Goal: Task Accomplishment & Management: Use online tool/utility

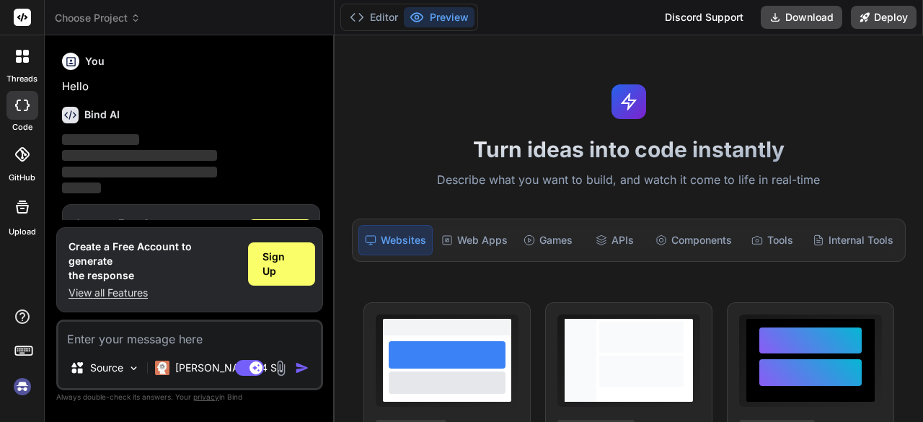
scroll to position [48, 0]
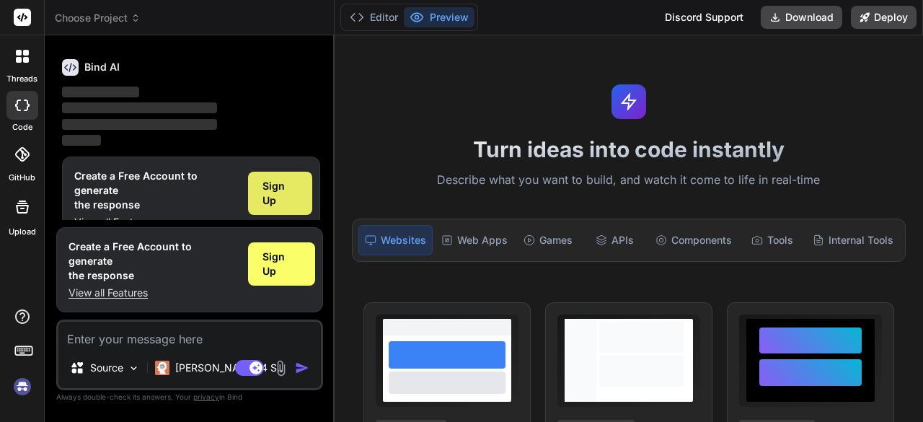
click at [292, 185] on span "Sign Up" at bounding box center [279, 193] width 35 height 29
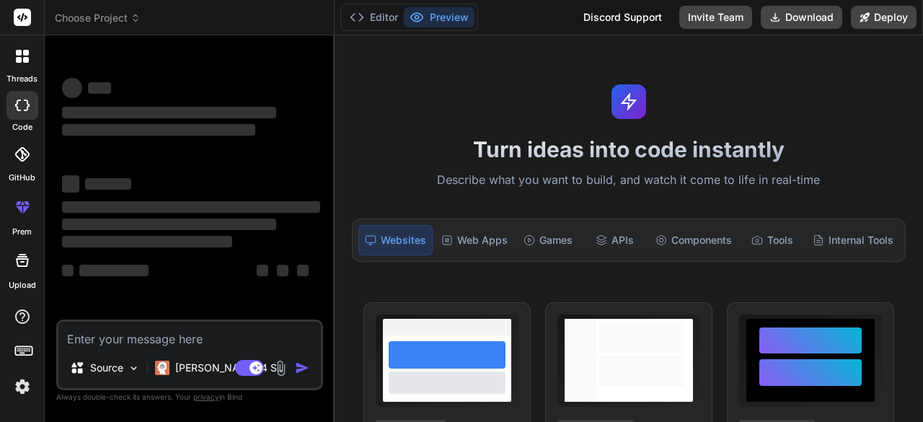
scroll to position [0, 0]
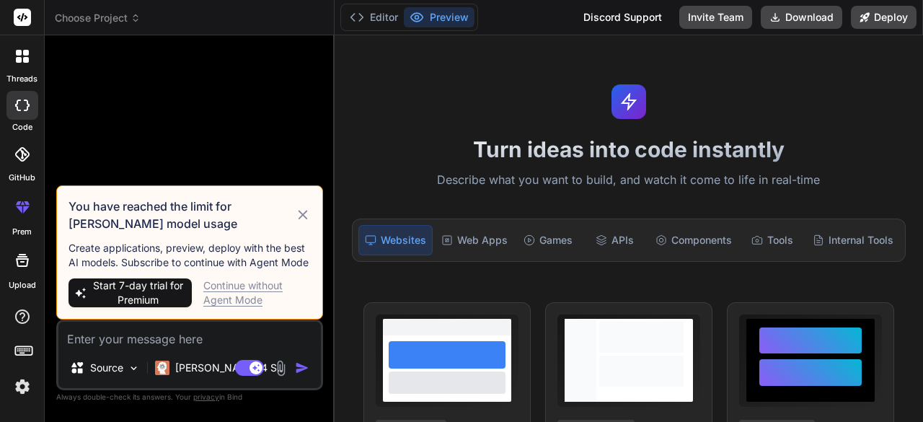
click at [304, 209] on icon at bounding box center [303, 214] width 16 height 17
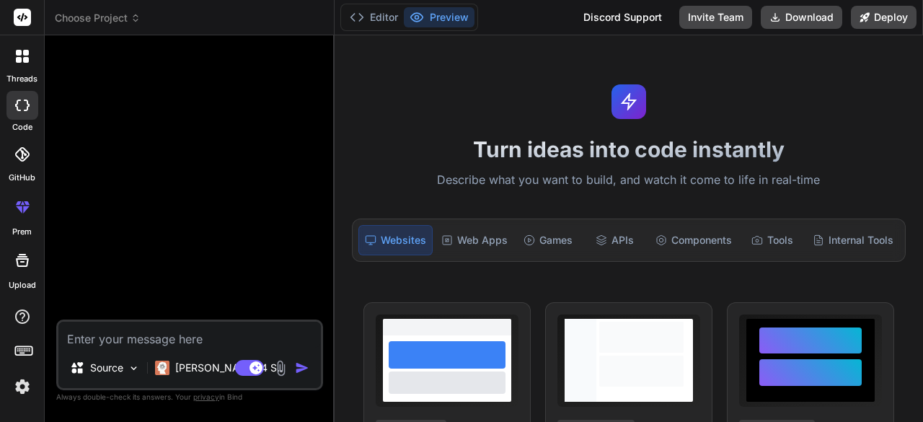
click at [130, 20] on span "Choose Project" at bounding box center [98, 18] width 86 height 14
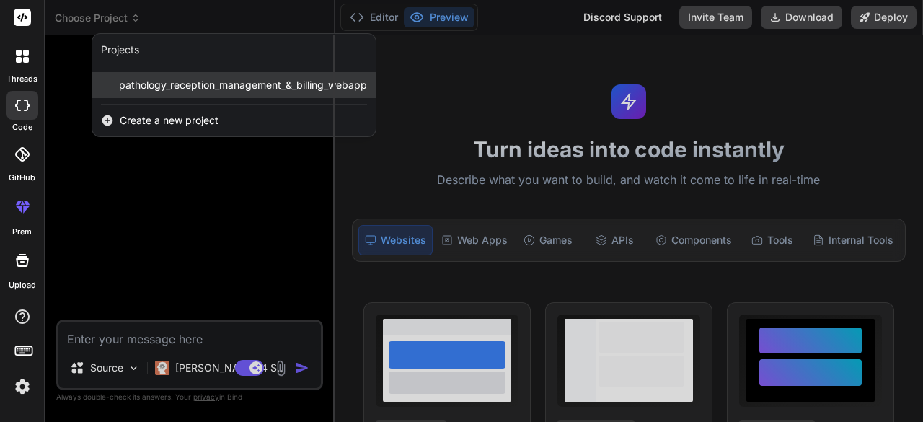
click at [172, 80] on span "pathology_reception_management_&_billing_webapp" at bounding box center [243, 85] width 248 height 14
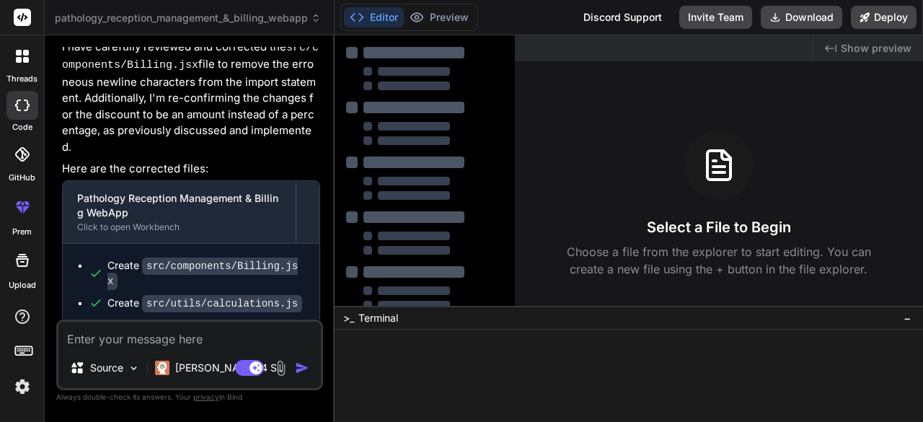
scroll to position [2837, 0]
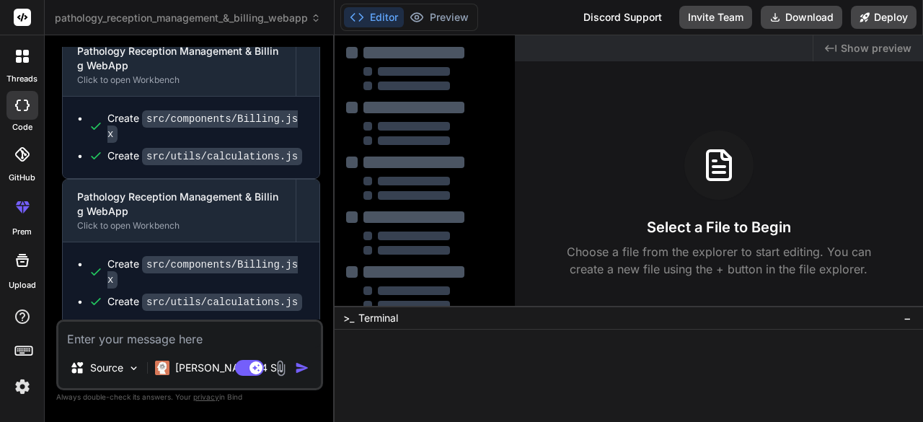
click at [30, 70] on div at bounding box center [22, 56] width 30 height 30
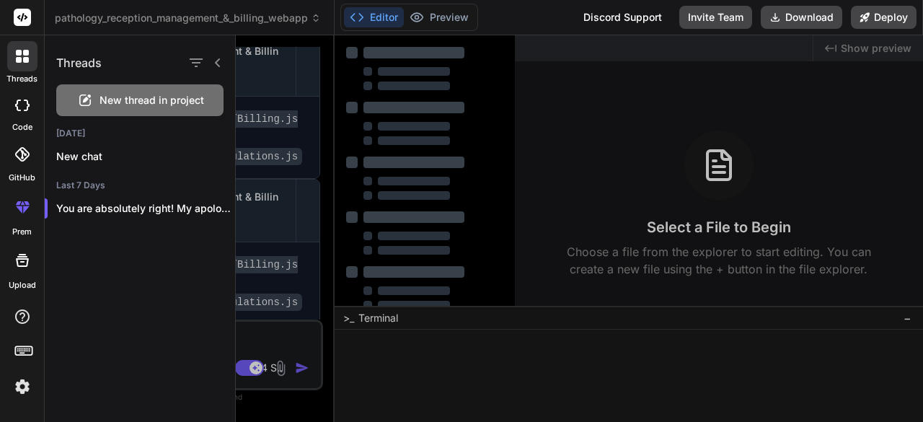
click at [18, 106] on icon at bounding box center [22, 106] width 14 height 12
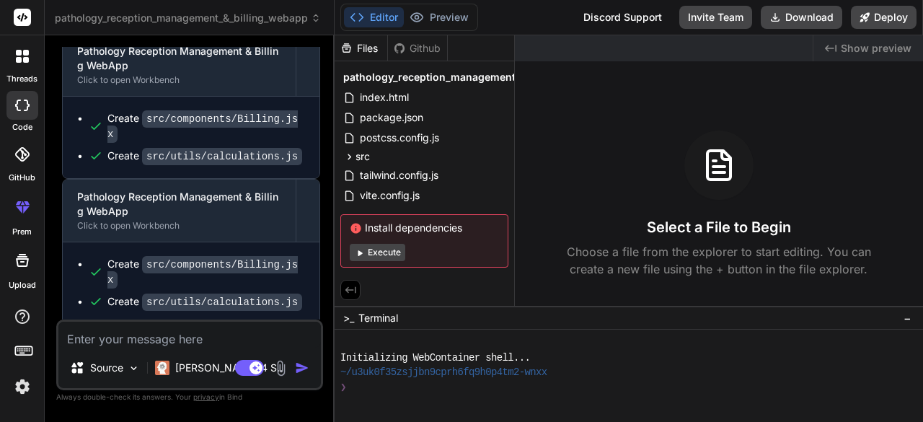
click at [402, 253] on button "Execute" at bounding box center [378, 252] width 56 height 17
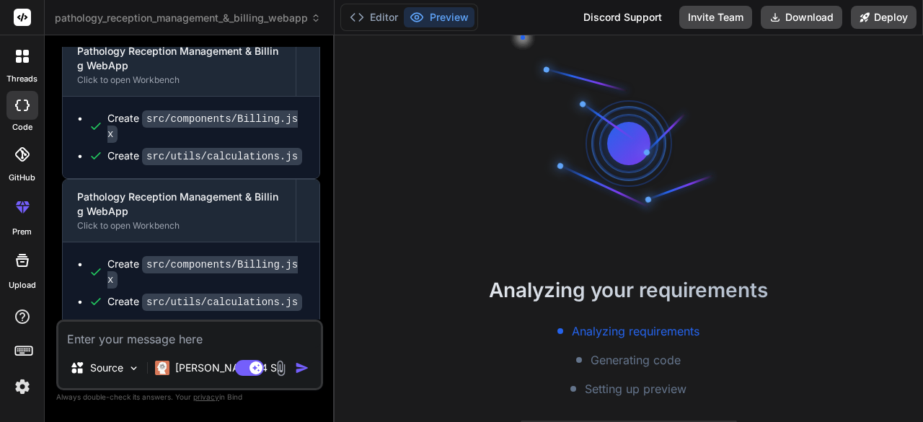
scroll to position [59, 0]
click at [374, 13] on button "Editor" at bounding box center [374, 17] width 60 height 20
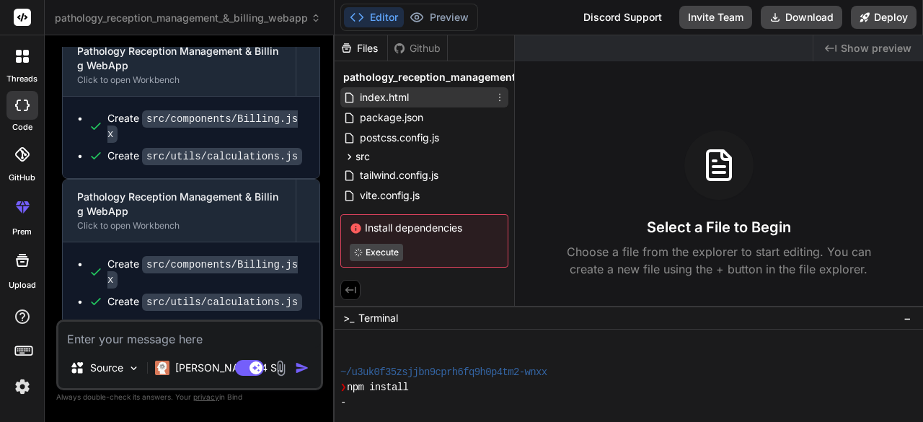
click at [389, 96] on span "index.html" at bounding box center [384, 97] width 52 height 17
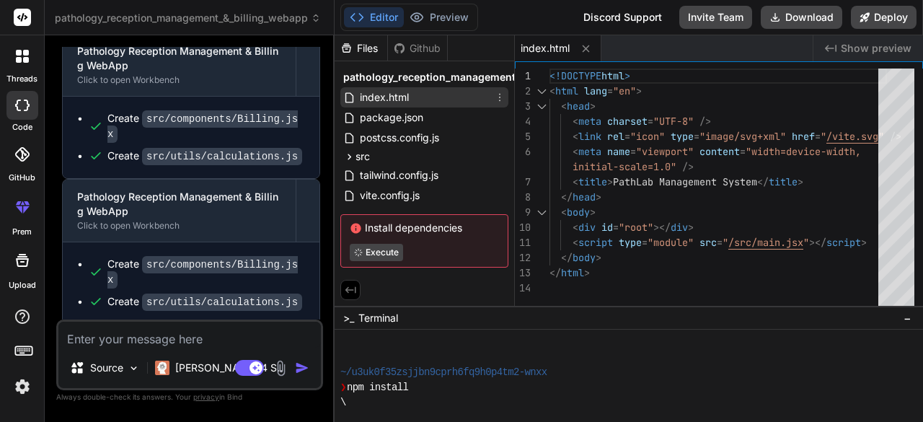
type textarea "x"
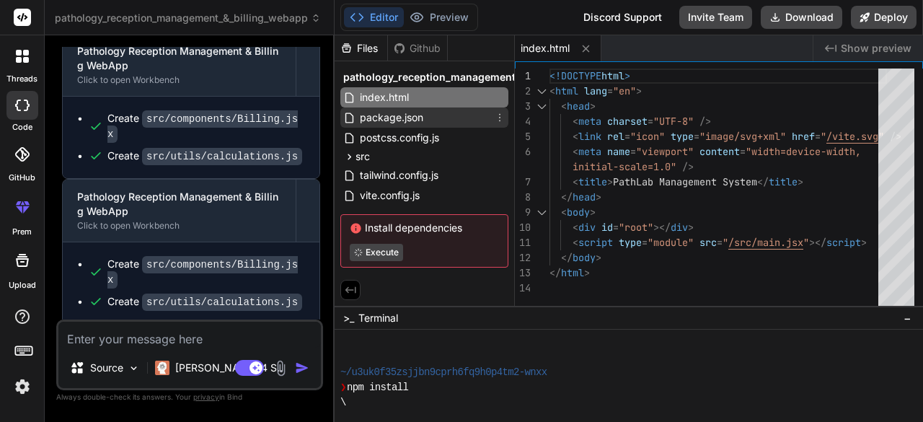
click at [391, 123] on span "package.json" at bounding box center [391, 117] width 66 height 17
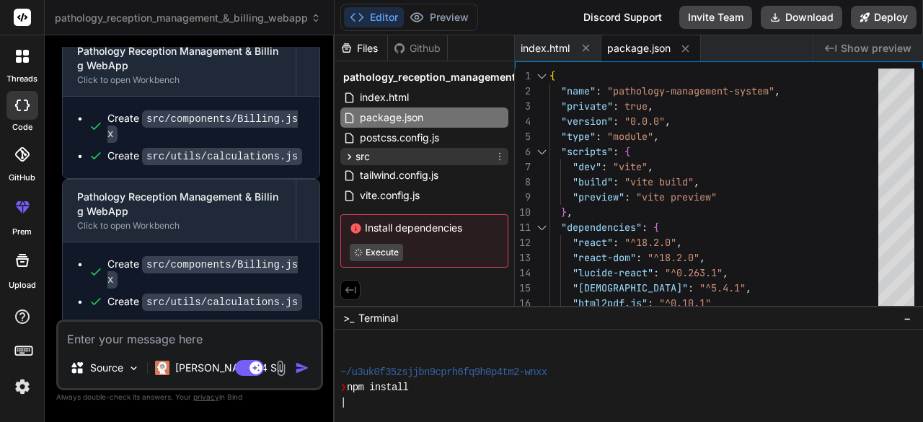
click at [393, 154] on div "src" at bounding box center [424, 156] width 168 height 17
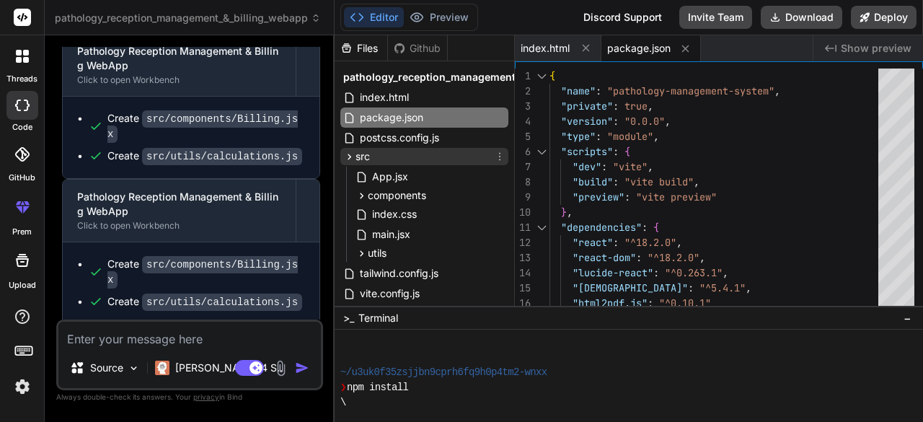
scroll to position [93, 0]
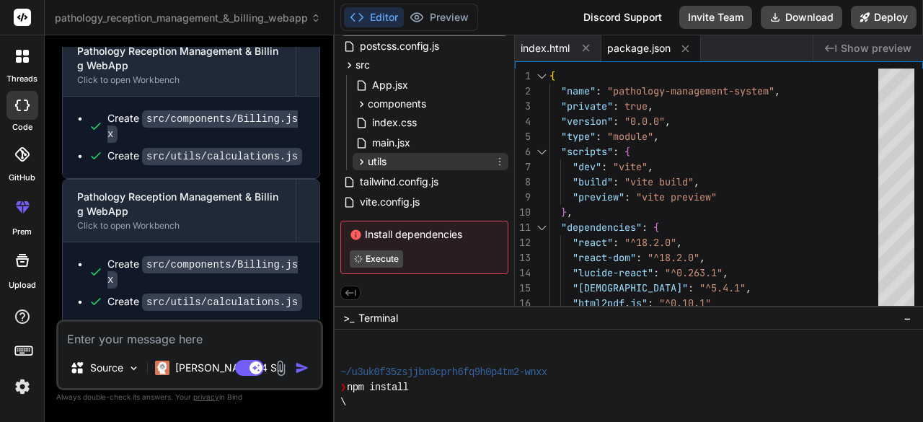
click at [397, 153] on div "utils" at bounding box center [431, 161] width 156 height 17
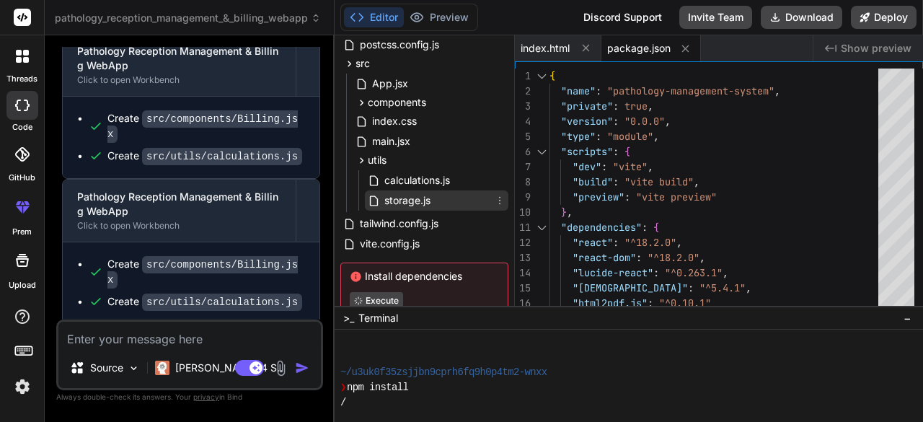
scroll to position [136, 0]
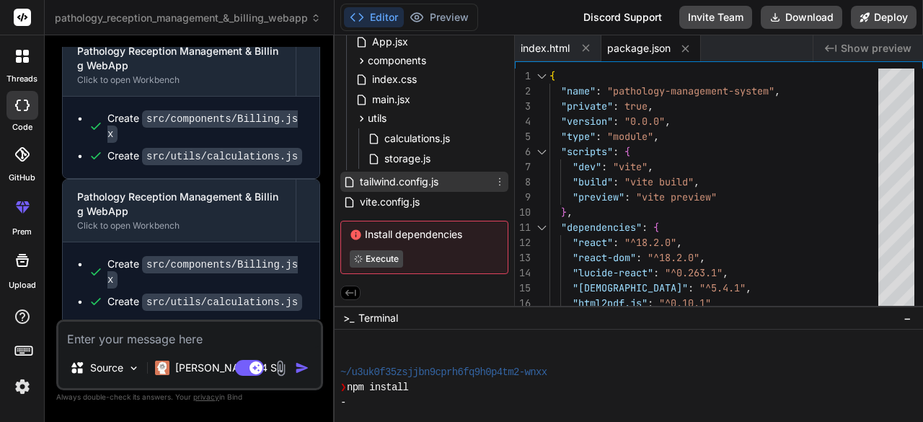
click at [407, 178] on span "tailwind.config.js" at bounding box center [398, 181] width 81 height 17
type textarea "}"
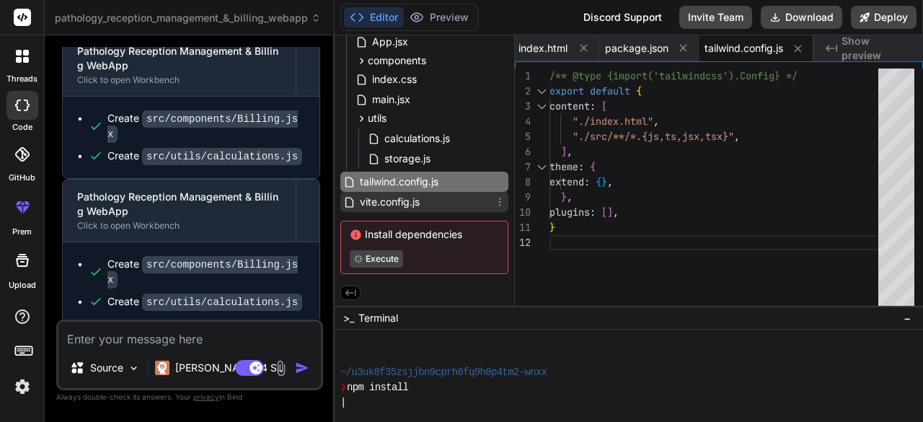
click at [406, 199] on span "vite.config.js" at bounding box center [389, 201] width 63 height 17
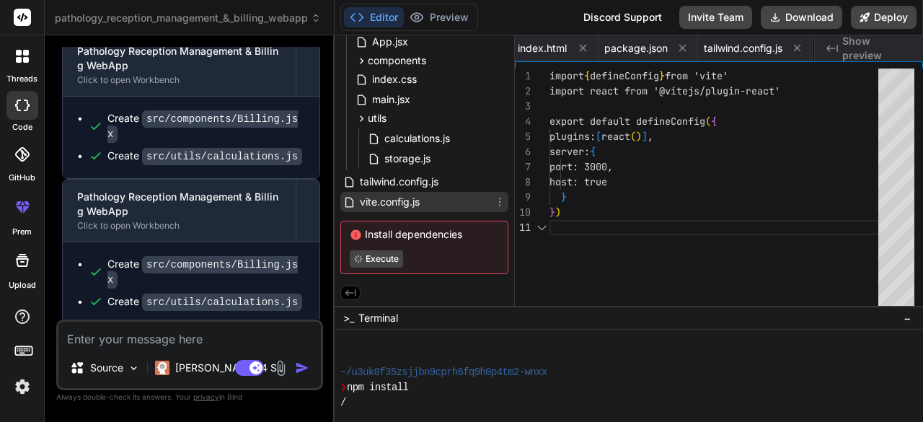
scroll to position [0, 100]
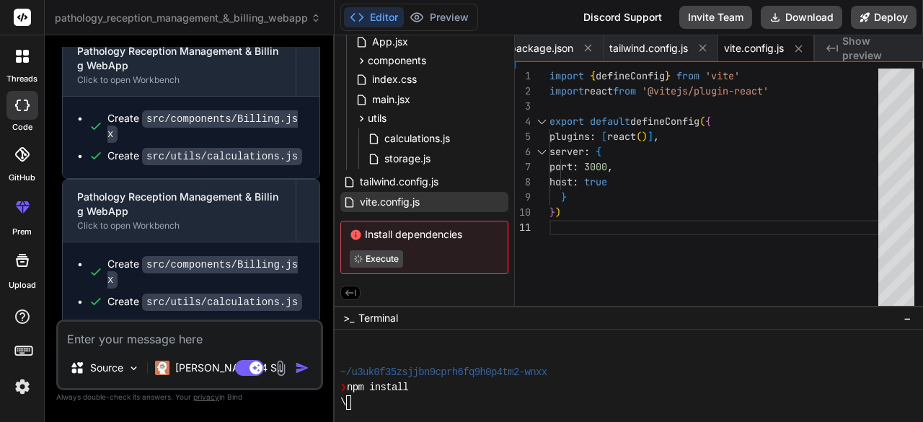
drag, startPoint x: 423, startPoint y: 299, endPoint x: 435, endPoint y: 198, distance: 101.6
click at [425, 296] on div "Files Github pathology_reception_management_&_billing_webapp index.html package…" at bounding box center [425, 170] width 180 height 270
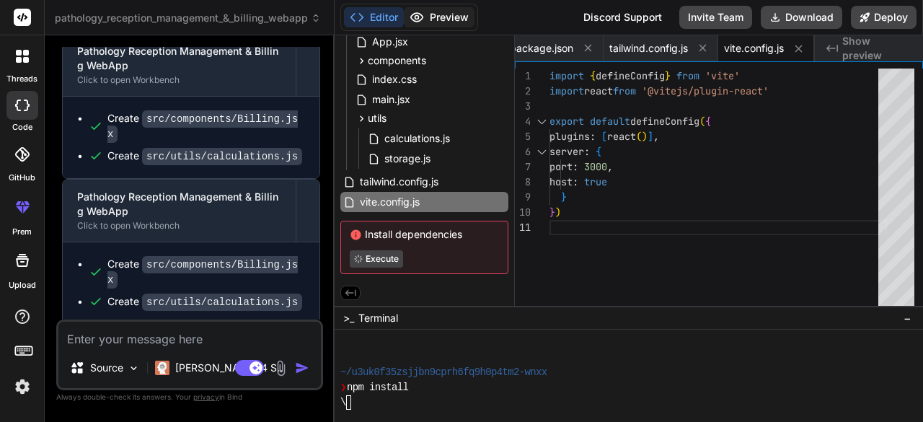
click at [457, 7] on button "Preview" at bounding box center [439, 17] width 71 height 20
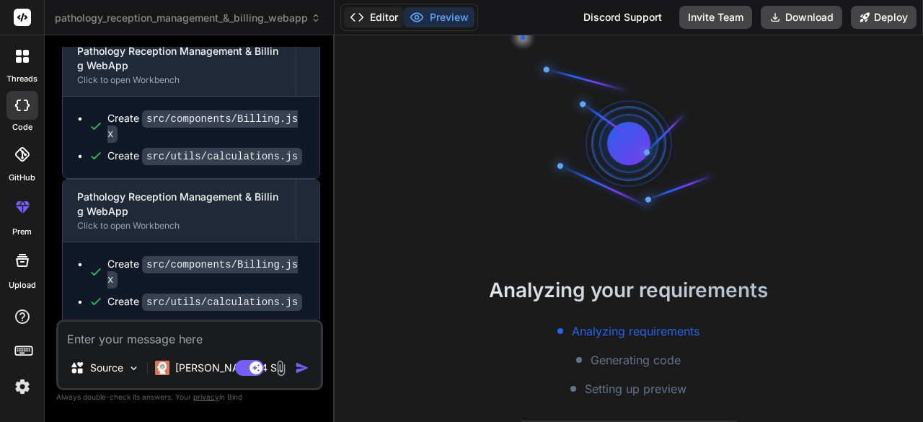
click at [389, 8] on button "Editor" at bounding box center [374, 17] width 60 height 20
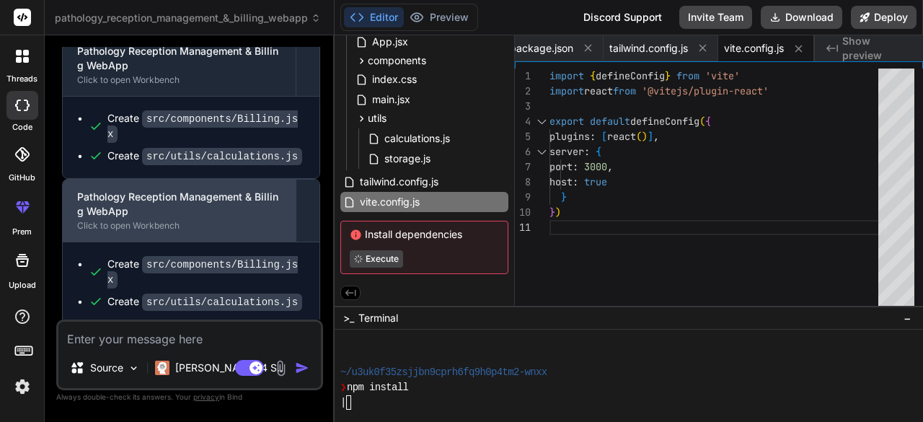
drag, startPoint x: 135, startPoint y: 133, endPoint x: 115, endPoint y: 146, distance: 23.4
click at [115, 190] on div "Pathology Reception Management & Billing WebApp" at bounding box center [179, 204] width 204 height 29
click at [147, 220] on div "Click to open Workbench" at bounding box center [179, 226] width 204 height 12
click at [149, 220] on div "Click to open Workbench" at bounding box center [179, 226] width 204 height 12
click at [150, 220] on div "Click to open Workbench" at bounding box center [179, 226] width 204 height 12
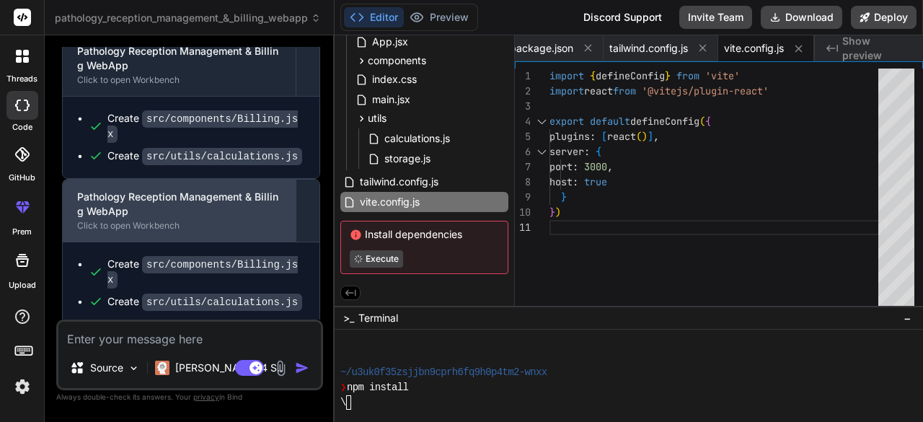
click at [151, 190] on div "Pathology Reception Management & Billing WebApp" at bounding box center [179, 204] width 204 height 29
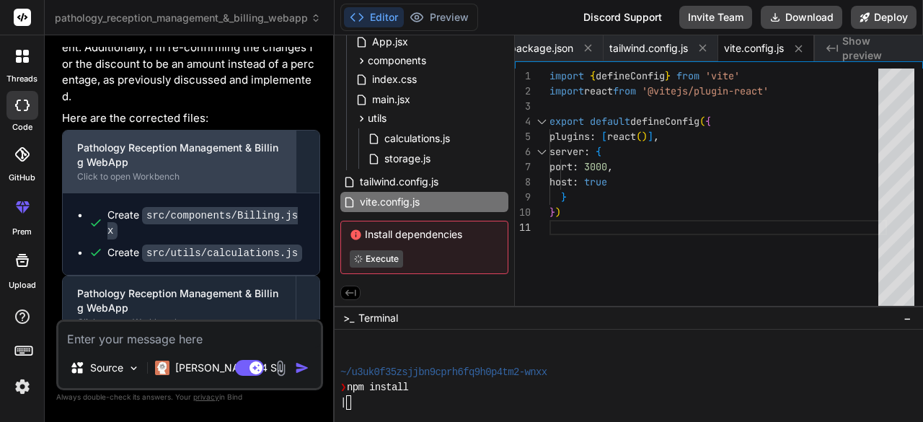
scroll to position [2692, 0]
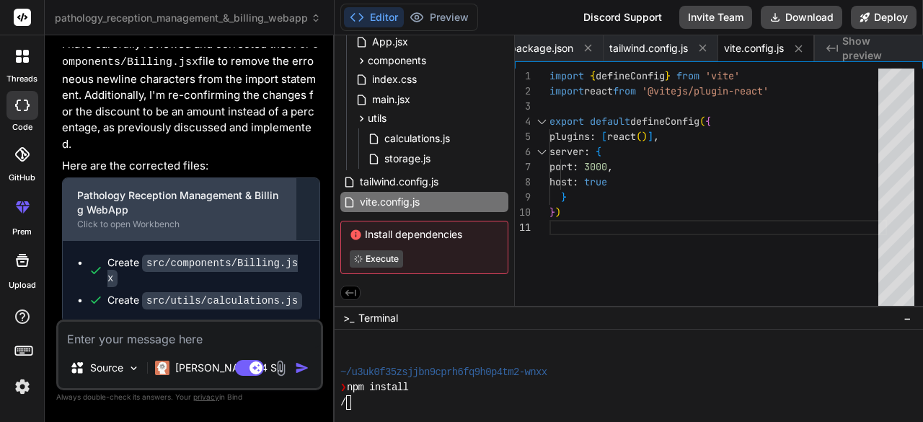
click at [162, 188] on div "Pathology Reception Management & Billing WebApp" at bounding box center [179, 202] width 204 height 29
click at [166, 218] on div "Click to open Workbench" at bounding box center [179, 224] width 204 height 12
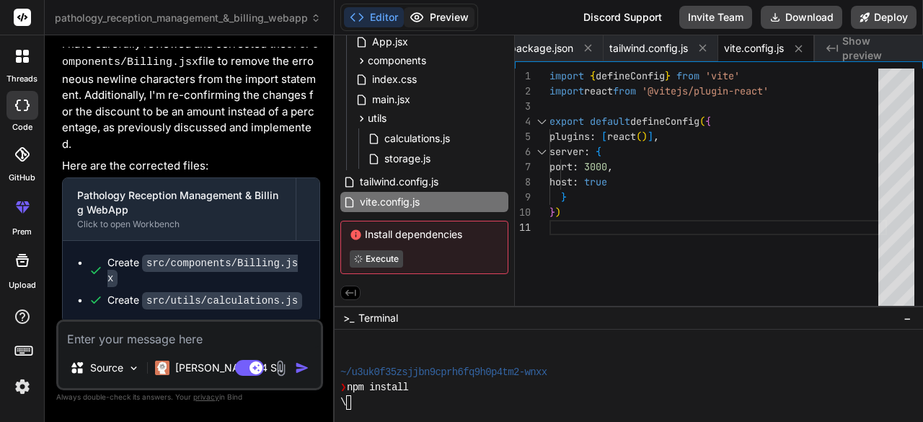
click at [464, 15] on button "Preview" at bounding box center [439, 17] width 71 height 20
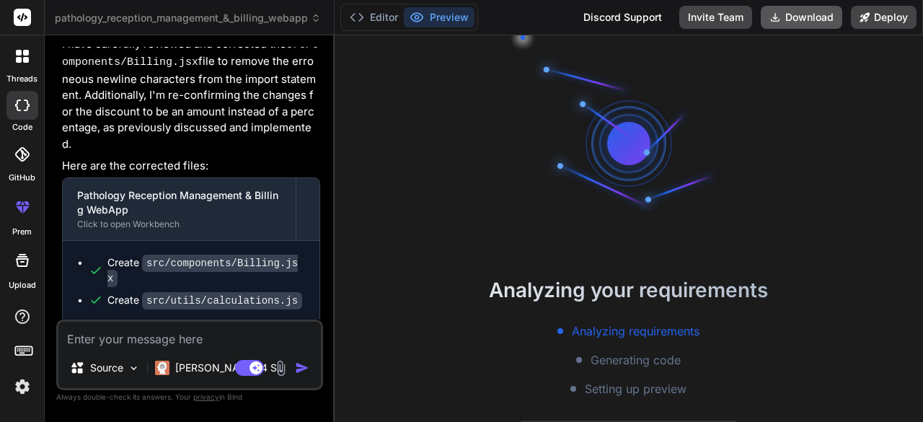
click at [817, 19] on button "Download" at bounding box center [801, 17] width 81 height 23
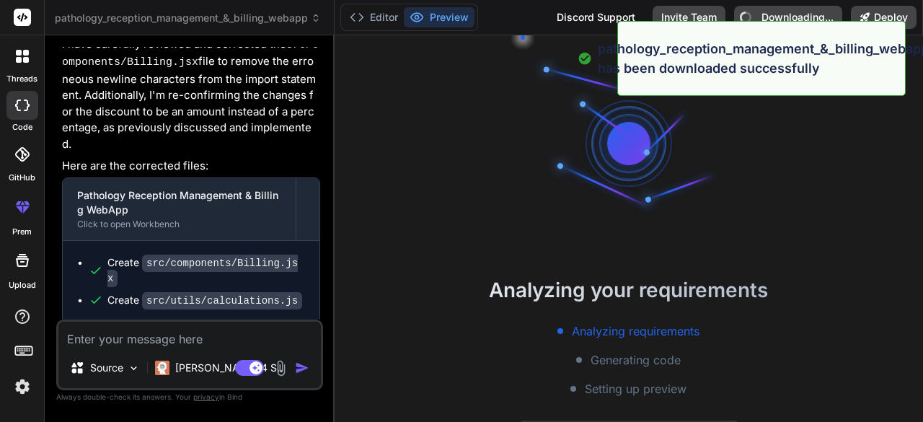
click at [806, 155] on div "Analyzing your requirements Analyzing requirements Generating code Setting up p…" at bounding box center [629, 228] width 588 height 386
type textarea "x"
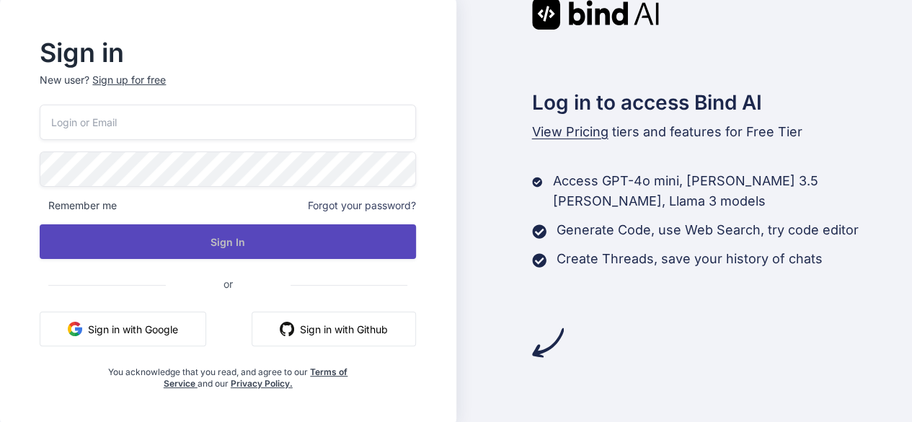
type input "patho4968@yahoo.com"
click at [287, 237] on button "Sign In" at bounding box center [228, 241] width 376 height 35
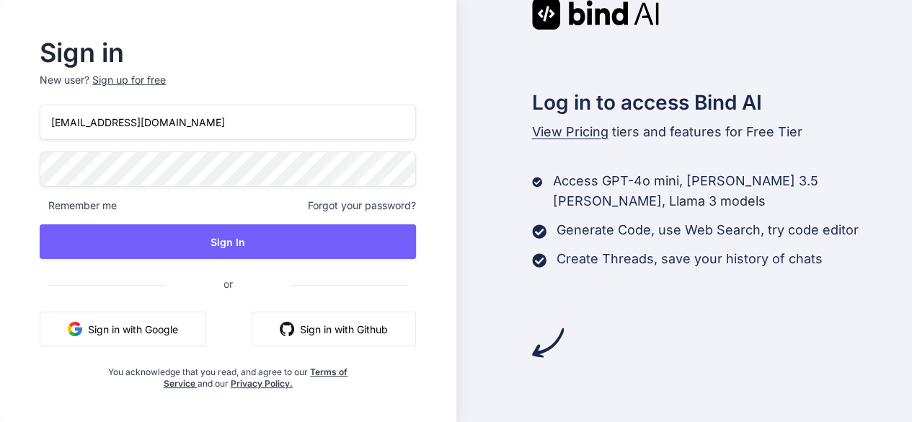
click at [113, 200] on span "Remember me" at bounding box center [78, 205] width 77 height 14
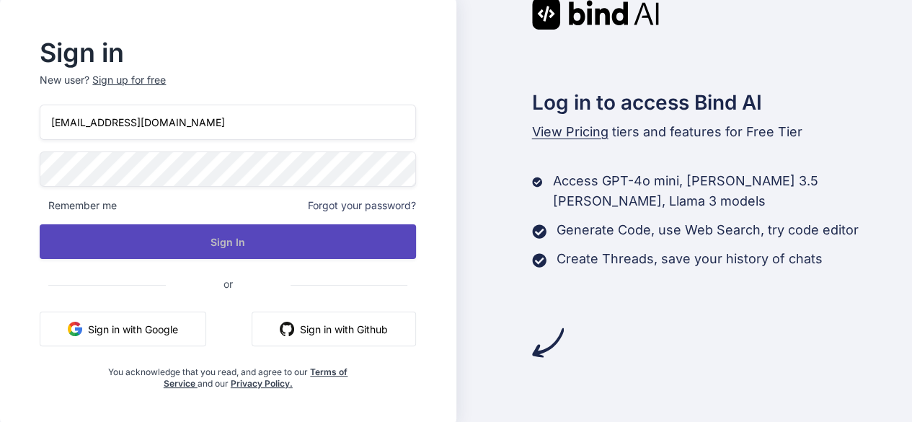
click at [159, 241] on button "Sign In" at bounding box center [228, 241] width 376 height 35
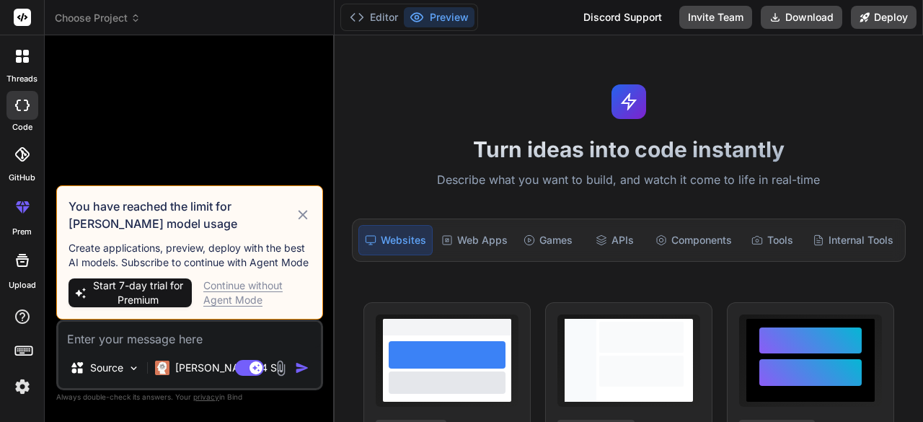
click at [138, 13] on icon at bounding box center [136, 18] width 10 height 10
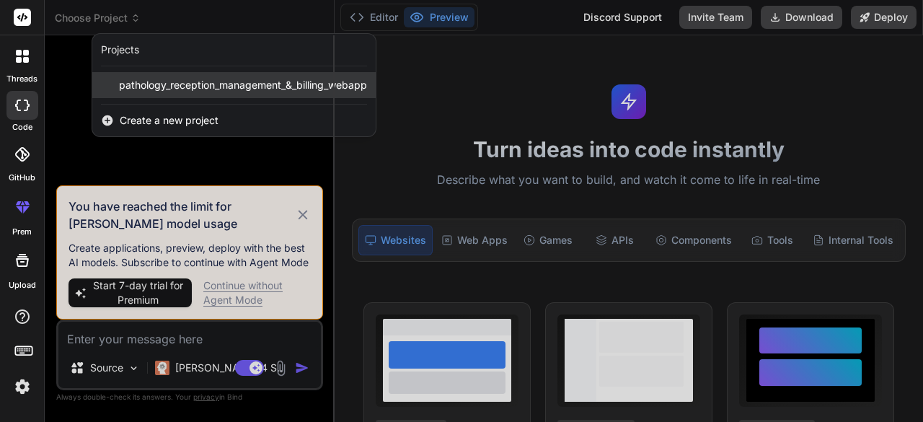
click at [172, 90] on span "pathology_reception_management_&_billing_webapp" at bounding box center [243, 85] width 248 height 14
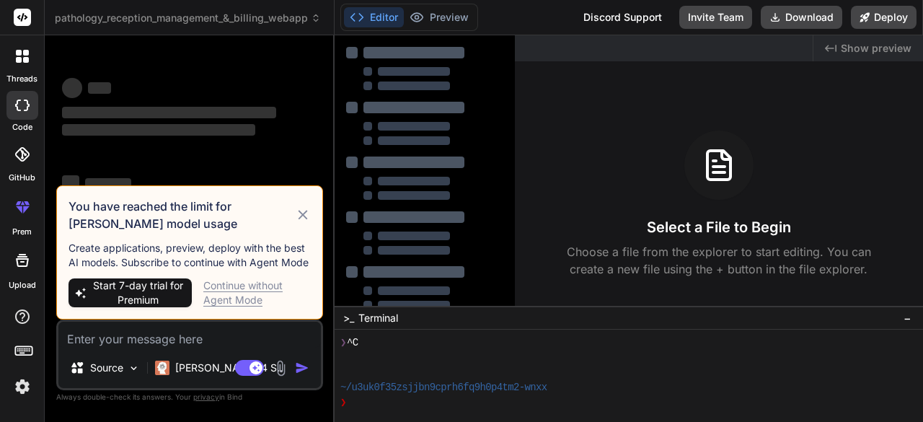
scroll to position [45, 0]
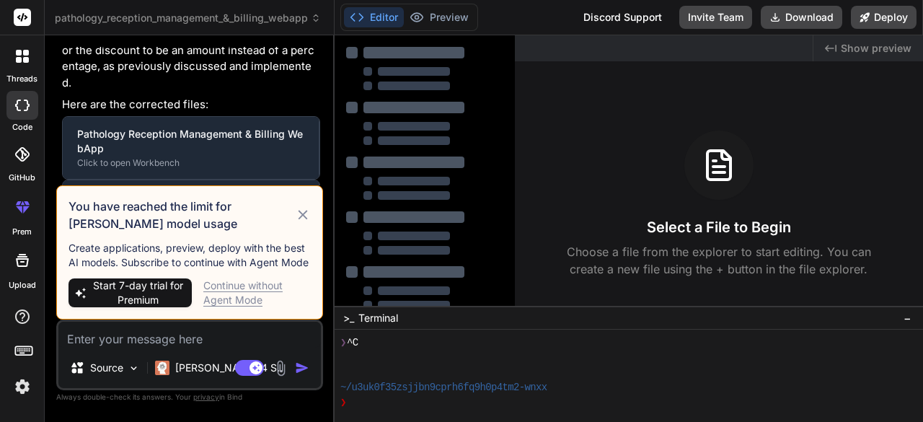
click at [304, 214] on icon at bounding box center [302, 214] width 9 height 9
type textarea "x"
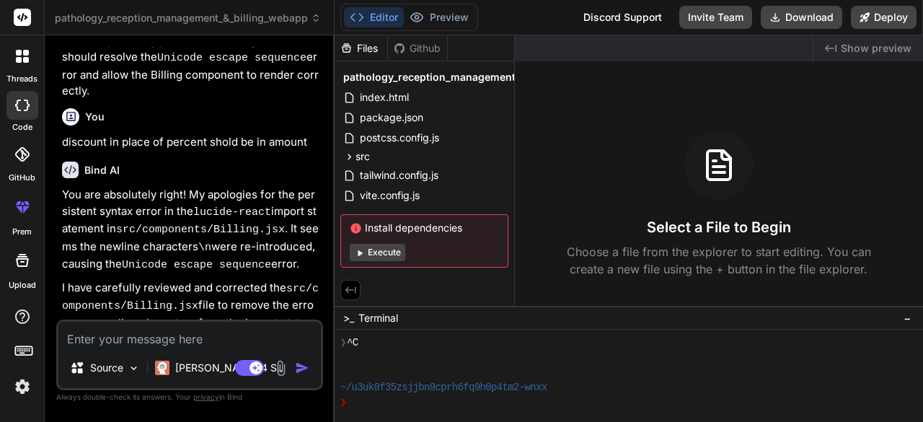
click at [118, 332] on textarea at bounding box center [189, 335] width 262 height 26
click at [463, 231] on span "Install dependencies" at bounding box center [424, 228] width 149 height 14
copy span "Install dependencies"
paste textarea "Install dependencies"
type textarea "Install dependencies"
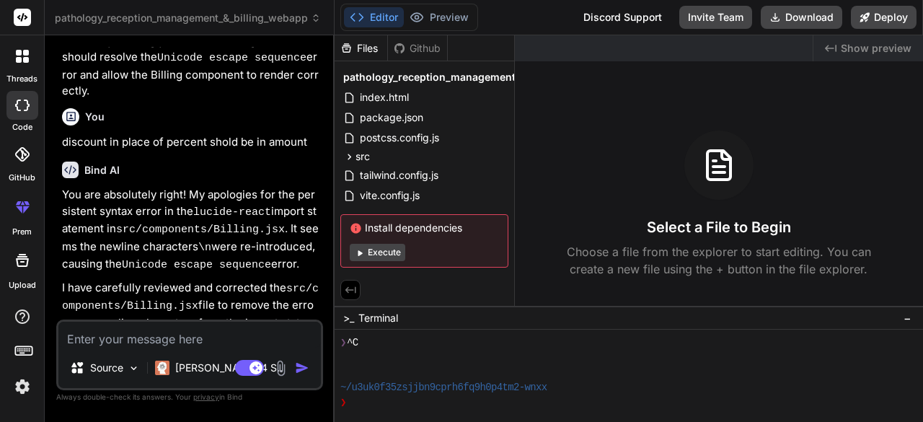
type textarea "x"
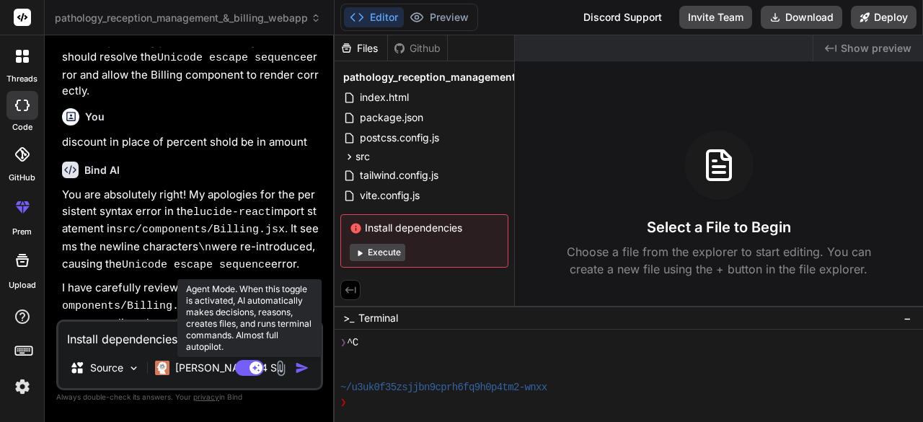
type textarea "Install dependencies"
click at [244, 368] on rect at bounding box center [249, 368] width 29 height 16
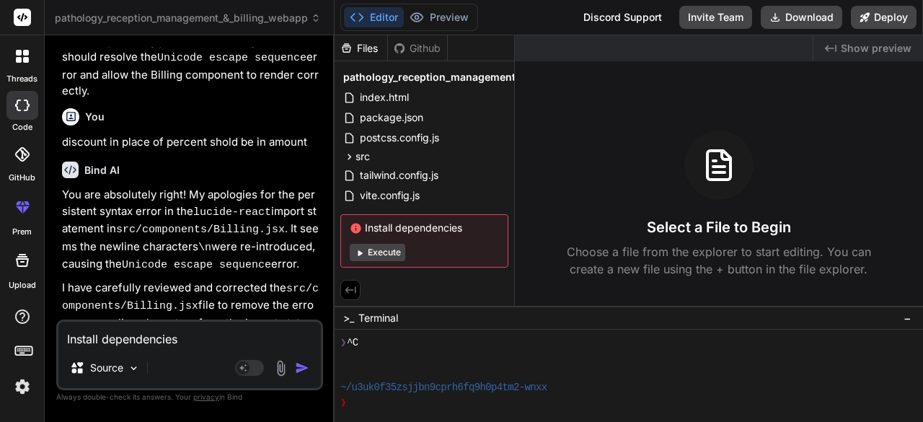
click at [300, 371] on img "button" at bounding box center [302, 368] width 14 height 14
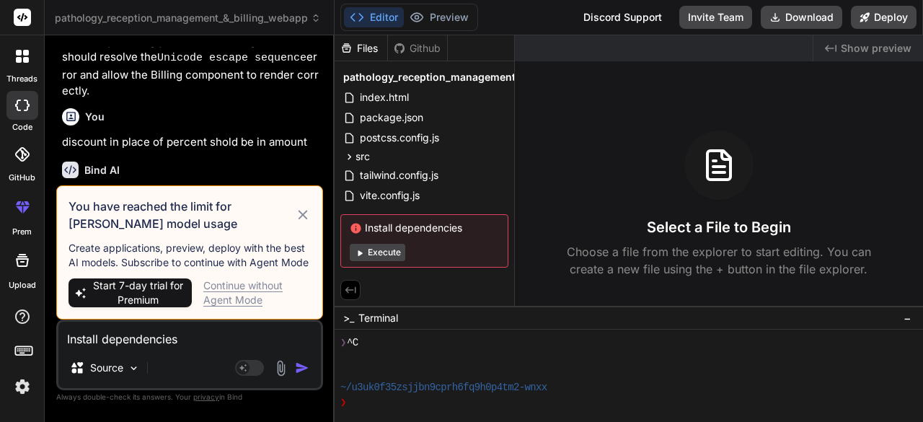
click at [263, 302] on div "Continue without Agent Mode" at bounding box center [256, 292] width 107 height 29
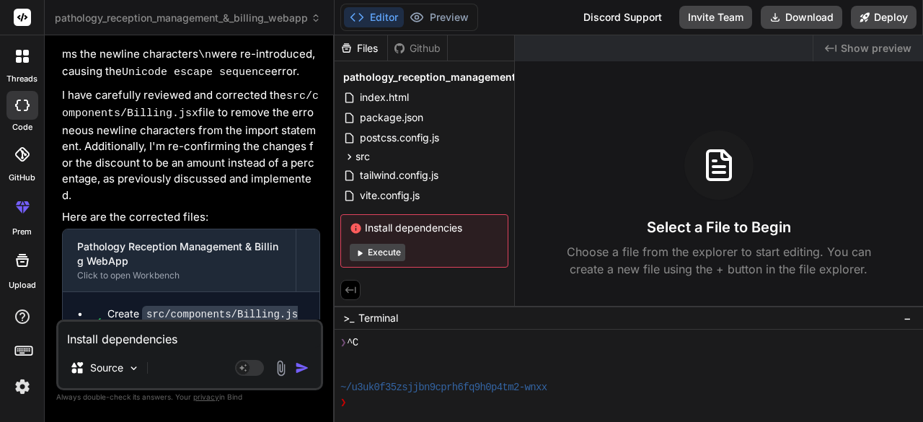
scroll to position [2837, 0]
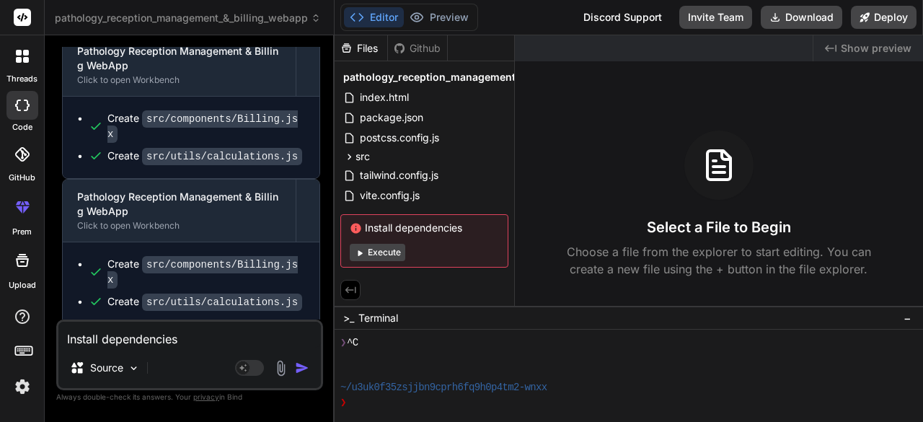
click at [308, 368] on img "button" at bounding box center [302, 368] width 14 height 14
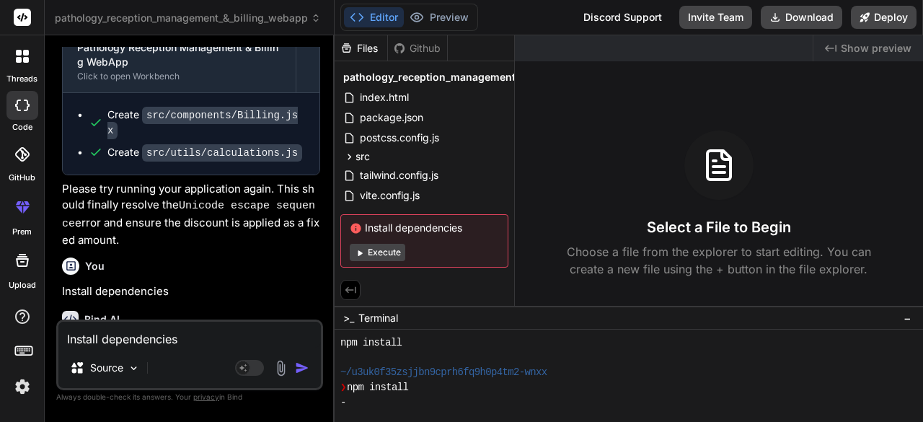
scroll to position [3080, 0]
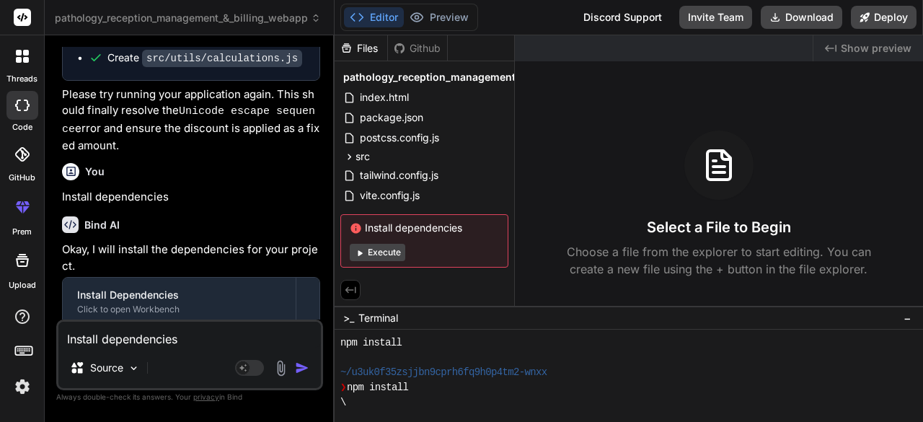
click at [372, 42] on div "Files" at bounding box center [361, 48] width 53 height 14
click at [410, 47] on div "Github" at bounding box center [417, 48] width 59 height 14
click at [228, 340] on textarea "Install dependencies" at bounding box center [189, 335] width 262 height 26
click at [169, 344] on textarea "Install dependencies" at bounding box center [189, 335] width 262 height 26
click at [138, 373] on img at bounding box center [134, 368] width 12 height 12
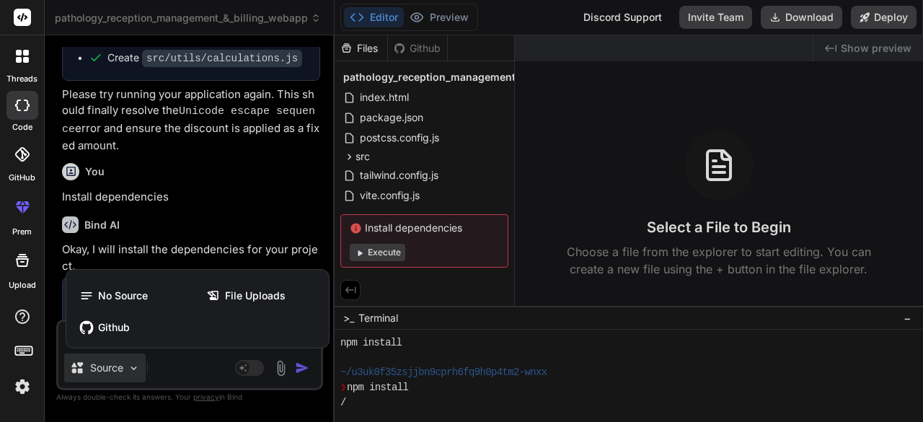
click at [201, 371] on div at bounding box center [461, 211] width 923 height 422
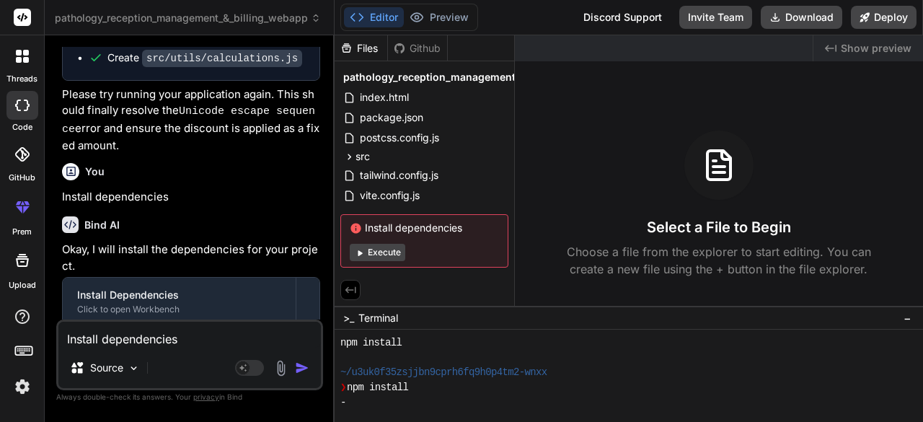
click at [19, 47] on div at bounding box center [22, 56] width 30 height 30
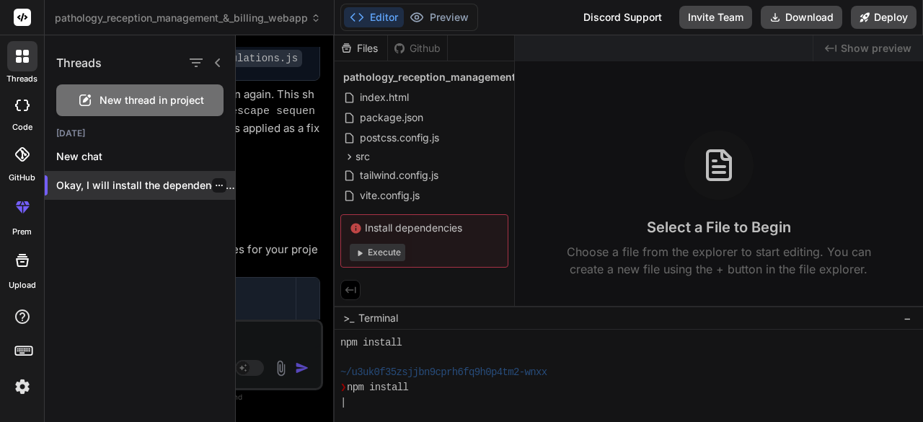
click at [107, 177] on div "Okay, I will install the dependencies fo..." at bounding box center [140, 185] width 190 height 29
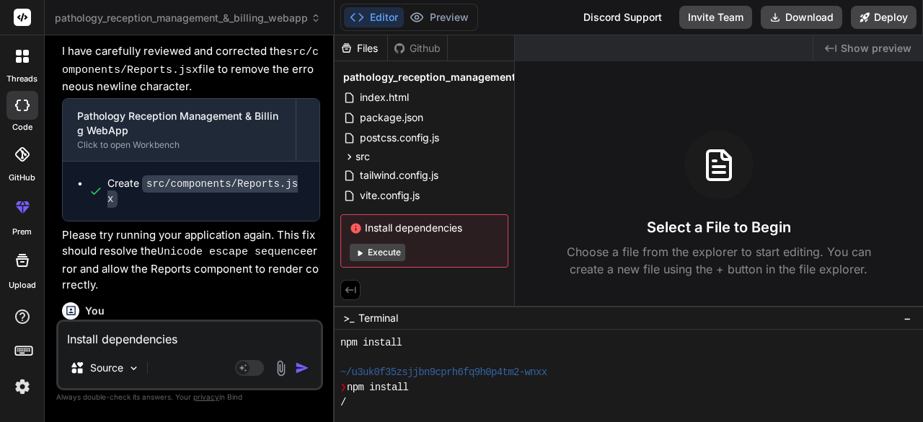
scroll to position [0, 0]
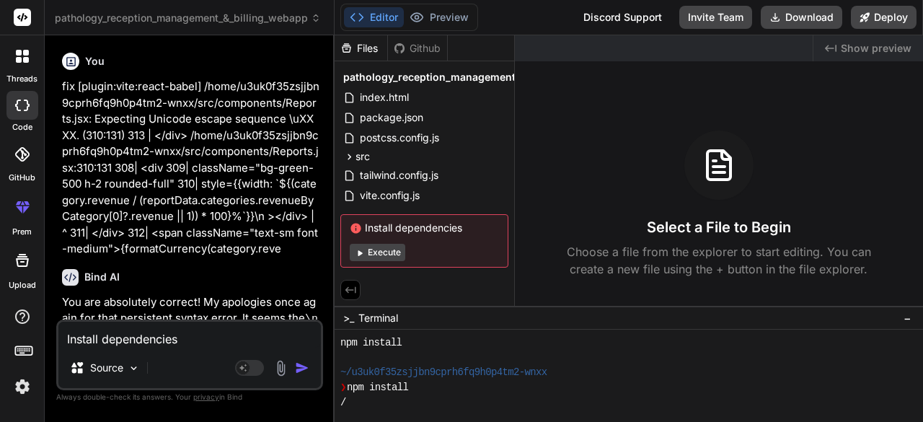
click at [74, 60] on icon at bounding box center [70, 61] width 9 height 9
click at [73, 60] on icon at bounding box center [71, 62] width 12 height 12
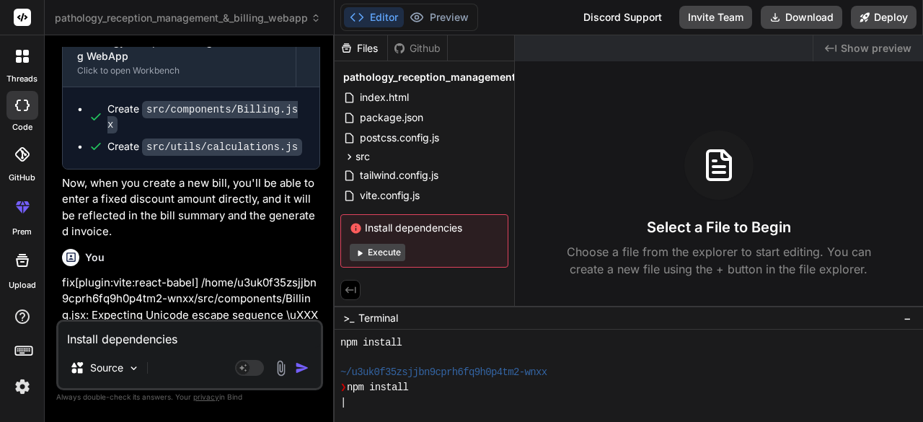
scroll to position [1538, 0]
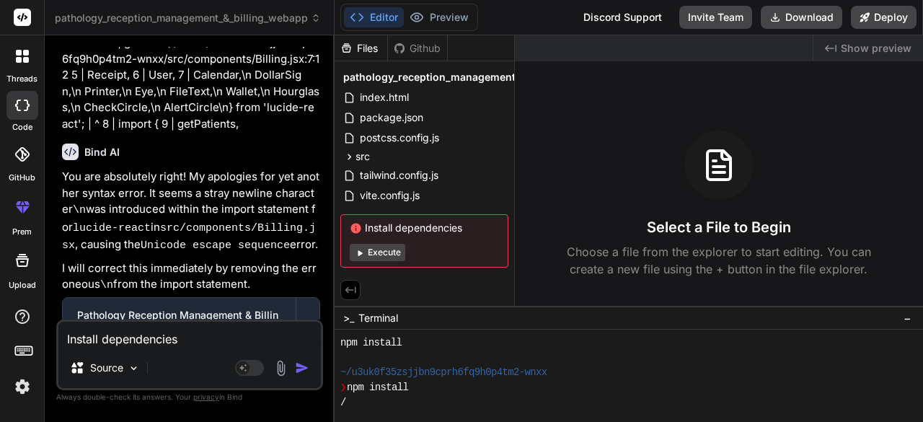
click at [79, 143] on div "Bind AI" at bounding box center [191, 151] width 258 height 17
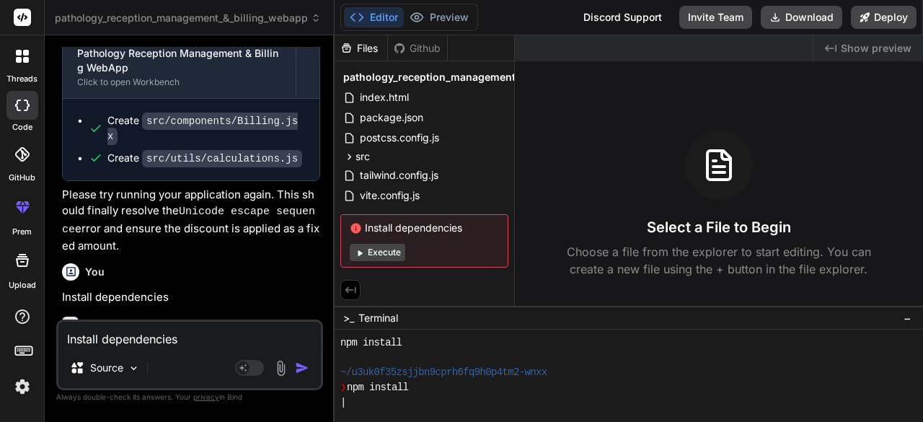
scroll to position [3080, 0]
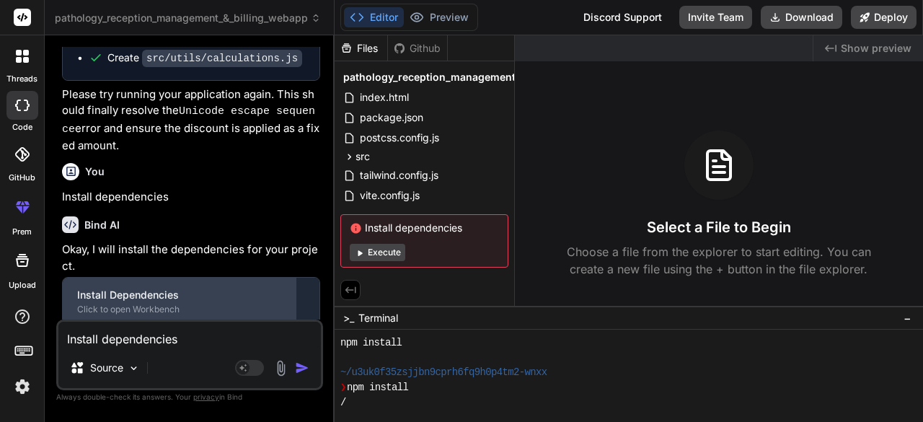
click at [160, 304] on div "Click to open Workbench" at bounding box center [179, 310] width 204 height 12
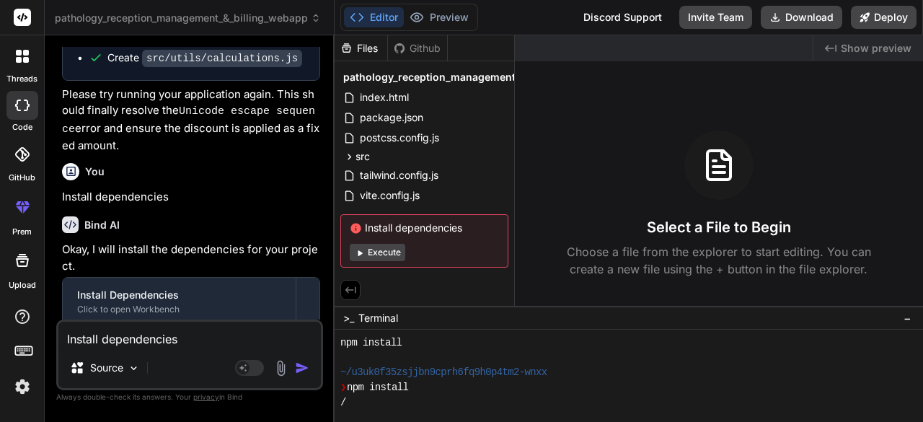
click at [384, 248] on button "Execute" at bounding box center [378, 252] width 56 height 17
type textarea "x"
click at [405, 253] on span "Execute" at bounding box center [424, 252] width 149 height 17
click at [797, 237] on div "Select a File to Begin Choose a file from the explorer to start editing. You ca…" at bounding box center [719, 204] width 408 height 147
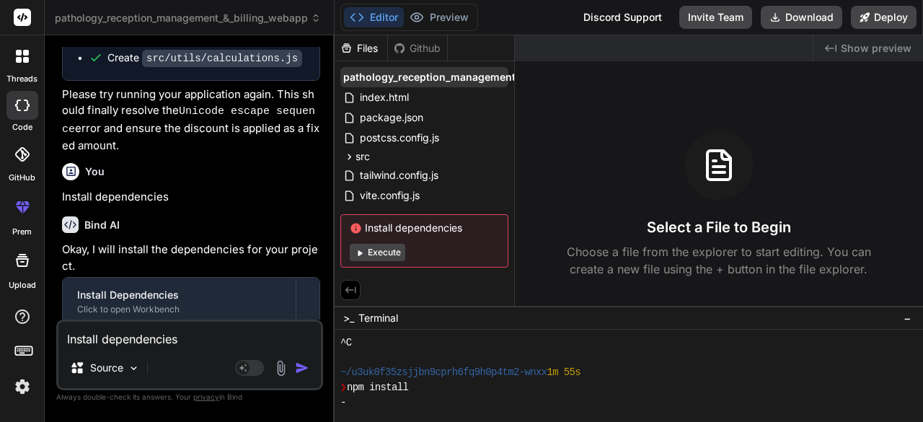
click at [474, 79] on span "pathology_reception_management_&_billing_webapp" at bounding box center [475, 77] width 265 height 14
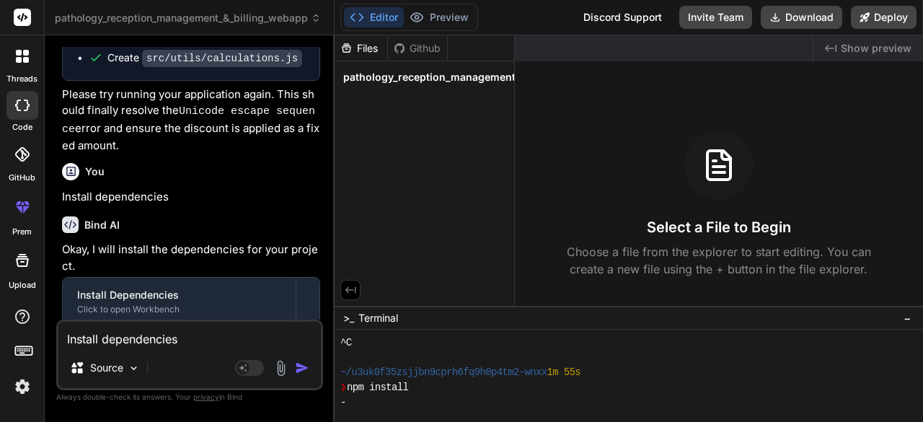
click at [474, 79] on span "pathology_reception_management_&_billing_webapp" at bounding box center [475, 77] width 265 height 14
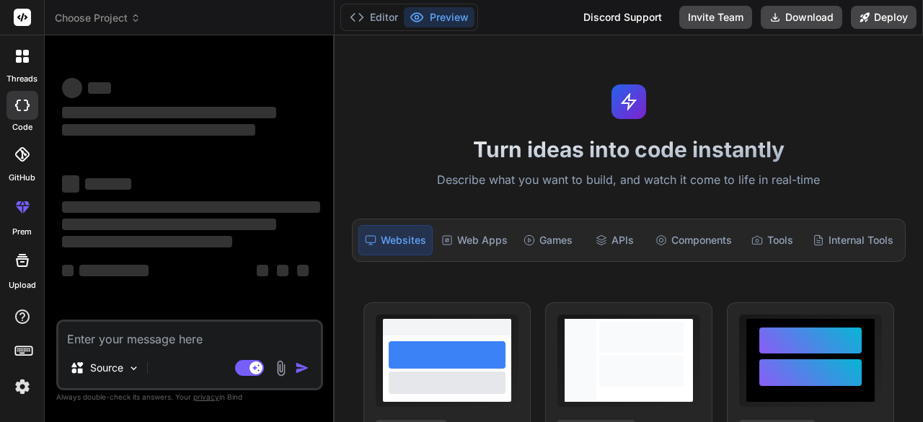
click at [131, 20] on span "Choose Project" at bounding box center [98, 18] width 86 height 14
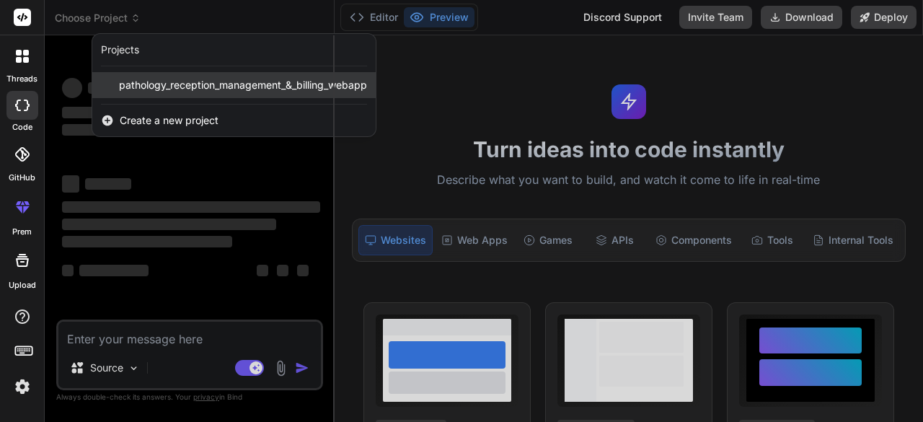
click at [166, 79] on span "pathology_reception_management_&_billing_webapp" at bounding box center [243, 85] width 248 height 14
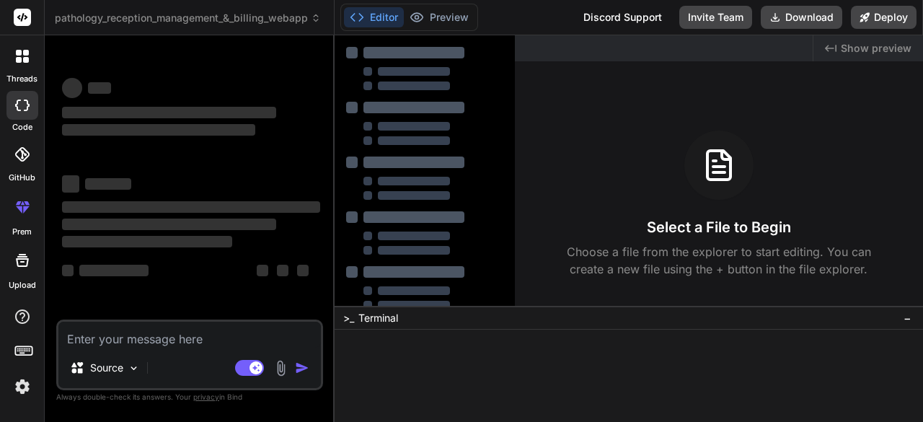
scroll to position [45, 0]
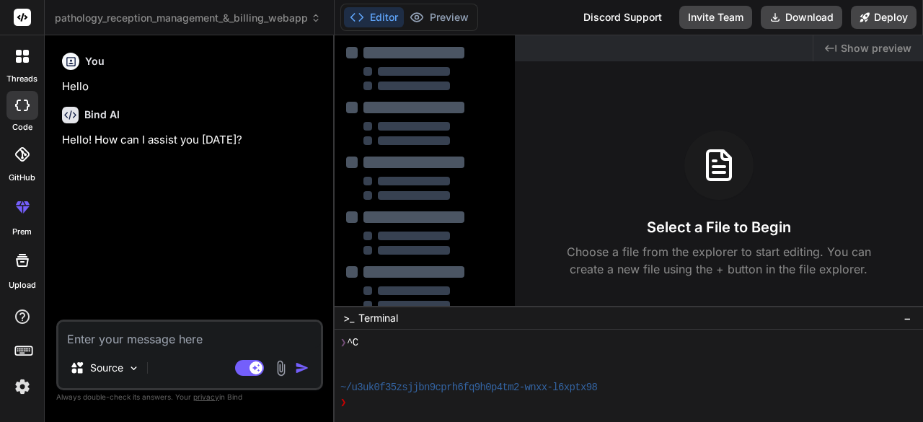
click at [184, 327] on textarea at bounding box center [189, 335] width 262 height 26
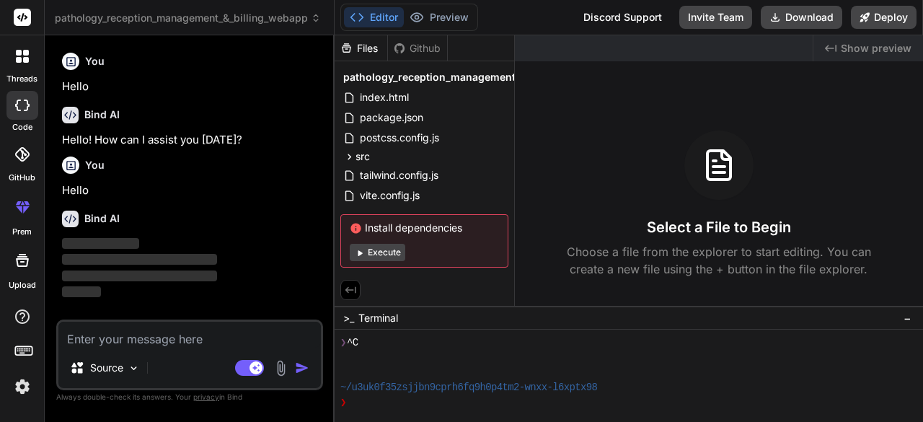
click at [167, 339] on textarea at bounding box center [189, 335] width 262 height 26
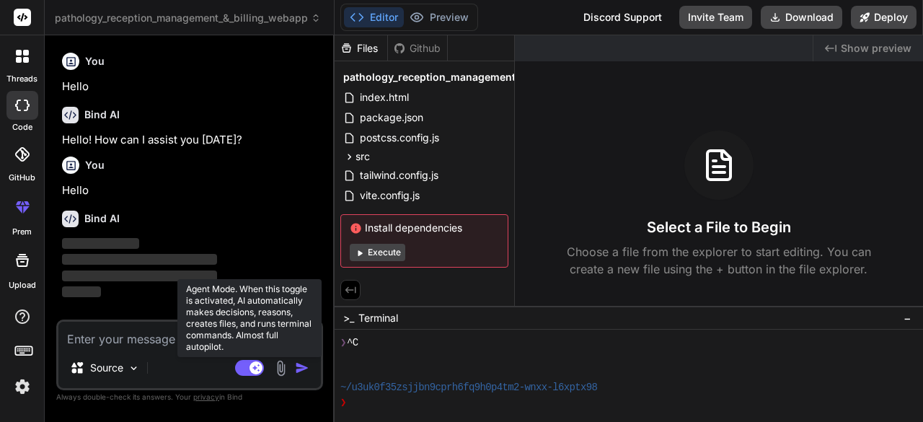
click at [245, 366] on rect at bounding box center [249, 368] width 29 height 16
type textarea "x"
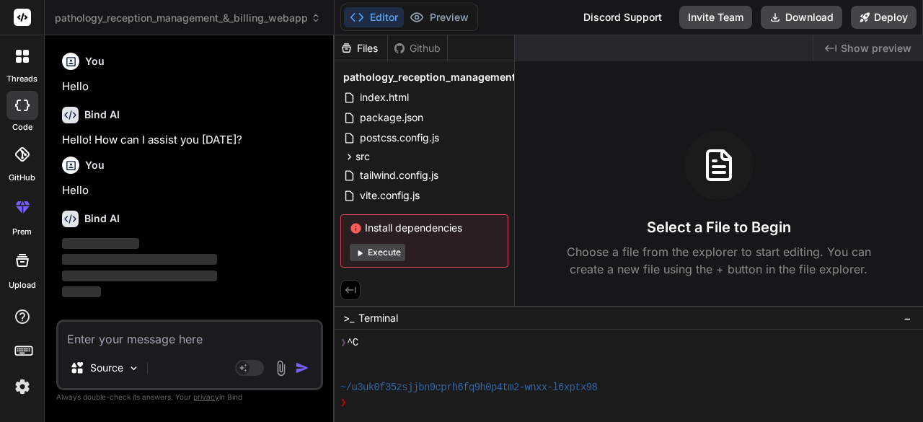
click at [161, 337] on textarea at bounding box center [189, 335] width 262 height 26
click at [410, 334] on div at bounding box center [629, 376] width 588 height 92
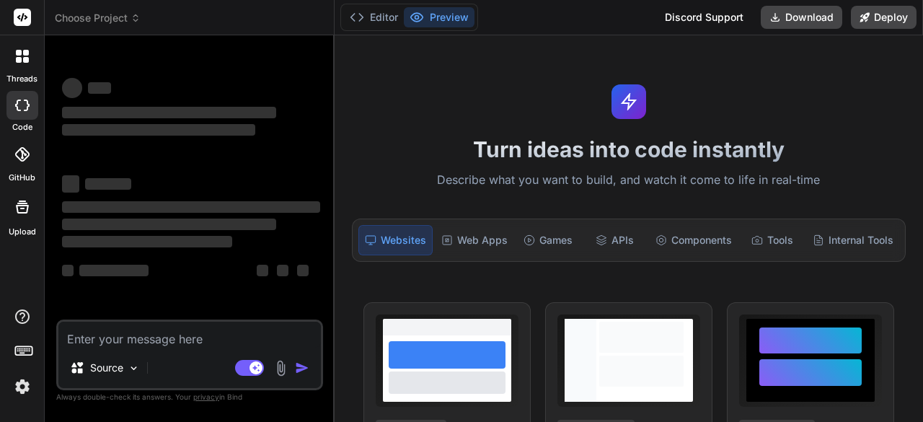
type textarea "x"
click at [92, 17] on span "Choose Project" at bounding box center [98, 18] width 86 height 14
click at [130, 14] on span "Choose Project" at bounding box center [98, 18] width 86 height 14
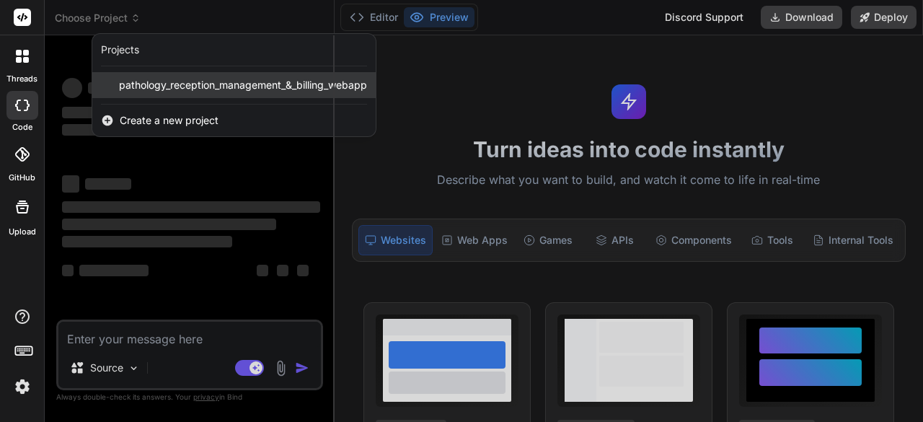
click at [169, 92] on div "pathology_reception_management_&_billing_webapp" at bounding box center [233, 85] width 283 height 26
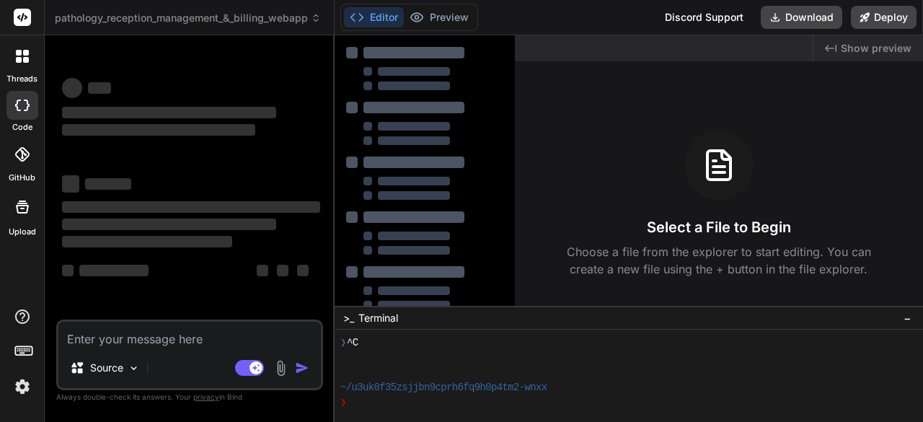
scroll to position [45, 0]
type textarea "x"
click at [192, 329] on textarea at bounding box center [189, 335] width 262 height 26
type textarea "n"
type textarea "x"
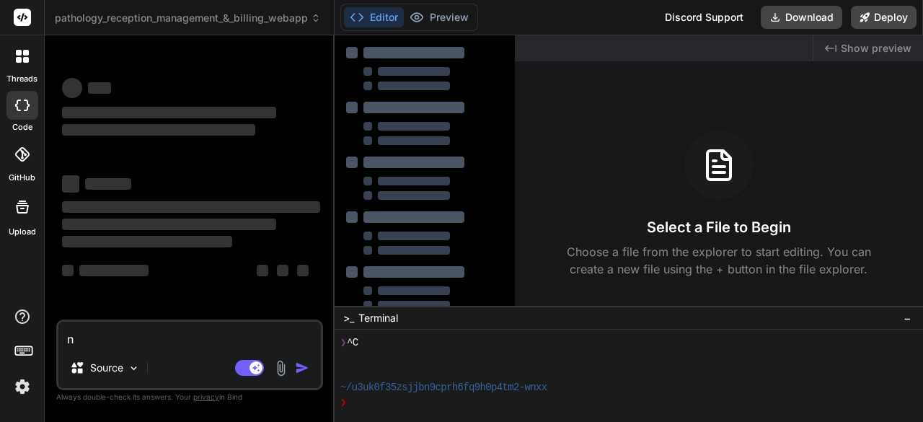
type textarea "no"
type textarea "x"
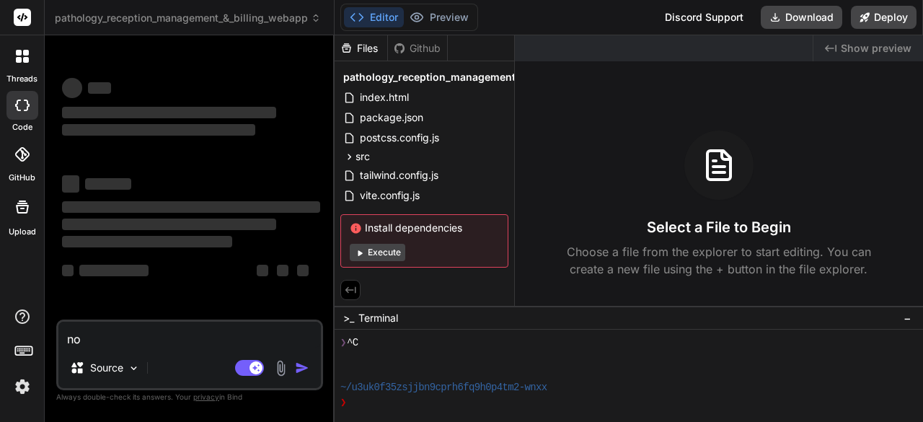
type textarea "not"
type textarea "x"
type textarea "not"
type textarea "x"
type textarea "not a"
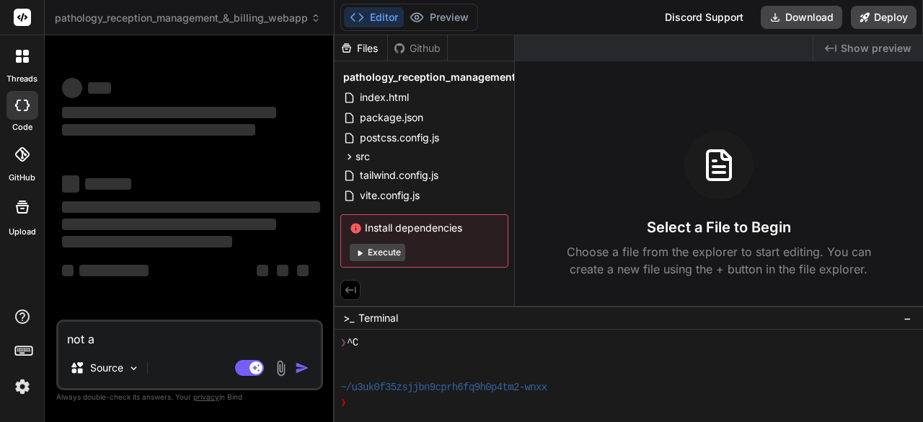
type textarea "x"
type textarea "not ab"
type textarea "x"
type textarea "not abl"
type textarea "x"
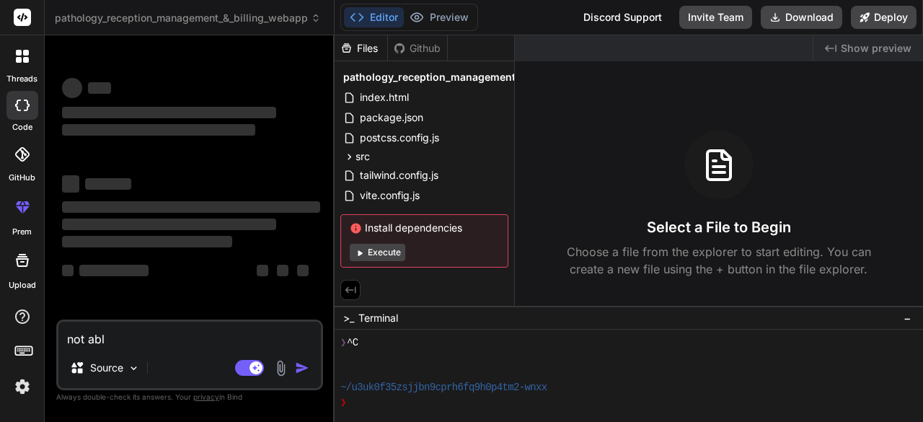
type textarea "not able"
type textarea "x"
type textarea "not able"
type textarea "x"
type textarea "not able t"
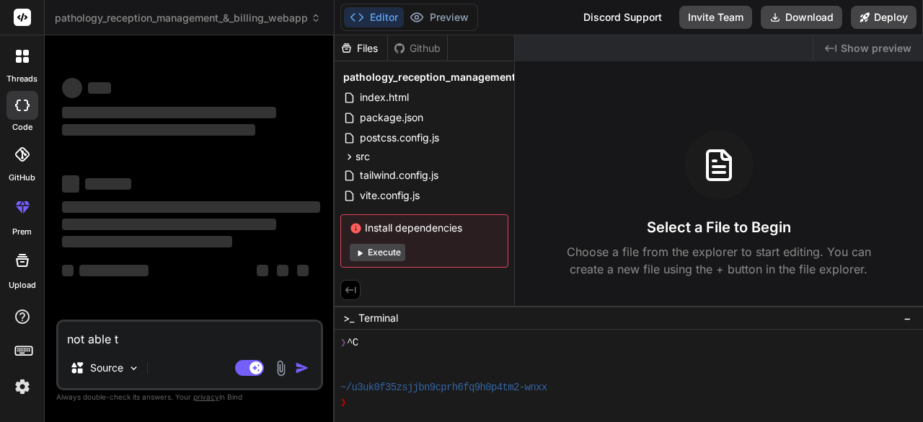
type textarea "x"
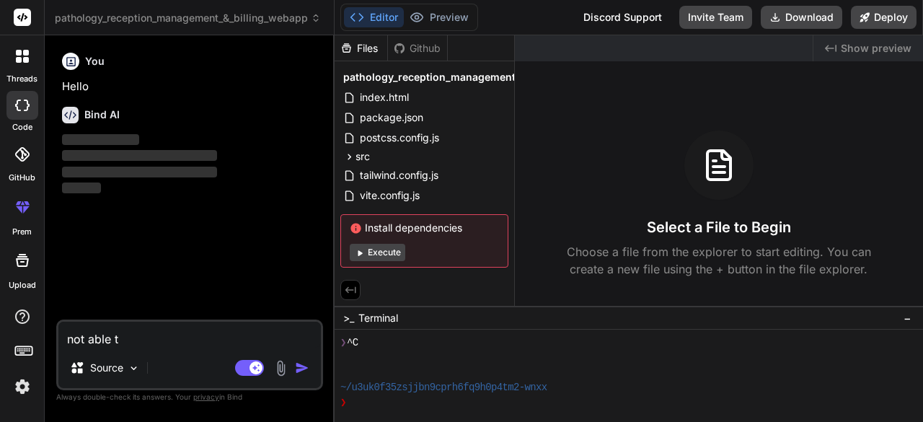
type textarea "not able to"
type textarea "x"
type textarea "not able to"
type textarea "x"
type textarea "not able to p"
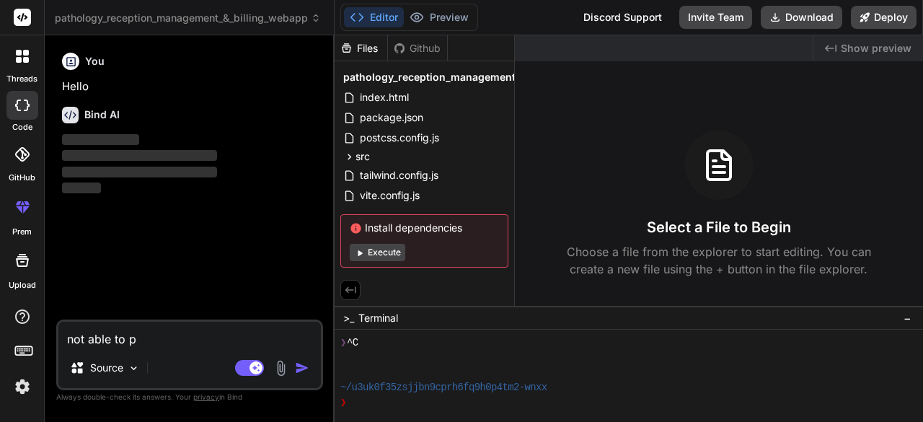
type textarea "x"
type textarea "not able to pr"
type textarea "x"
type textarea "not able to pre"
type textarea "x"
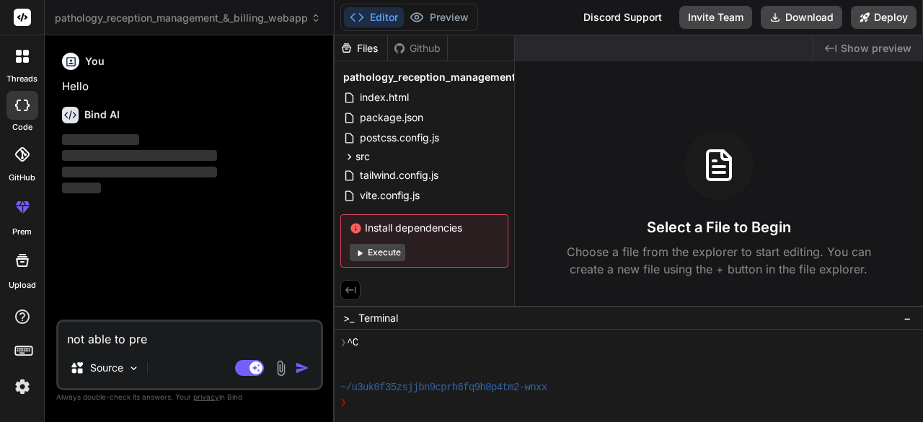
type textarea "not able to prev"
type textarea "x"
type textarea "not able to previ"
type textarea "x"
type textarea "not able to previe"
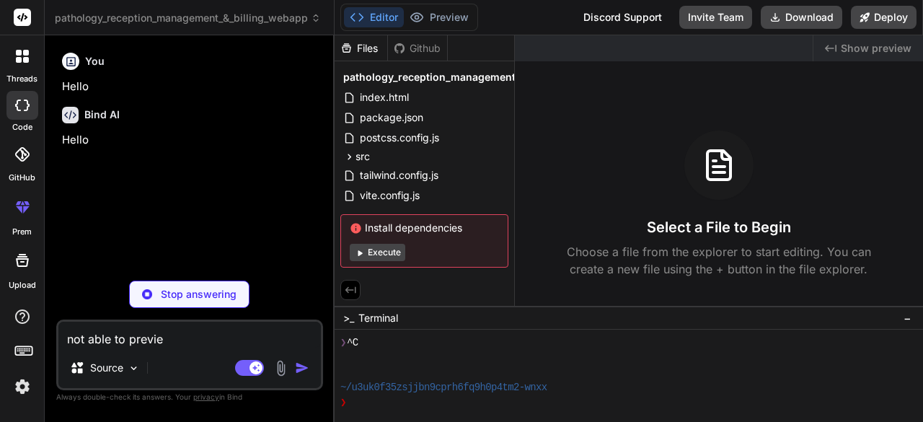
type textarea "x"
type textarea "not able to preview"
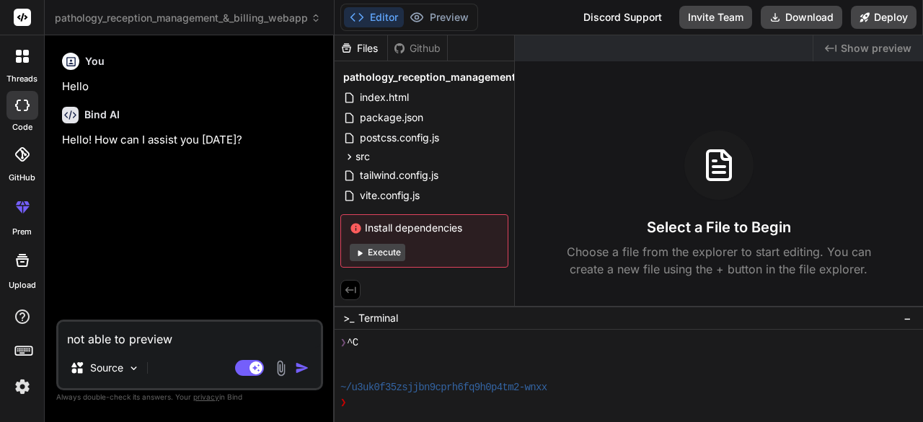
type textarea "x"
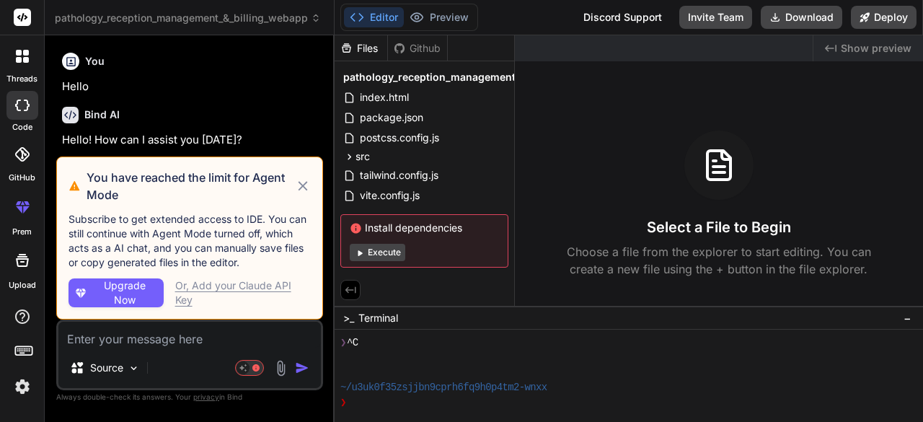
click at [268, 282] on div "Or, Add your Claude API Key" at bounding box center [243, 292] width 136 height 29
type textarea "x"
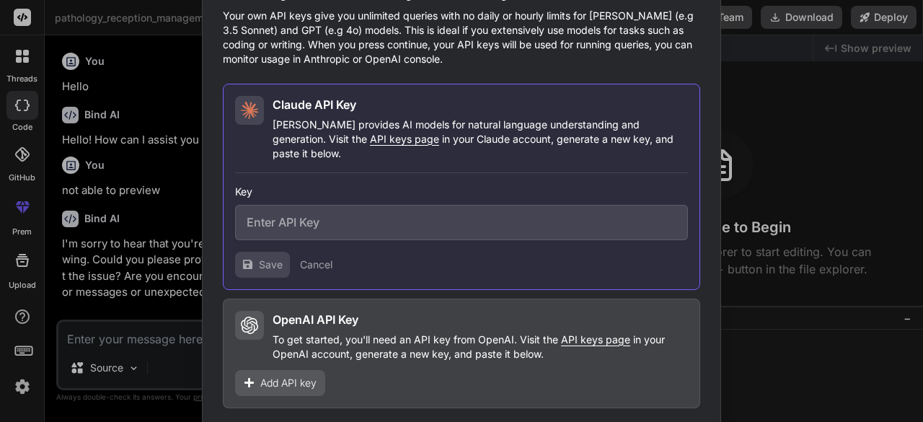
click at [173, 303] on div "Would you like to add your API keys? Your own API keys give you unlimited queri…" at bounding box center [461, 211] width 923 height 422
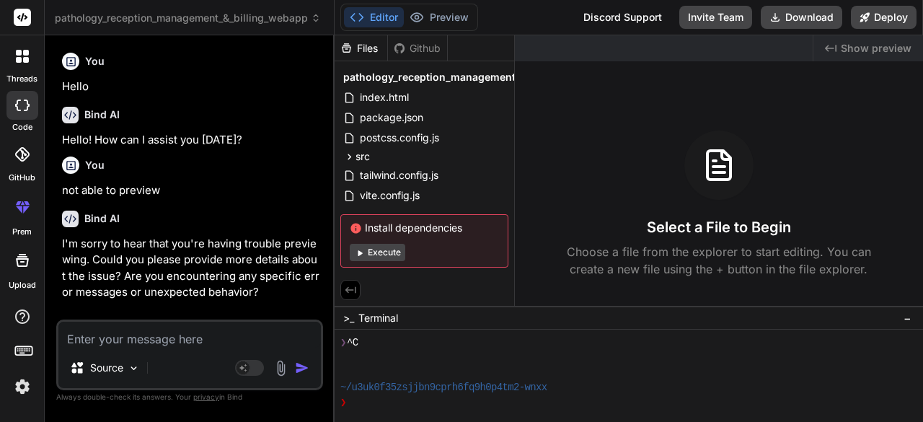
drag, startPoint x: 366, startPoint y: 229, endPoint x: 469, endPoint y: 226, distance: 103.2
click at [469, 226] on span "Install dependencies" at bounding box center [424, 228] width 149 height 14
drag, startPoint x: 459, startPoint y: 226, endPoint x: 416, endPoint y: 228, distance: 42.6
click at [356, 235] on div "Install dependencies Execute" at bounding box center [424, 240] width 168 height 53
drag, startPoint x: 461, startPoint y: 224, endPoint x: 355, endPoint y: 231, distance: 107.0
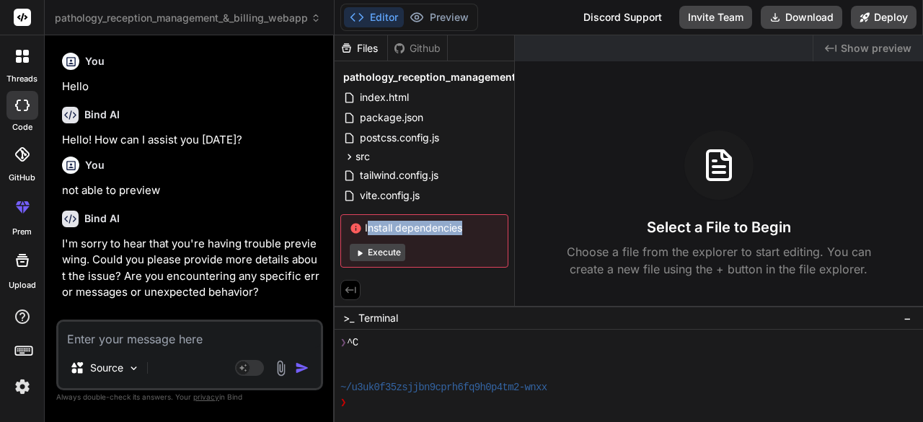
click at [355, 231] on span "Install dependencies" at bounding box center [424, 228] width 149 height 14
copy span "Install dependencies"
click at [231, 340] on textarea at bounding box center [189, 335] width 262 height 26
paste textarea "Install dependencies"
type textarea "Install dependencies"
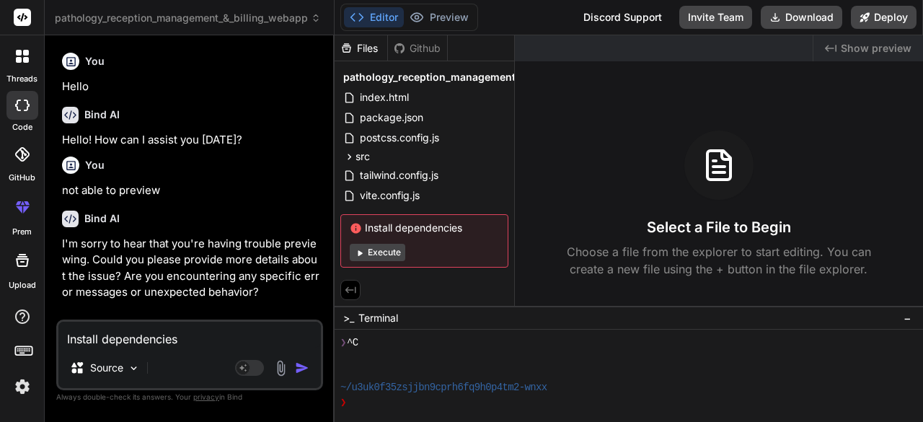
type textarea "x"
type textarea "Install dependencies"
click at [295, 366] on img "button" at bounding box center [302, 368] width 14 height 14
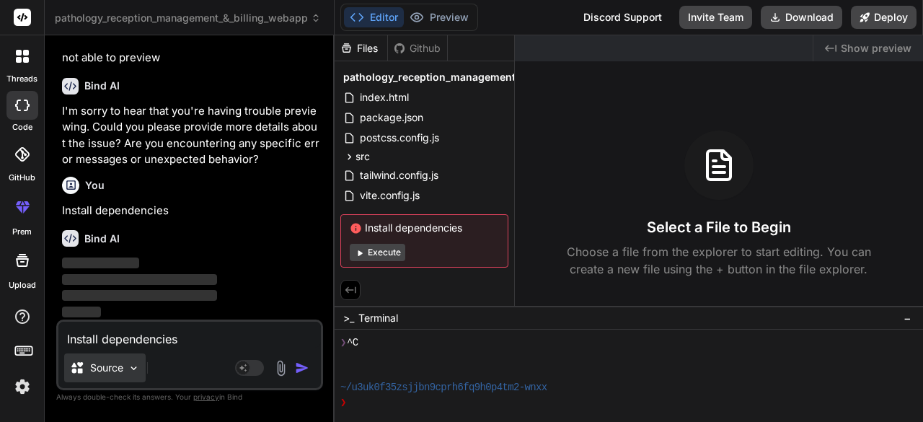
click at [136, 365] on img at bounding box center [134, 368] width 12 height 12
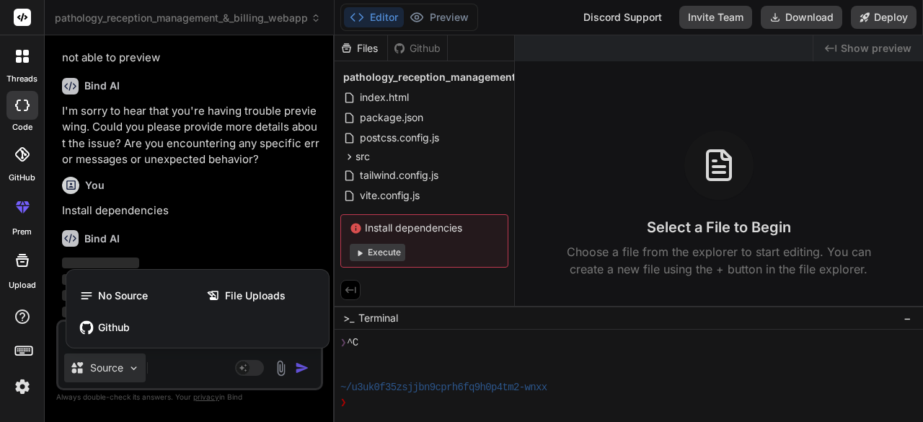
click at [136, 365] on div at bounding box center [461, 211] width 923 height 422
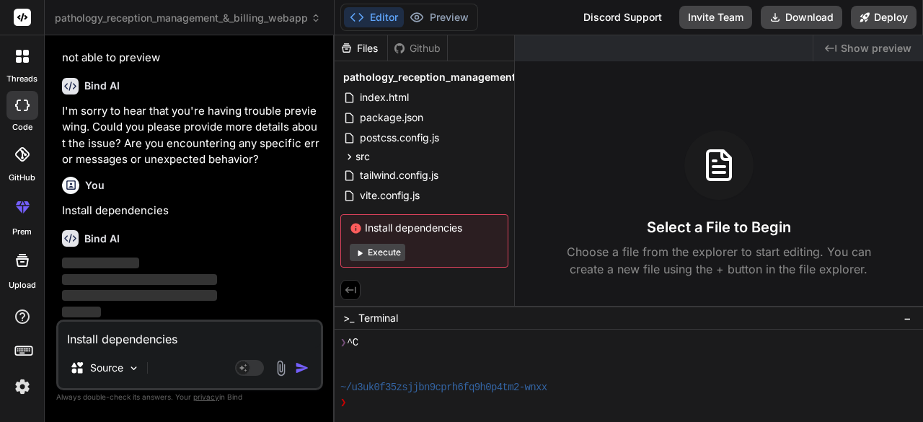
click at [169, 269] on p "‌" at bounding box center [191, 263] width 258 height 17
click at [302, 361] on img "button" at bounding box center [302, 368] width 14 height 14
click at [221, 264] on p "‌" at bounding box center [191, 263] width 258 height 17
type textarea "x"
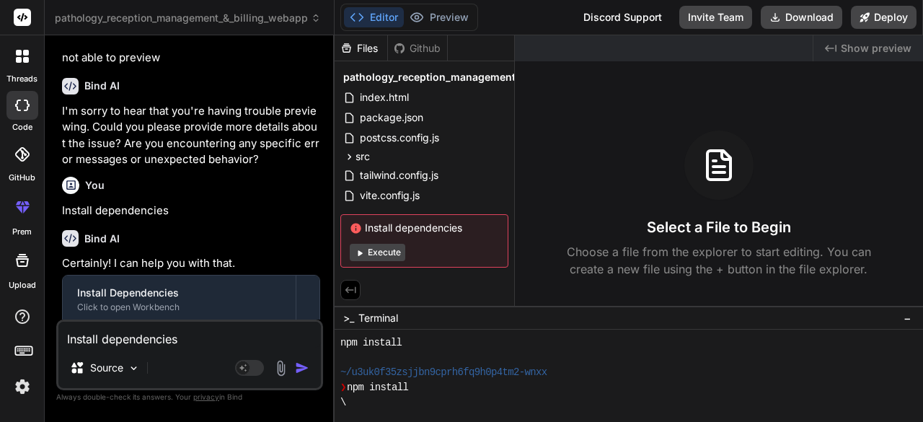
scroll to position [211, 0]
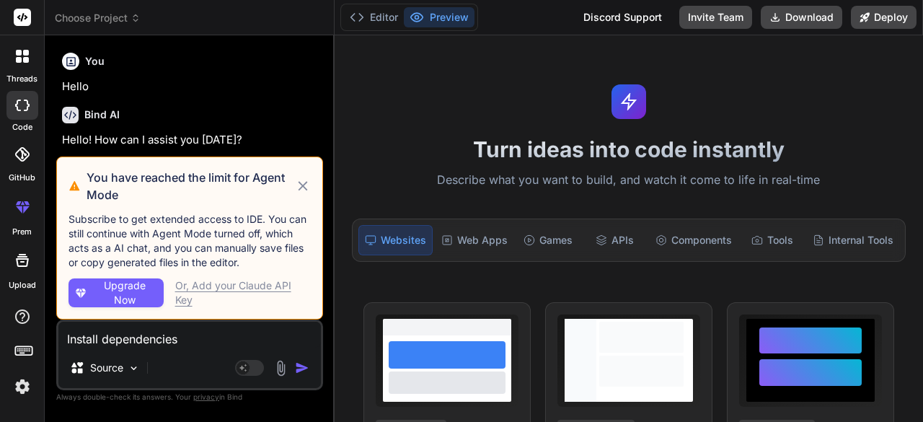
scroll to position [256, 0]
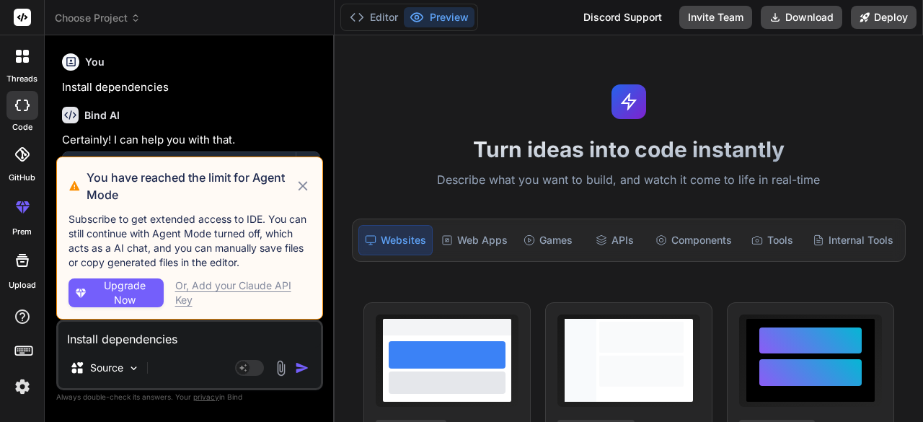
click at [215, 80] on p "Install dependencies" at bounding box center [191, 87] width 258 height 17
click at [201, 287] on div "Or, Add your Claude API Key" at bounding box center [243, 292] width 136 height 29
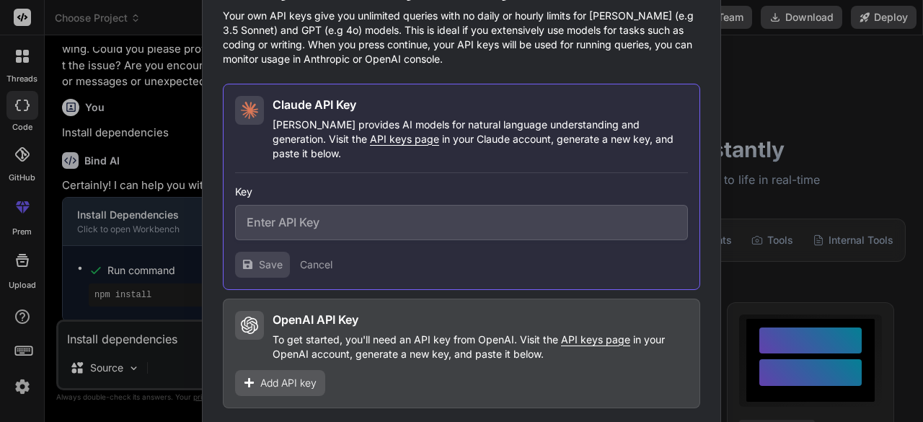
click at [778, 88] on div "Would you like to add your API keys? Your own API keys give you unlimited queri…" at bounding box center [461, 211] width 923 height 422
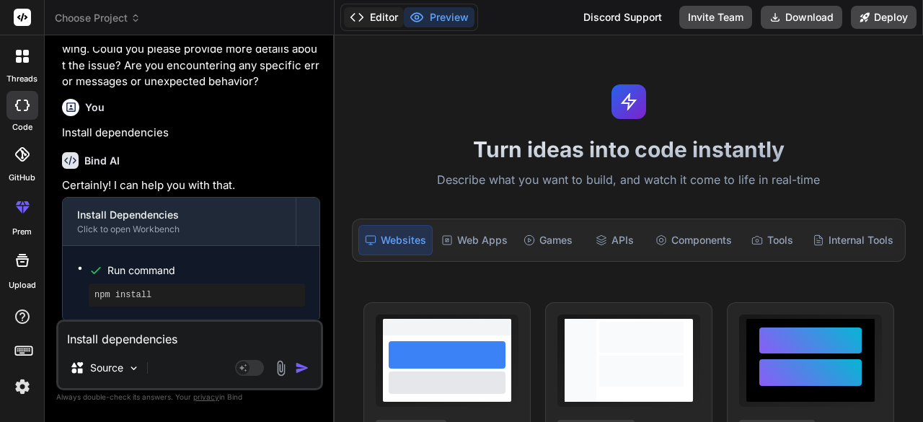
click at [392, 14] on button "Editor" at bounding box center [374, 17] width 60 height 20
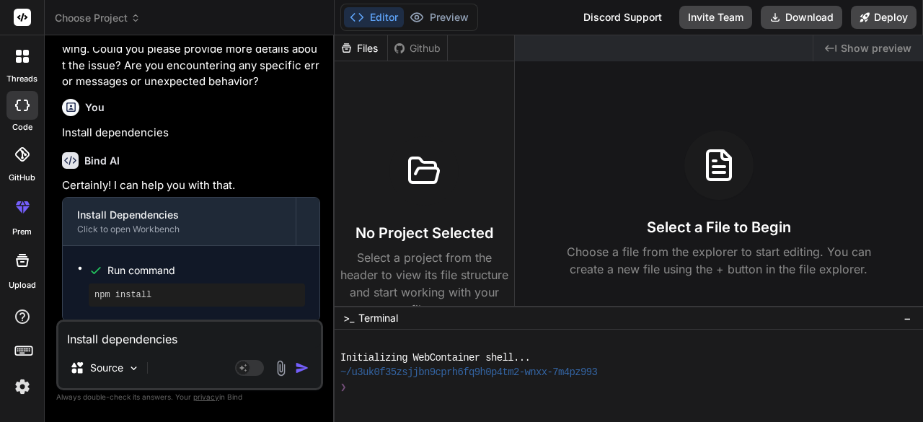
scroll to position [0, 0]
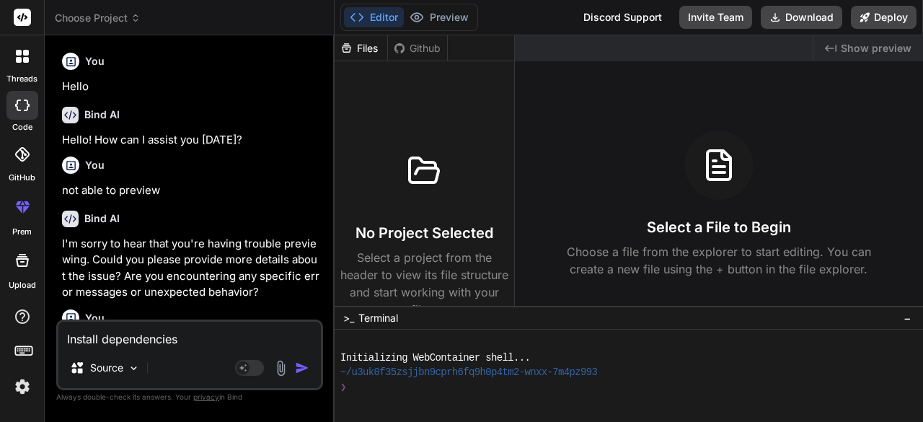
click at [137, 19] on icon at bounding box center [135, 20] width 4 height 2
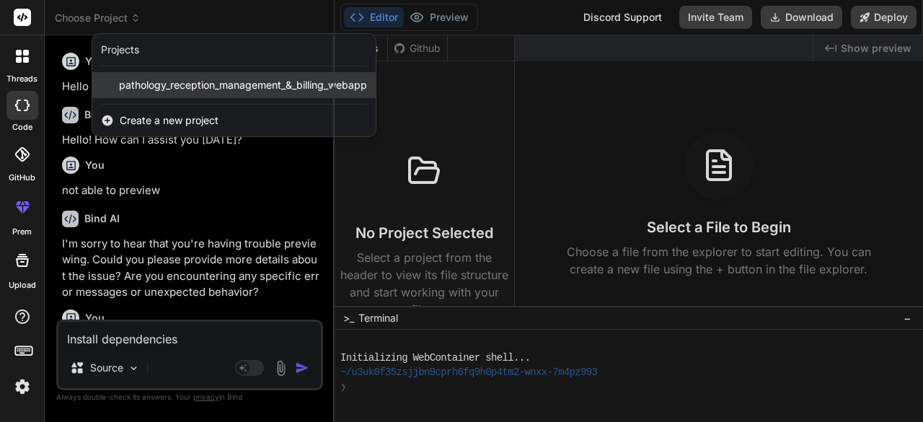
click at [173, 80] on span "pathology_reception_management_&_billing_webapp" at bounding box center [243, 85] width 248 height 14
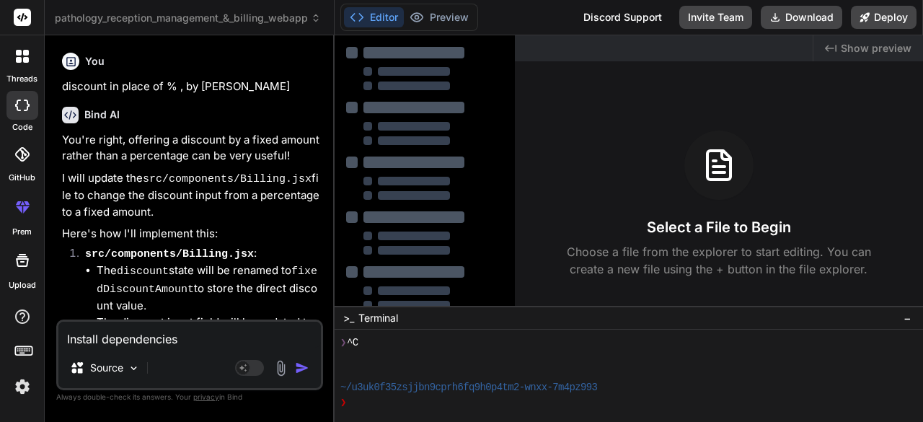
scroll to position [2070, 0]
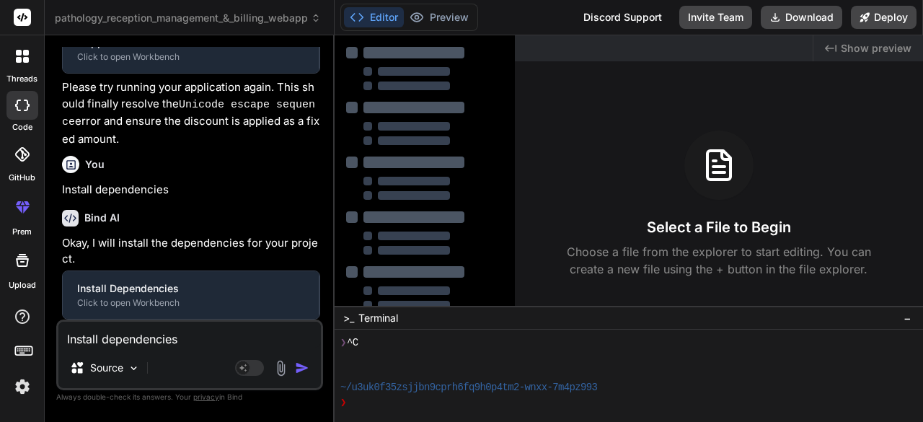
type textarea "x"
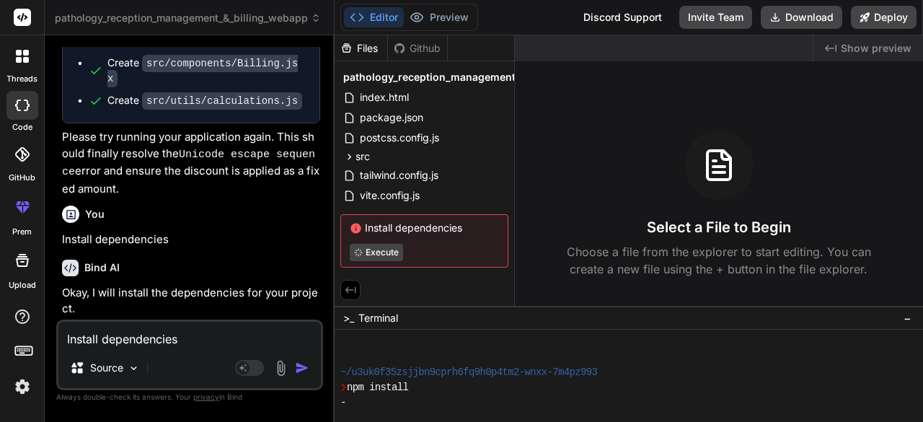
scroll to position [2496, 0]
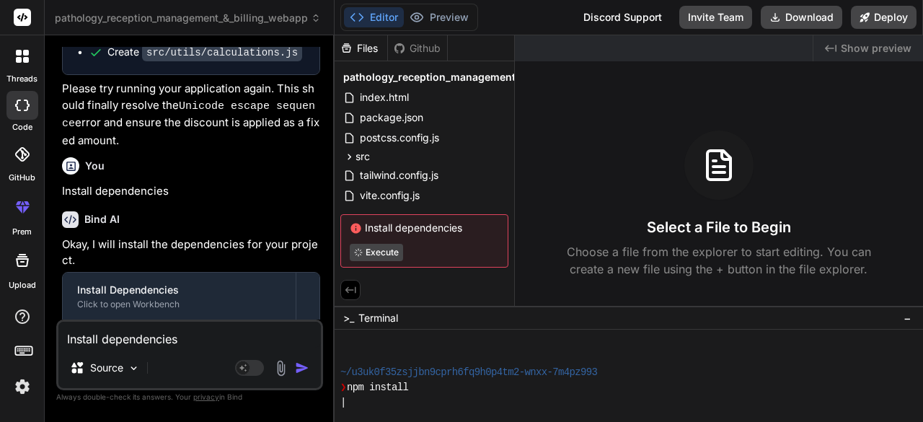
drag, startPoint x: 190, startPoint y: 340, endPoint x: 39, endPoint y: 346, distance: 151.6
click at [39, 346] on div "threads code GitHub prem Upload pathology_reception_management_&_billing_webapp…" at bounding box center [461, 211] width 923 height 422
type textarea "h"
type textarea "x"
type textarea "ho"
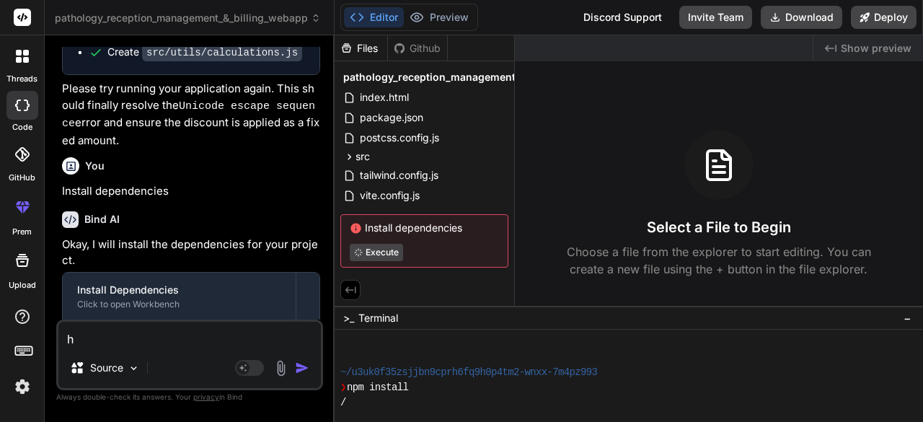
type textarea "x"
type textarea "how"
type textarea "x"
type textarea "how"
type textarea "x"
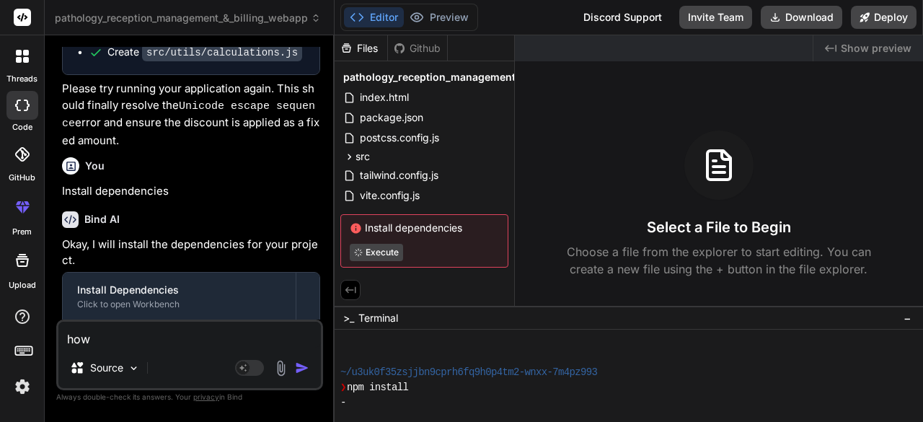
type textarea "how m"
type textarea "x"
type textarea "how mu"
type textarea "x"
type textarea "how muc"
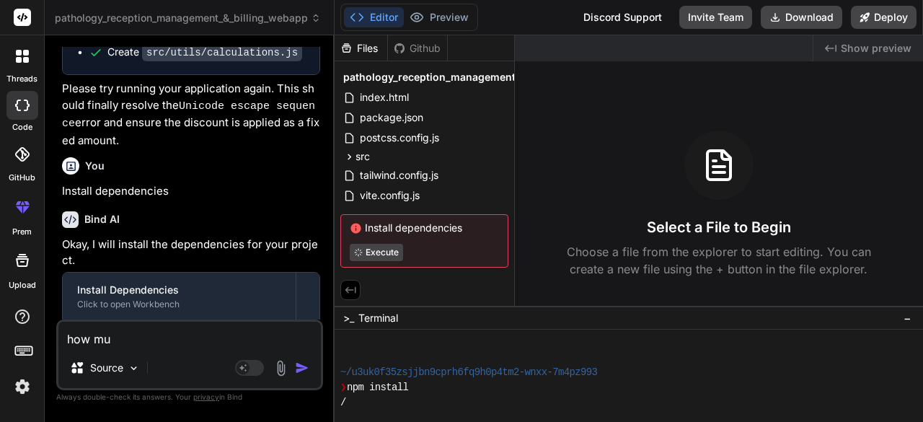
type textarea "x"
type textarea "how much"
type textarea "x"
type textarea "how much"
type textarea "x"
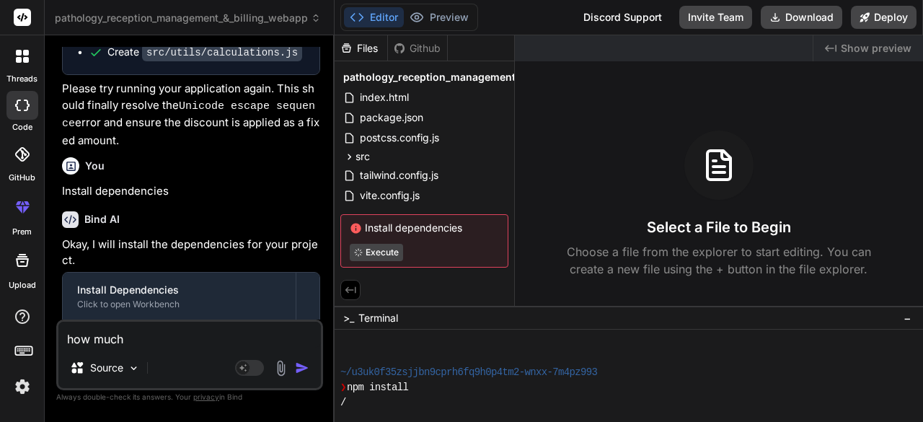
type textarea "how much t"
type textarea "x"
type textarea "how much ti"
type textarea "x"
type textarea "how much tim"
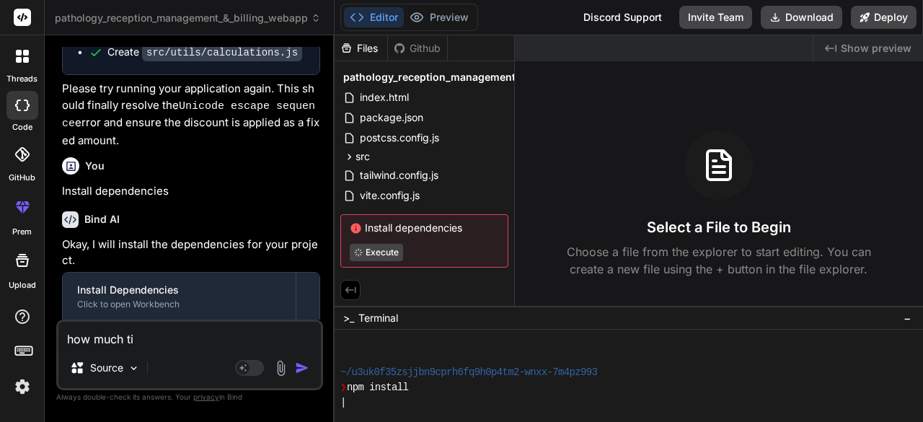
type textarea "x"
type textarea "how much time"
type textarea "x"
type textarea "how much time"
type textarea "x"
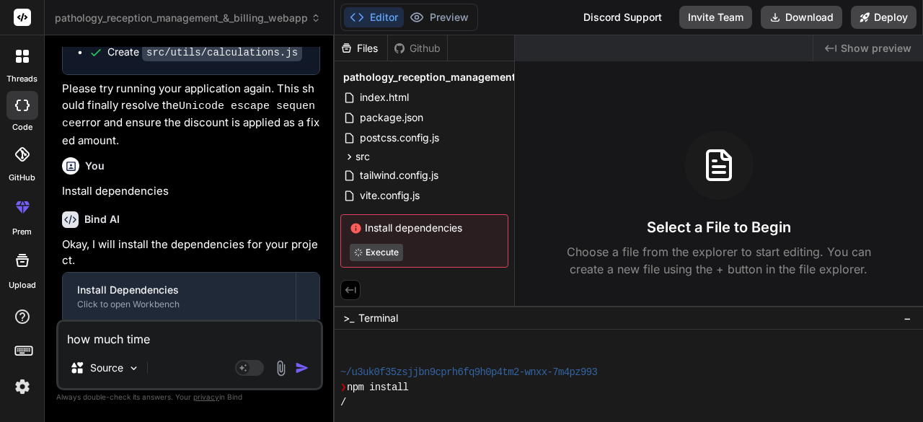
type textarea "how much time i"
type textarea "x"
type textarea "how much time it"
type textarea "x"
type textarea "how much time it"
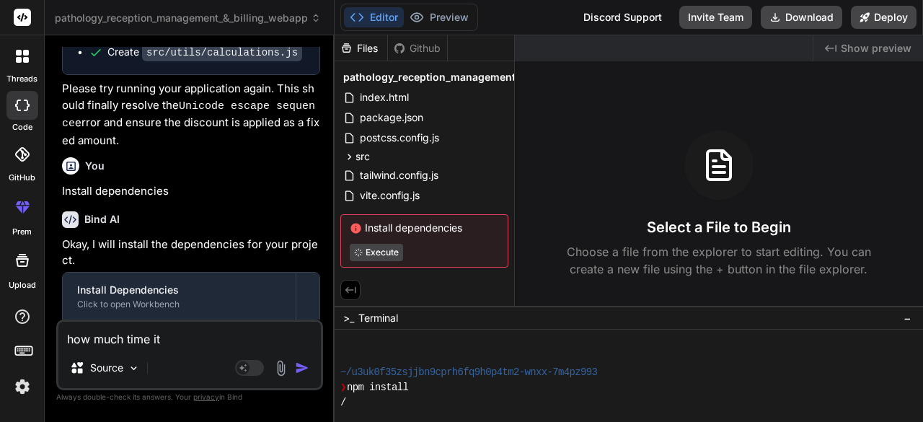
type textarea "x"
type textarea "how much time it w"
type textarea "x"
type textarea "how much time it wi"
type textarea "x"
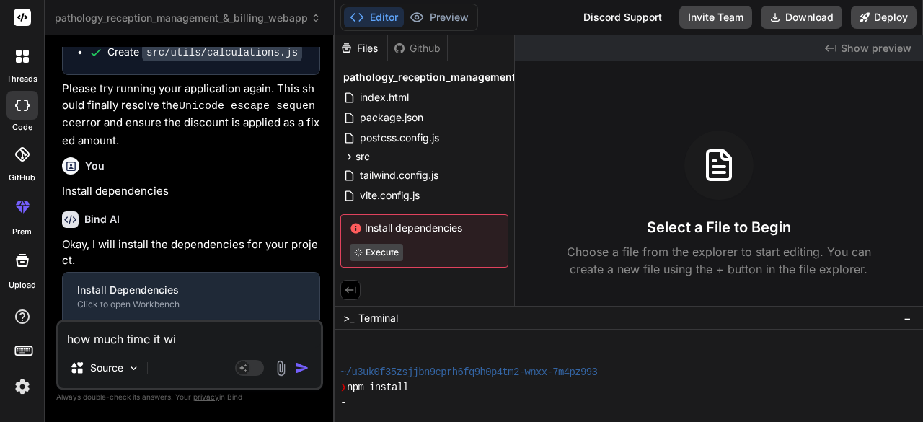
type textarea "how much time it wil"
type textarea "x"
type textarea "how much time it will"
type textarea "x"
type textarea "how much time it will"
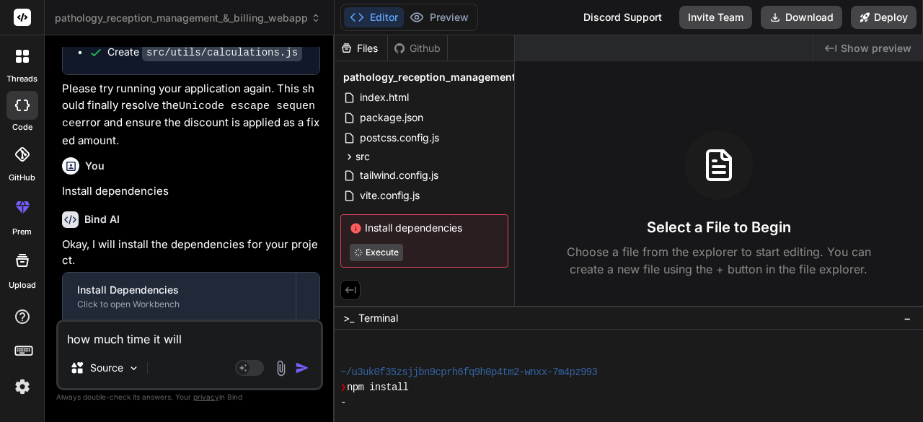
type textarea "x"
type textarea "how much time it will t"
type textarea "x"
type textarea "how much time it will ta"
type textarea "x"
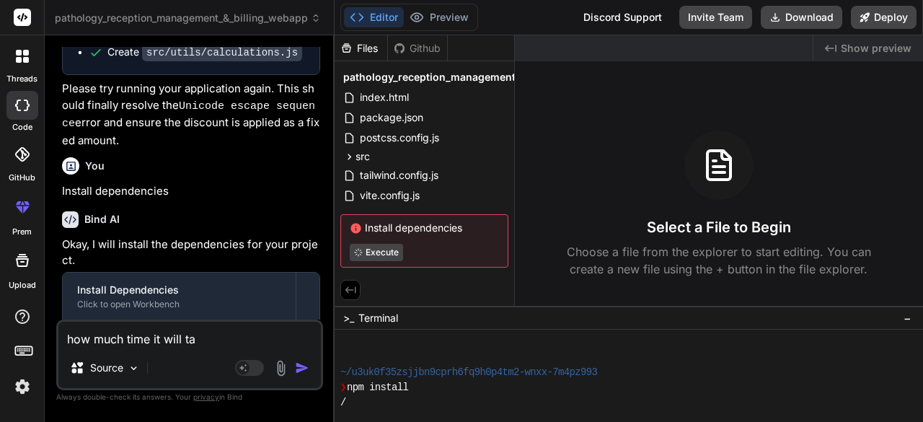
type textarea "how much time it will tak"
type textarea "x"
type textarea "how much time it will take"
type textarea "x"
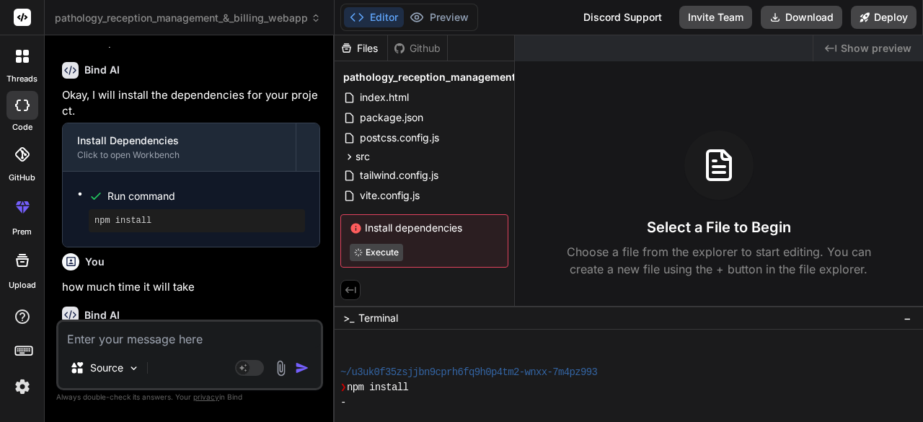
scroll to position [2646, 0]
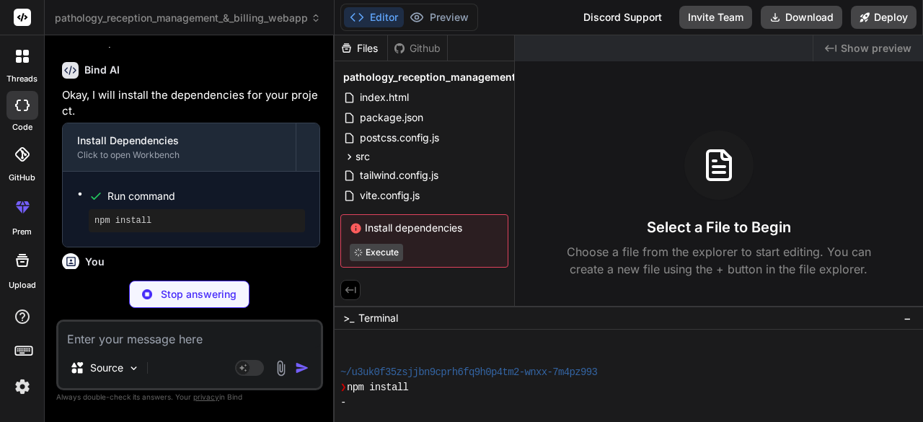
type textarea "x"
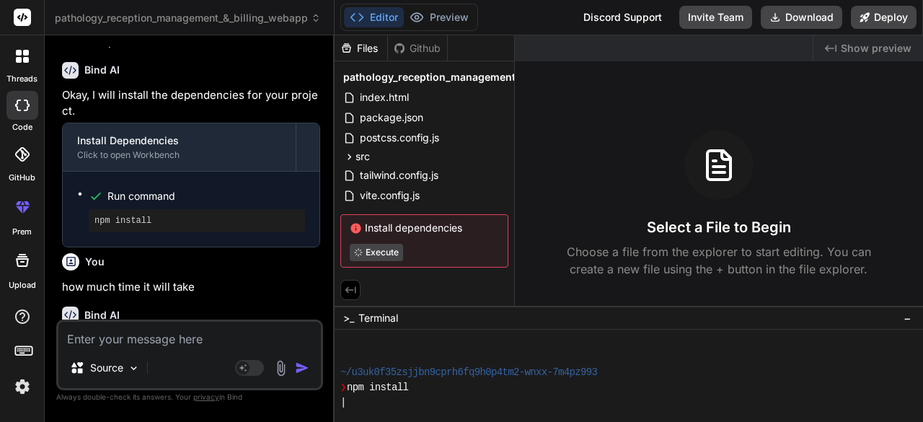
scroll to position [2687, 0]
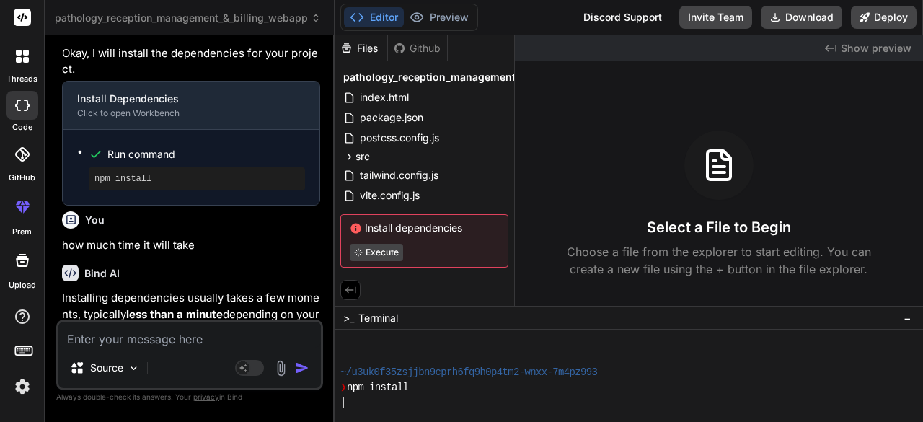
click at [203, 335] on textarea at bounding box center [189, 335] width 262 height 26
type textarea "n"
type textarea "x"
type textarea "np"
type textarea "x"
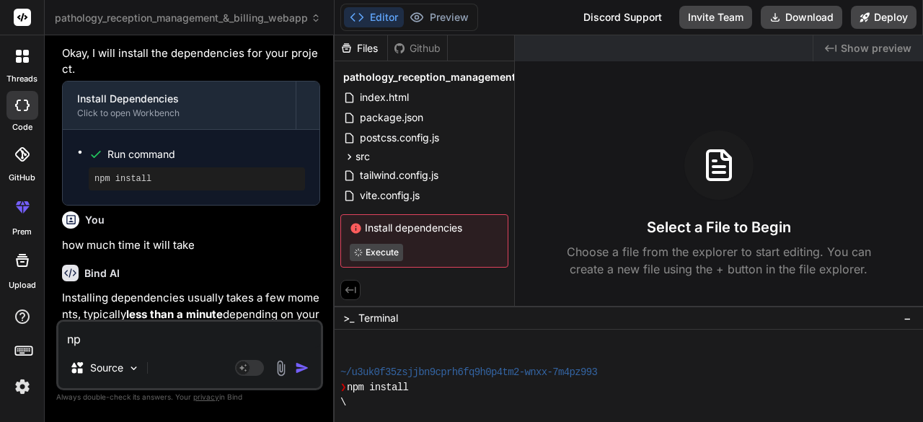
type textarea "np,"
type textarea "x"
type textarea "np"
type textarea "x"
type textarea "npm"
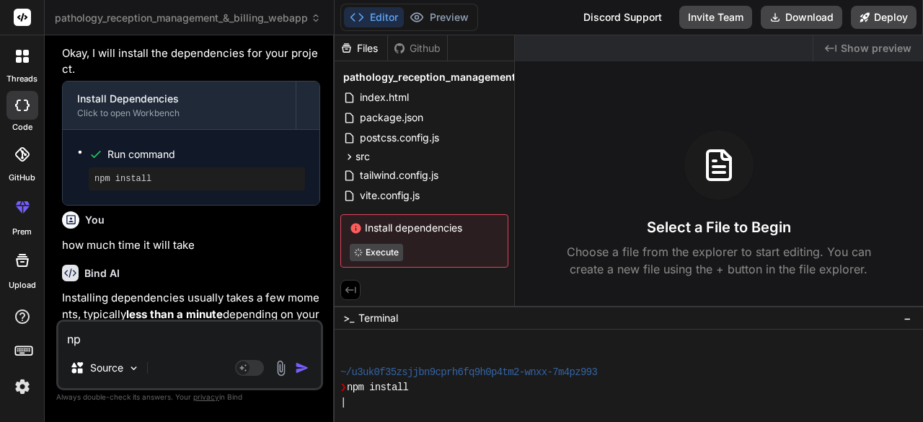
type textarea "x"
type textarea "npm"
type textarea "x"
type textarea "npm i"
type textarea "x"
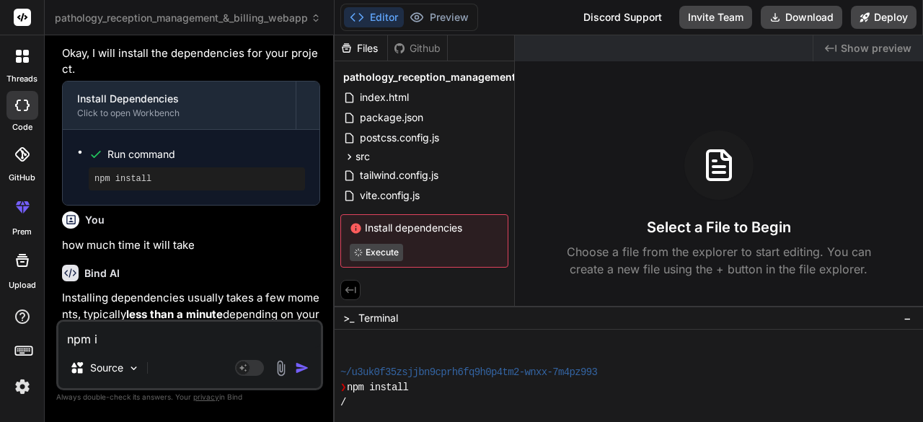
type textarea "npm in"
type textarea "x"
type textarea "npm ins"
type textarea "x"
type textarea "npm inst"
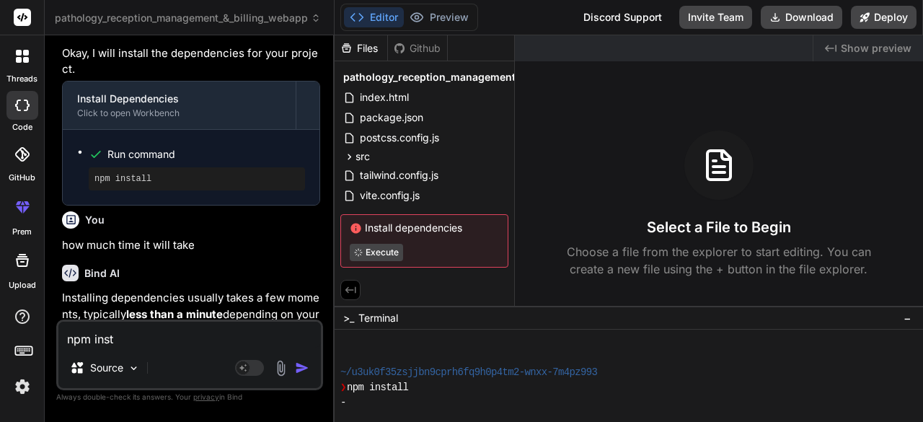
type textarea "x"
type textarea "npm insta"
type textarea "x"
type textarea "npm instal"
type textarea "x"
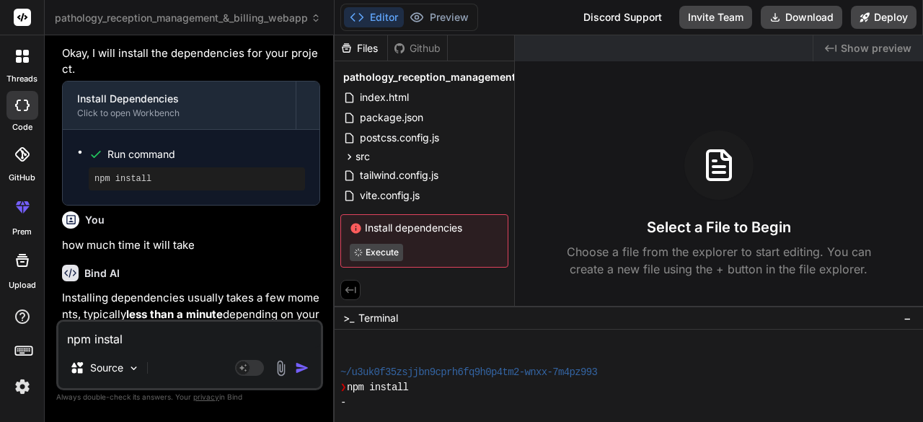
type textarea "npm install"
type textarea "x"
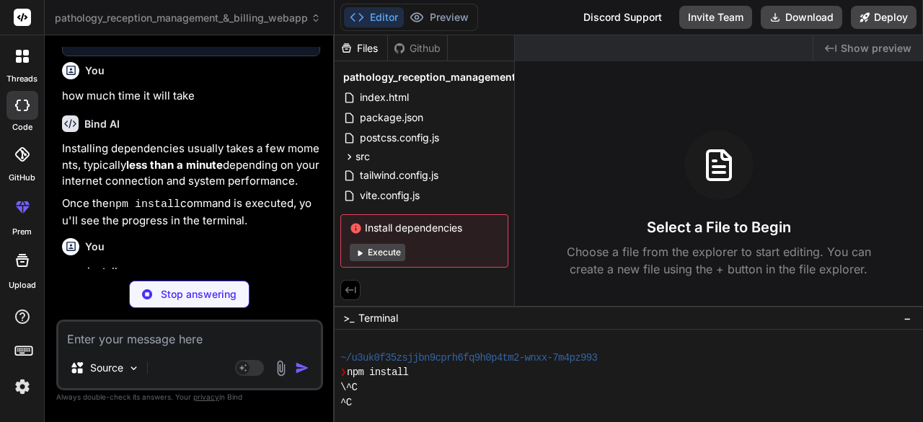
scroll to position [193, 0]
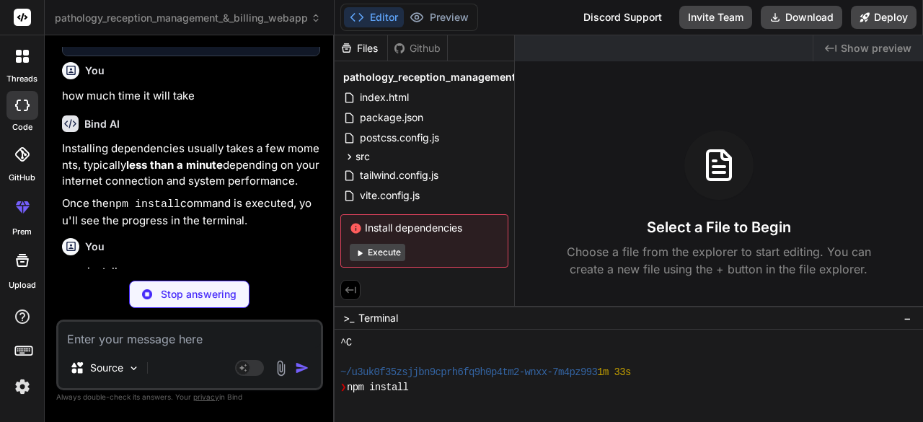
type textarea "x"
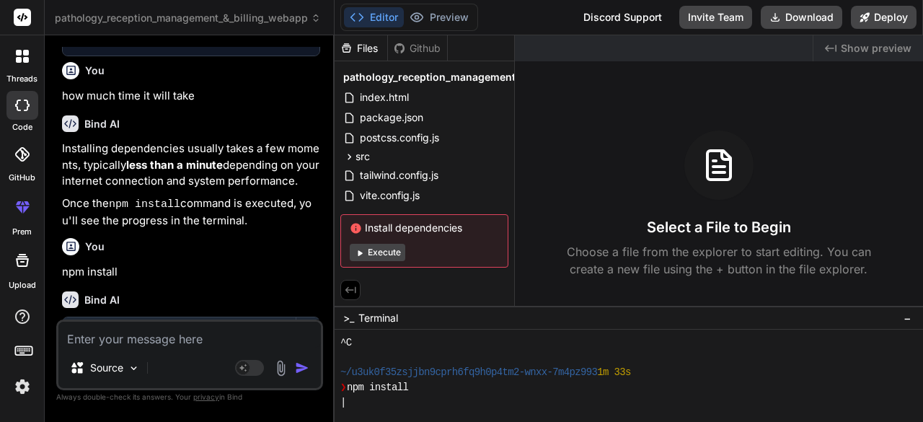
scroll to position [2897, 0]
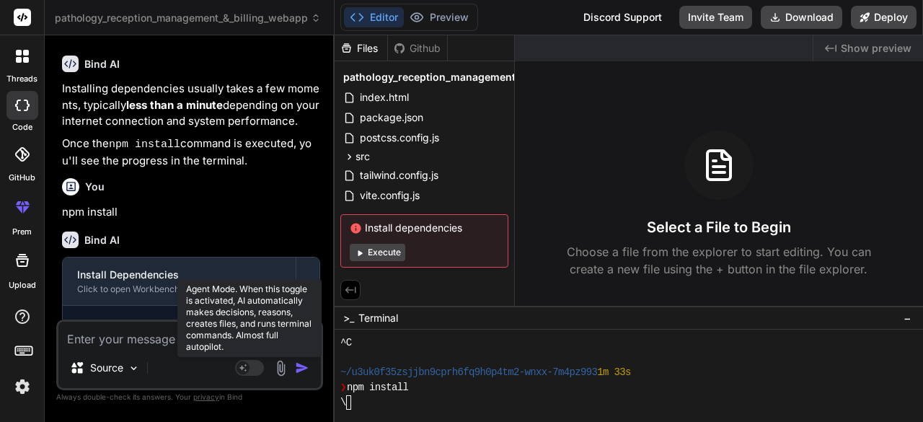
click at [242, 365] on rect at bounding box center [243, 367] width 13 height 13
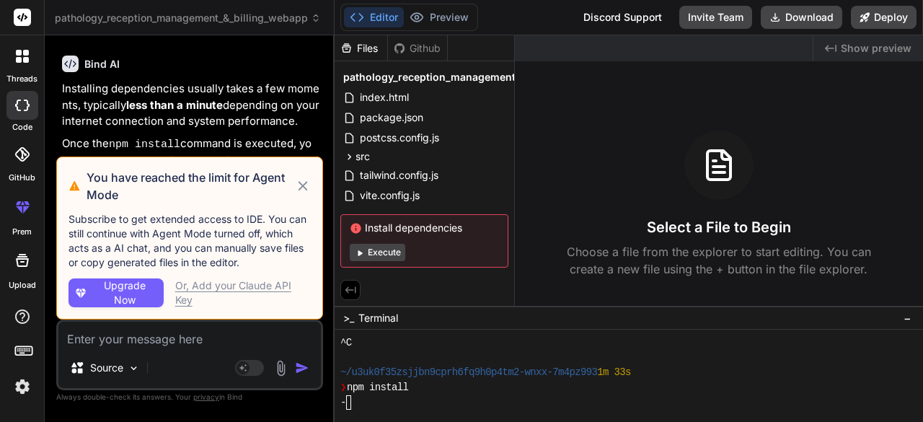
click at [206, 287] on div "Or, Add your Claude API Key" at bounding box center [243, 292] width 136 height 29
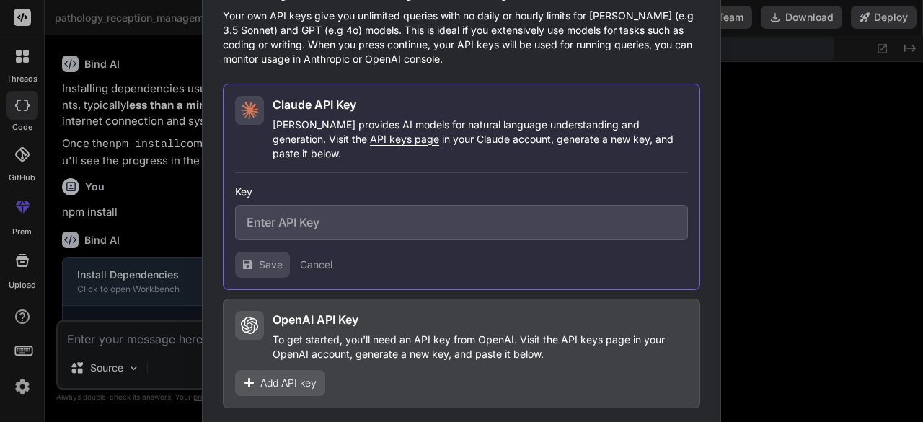
scroll to position [208, 0]
click at [617, 333] on span "API keys page" at bounding box center [595, 339] width 69 height 12
type textarea "x"
click at [311, 376] on span "Add API key" at bounding box center [288, 383] width 56 height 14
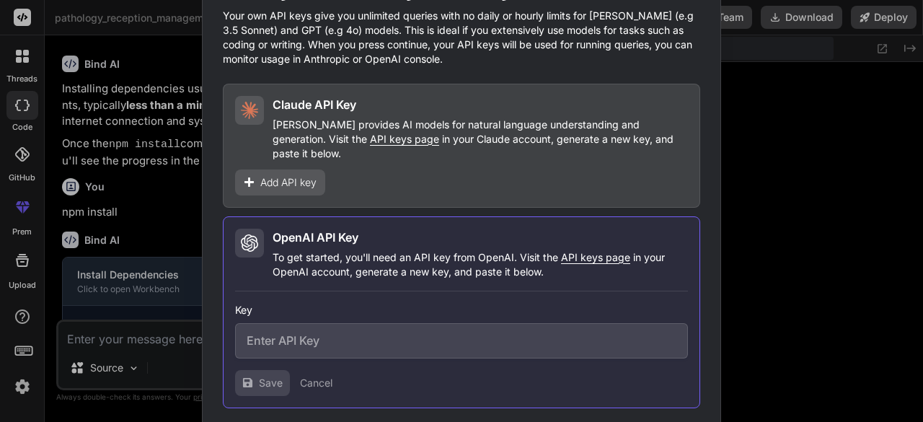
click at [602, 251] on span "API keys page" at bounding box center [595, 257] width 69 height 12
click at [313, 330] on input "text" at bounding box center [461, 340] width 453 height 35
paste input "curl https://api.openai.com/v1/models \ -H "Authorization: Bearer $OPENAI_API_K…"
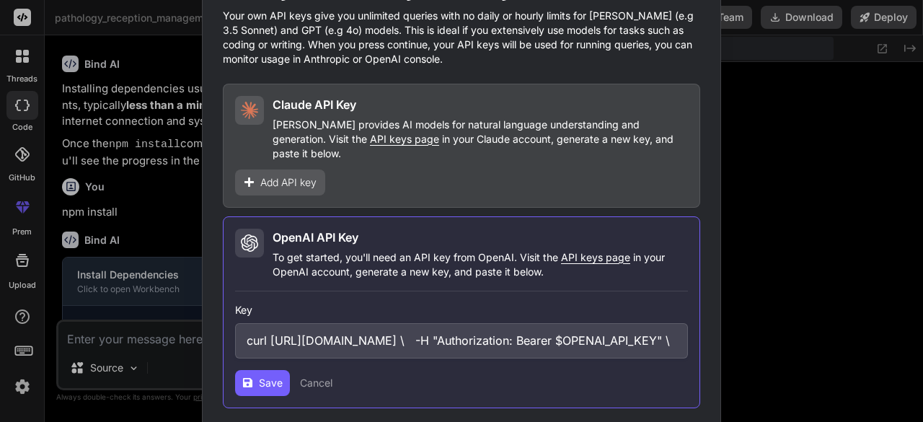
scroll to position [0, 614]
type input "curl https://api.openai.com/v1/models \ -H "Authorization: Bearer $OPENAI_API_K…"
click at [255, 374] on button "Save" at bounding box center [262, 383] width 55 height 26
click at [174, 139] on div "Would you like to add your API keys? Your own API keys give you unlimited queri…" at bounding box center [461, 211] width 923 height 422
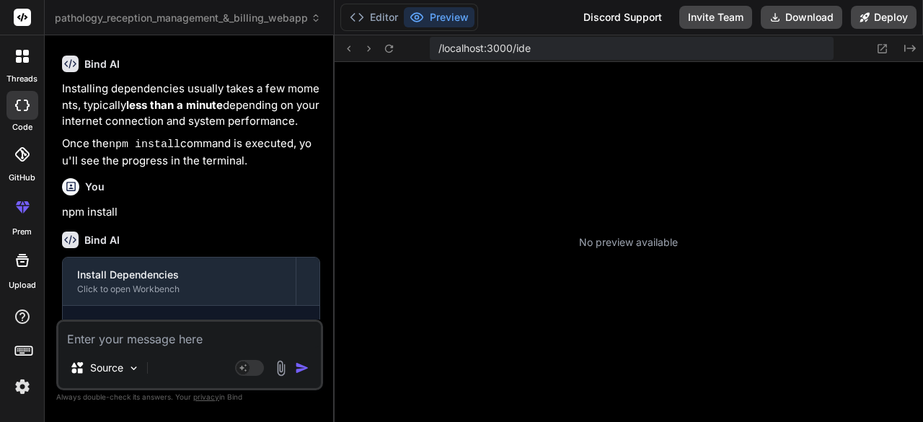
click at [307, 367] on img "button" at bounding box center [302, 368] width 14 height 14
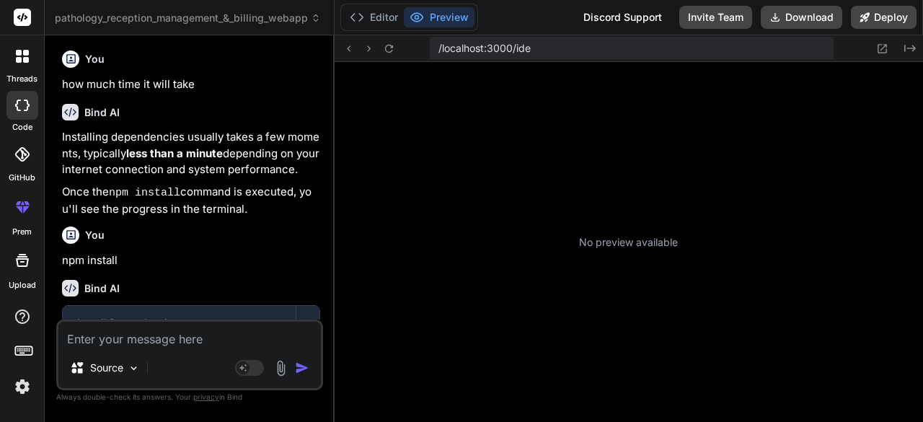
scroll to position [2801, 0]
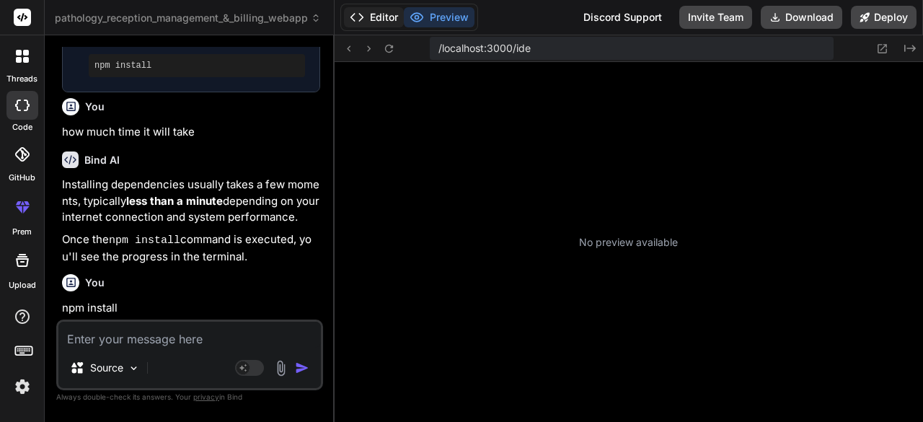
click at [373, 15] on button "Editor" at bounding box center [374, 17] width 60 height 20
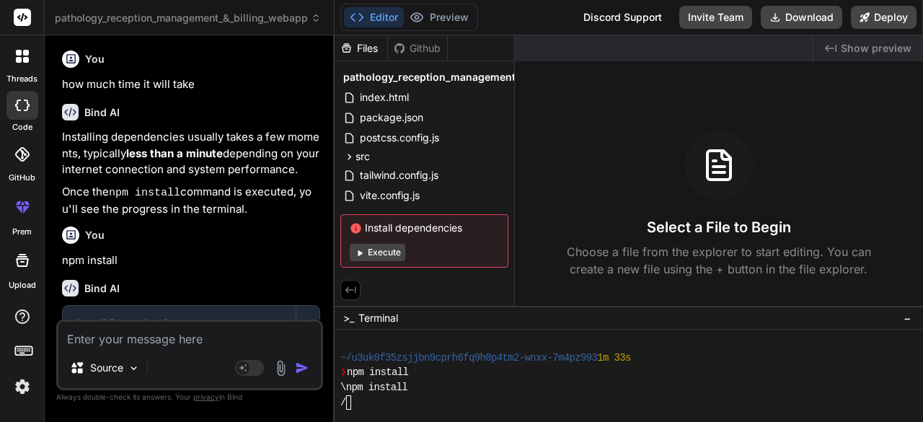
scroll to position [2897, 0]
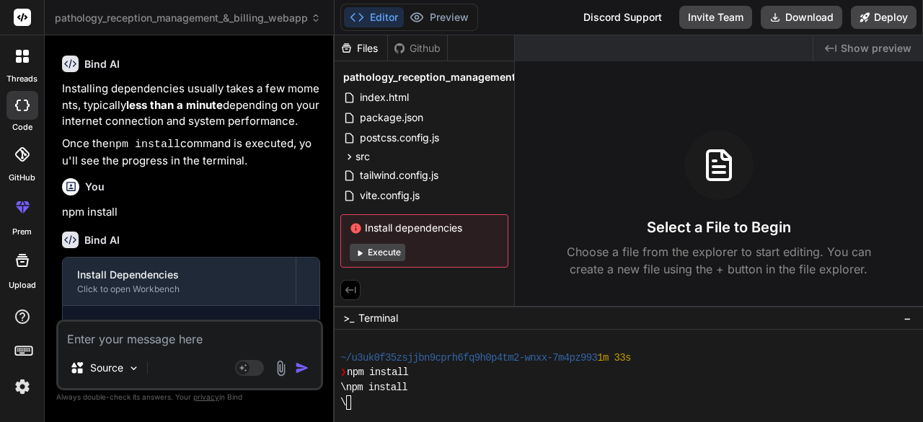
click at [174, 339] on textarea at bounding box center [189, 335] width 262 height 26
click at [368, 246] on button "Execute" at bounding box center [378, 252] width 56 height 17
click at [372, 247] on button "Execute" at bounding box center [378, 252] width 56 height 17
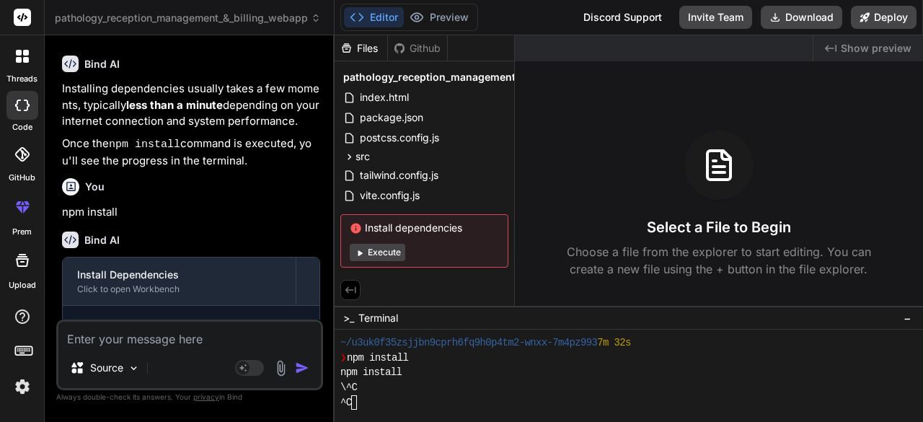
scroll to position [387, 0]
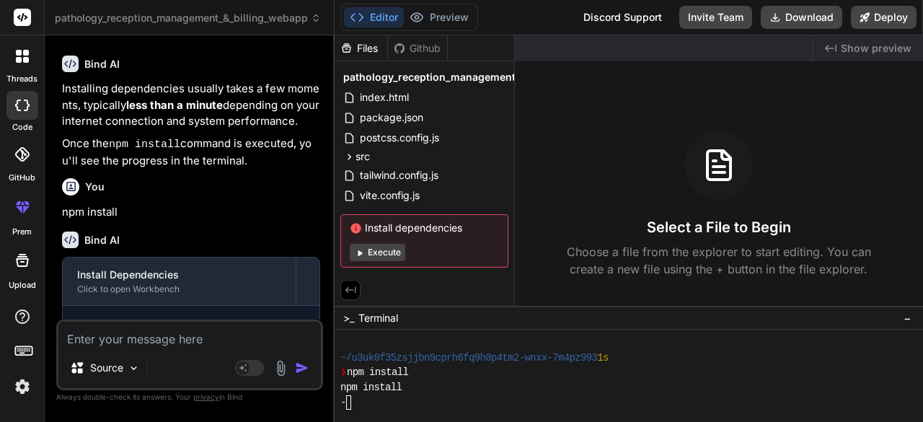
click at [372, 247] on button "Execute" at bounding box center [378, 252] width 56 height 17
type textarea "x"
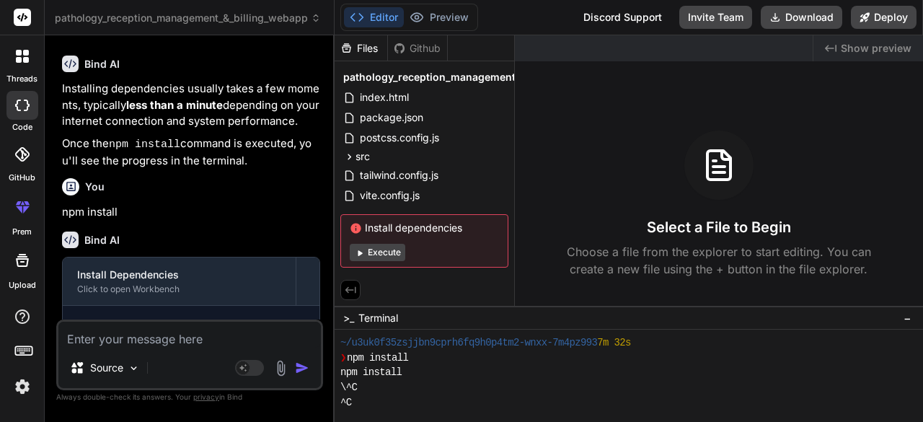
scroll to position [318, 0]
click at [257, 12] on span "pathology_reception_management_&_billing_webapp" at bounding box center [188, 18] width 266 height 14
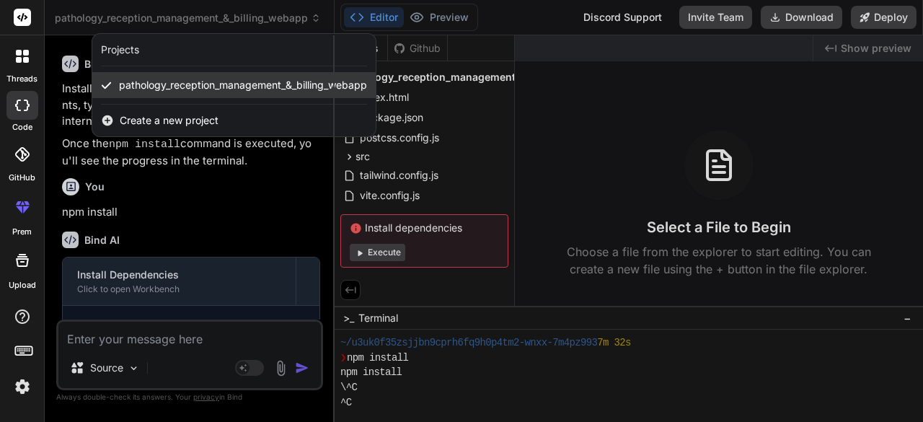
click at [254, 80] on span "pathology_reception_management_&_billing_webapp" at bounding box center [243, 85] width 248 height 14
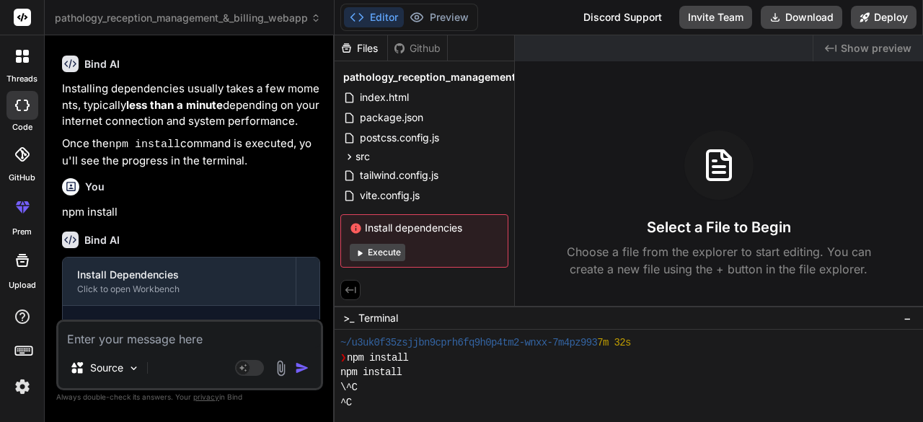
click at [206, 337] on textarea at bounding box center [189, 335] width 262 height 26
type textarea "w"
type textarea "x"
type textarea "wh"
type textarea "x"
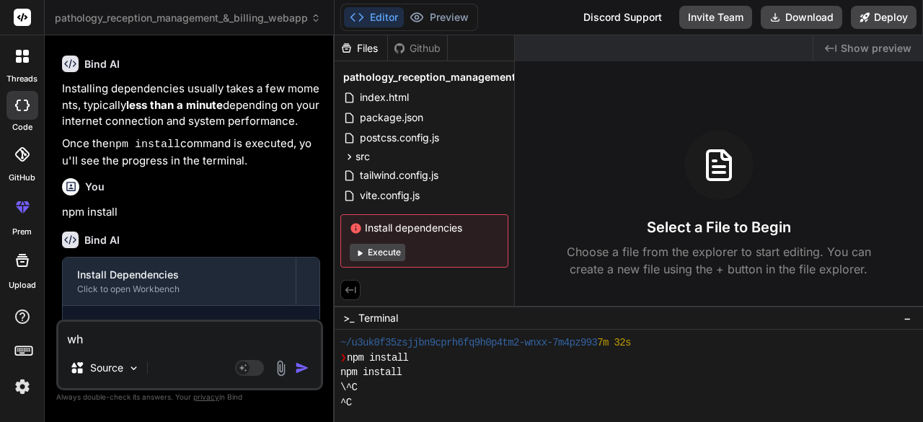
type textarea "wha"
type textarea "x"
type textarea "what"
type textarea "x"
type textarea "what"
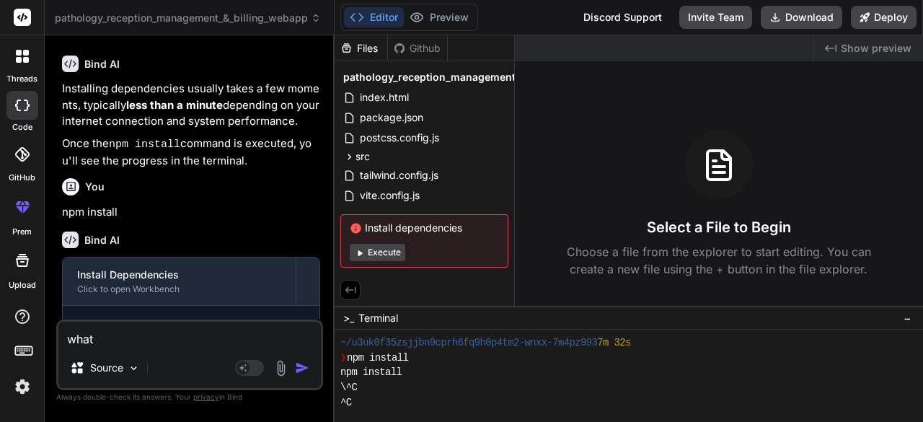
type textarea "x"
type textarea "what w"
type textarea "x"
type textarea "what wo"
type textarea "x"
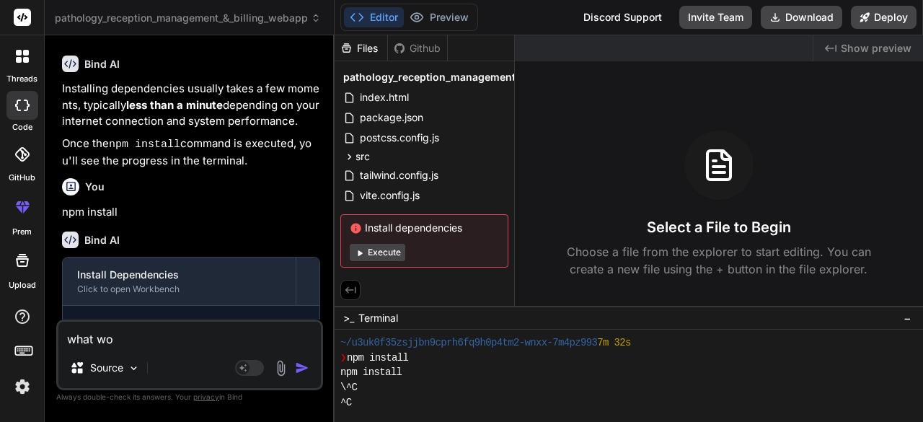
type textarea "what wor"
type textarea "x"
type textarea "what worn"
type textarea "x"
type textarea "what worng"
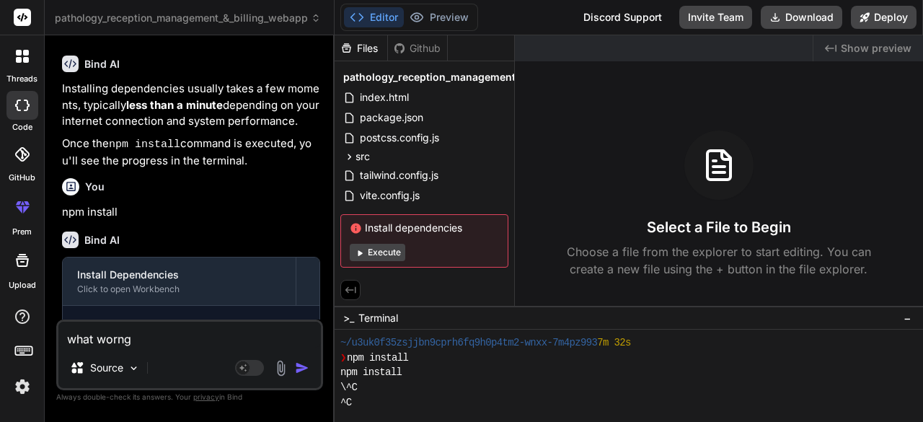
type textarea "x"
type textarea "what worng"
type textarea "x"
type textarea "what worng w"
type textarea "x"
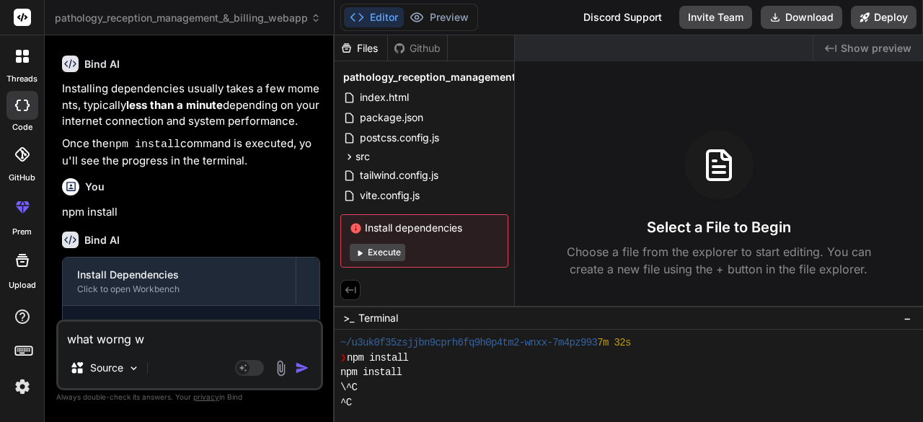
type textarea "what worng wi"
type textarea "x"
type textarea "what worng wit"
type textarea "x"
type textarea "what worng with"
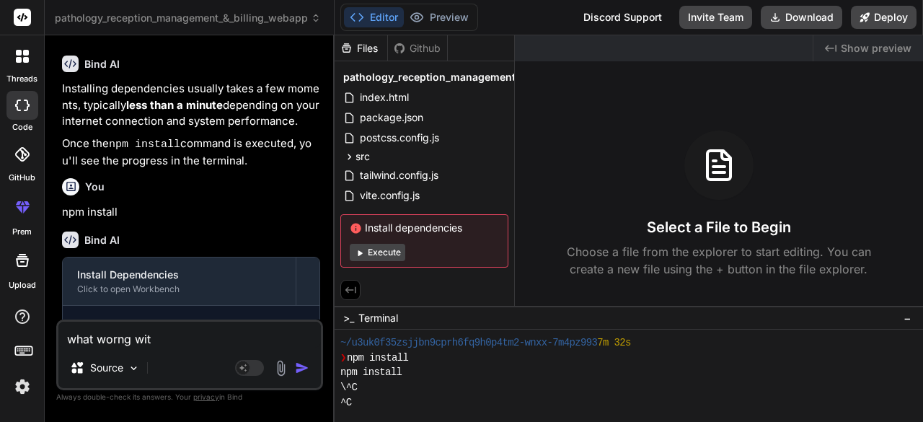
type textarea "x"
type textarea "what worng with"
type textarea "x"
type textarea "what worng with m"
type textarea "x"
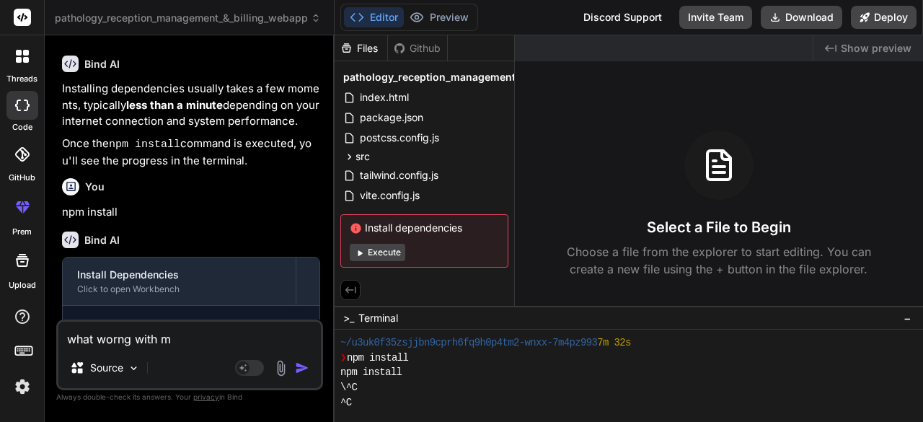
type textarea "what worng with my"
type textarea "x"
type textarea "what worng with my"
type textarea "x"
type textarea "what worng with my p"
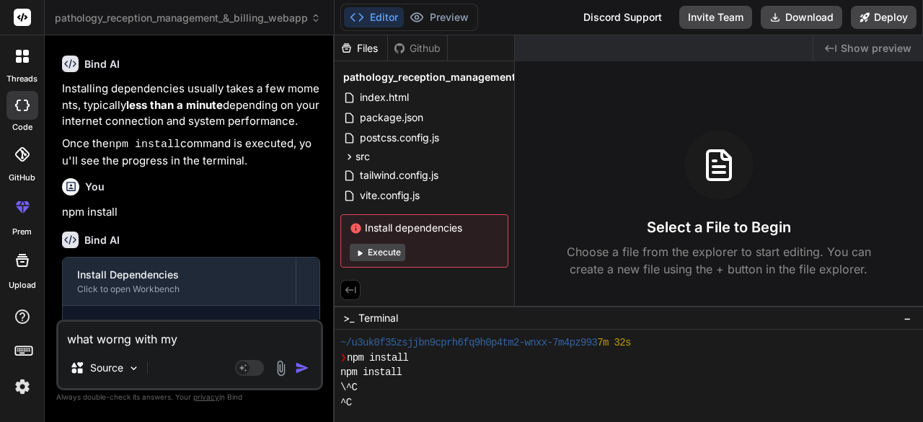
type textarea "x"
type textarea "what worng with my pr"
type textarea "x"
type textarea "what worng with my pro"
type textarea "x"
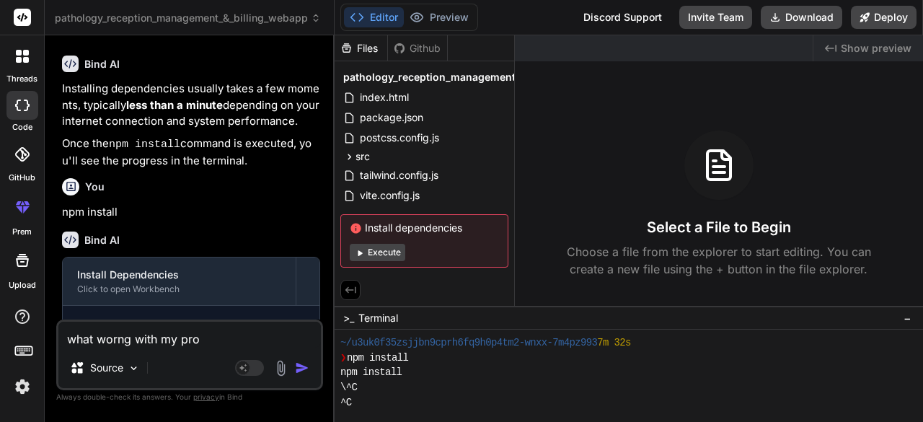
type textarea "what worng with my proj"
type textarea "x"
type textarea "what worng with my proje"
type textarea "x"
type textarea "what worng with my projec"
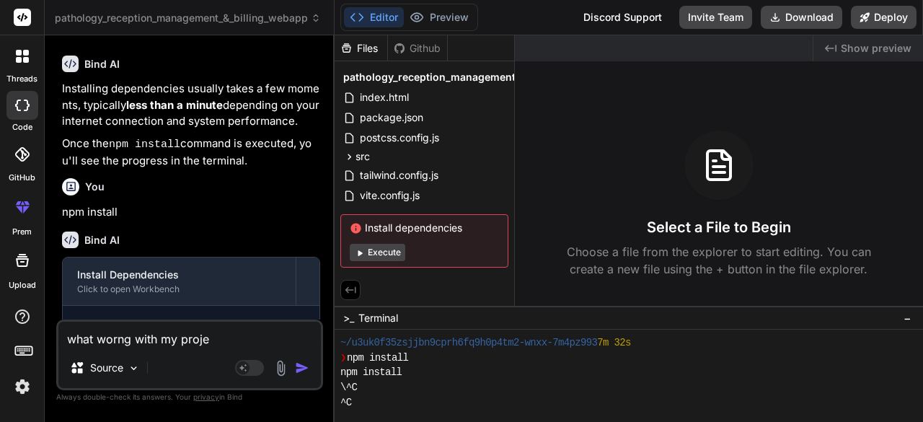
type textarea "x"
type textarea "what worng with my project"
type textarea "x"
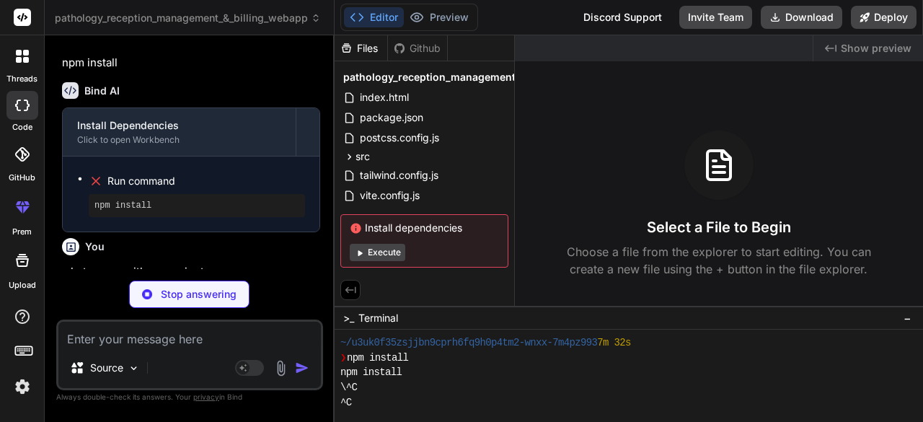
scroll to position [3142, 0]
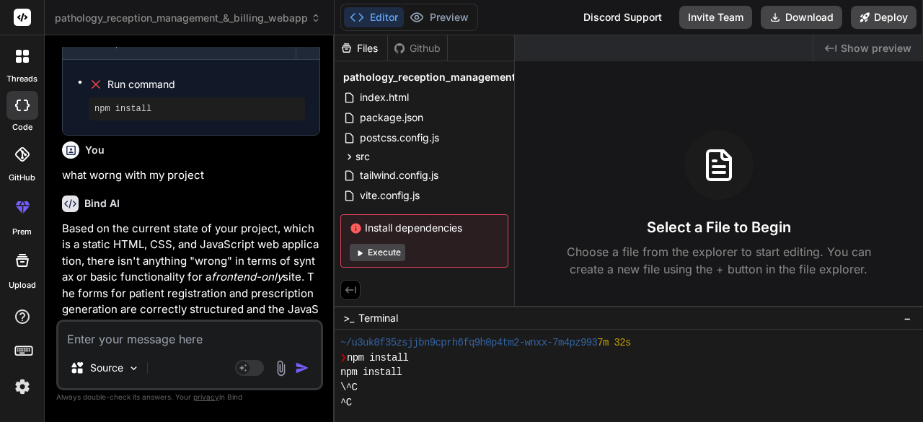
type textarea "x"
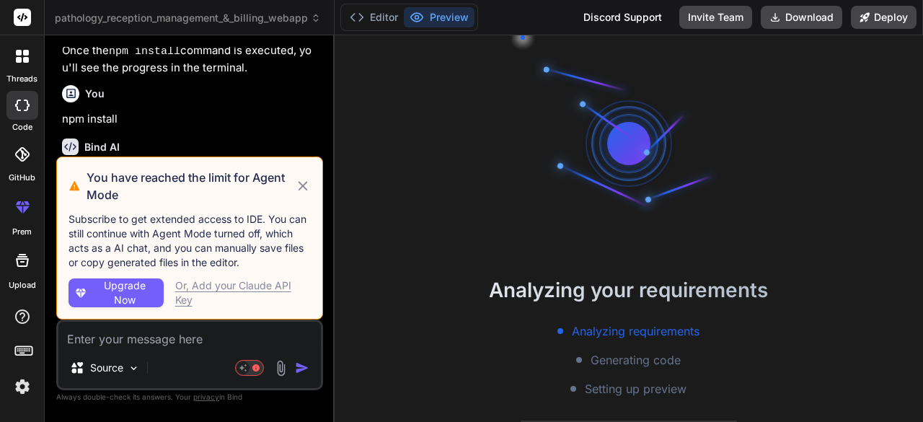
scroll to position [59, 0]
click at [300, 187] on icon at bounding box center [303, 185] width 16 height 17
type textarea "x"
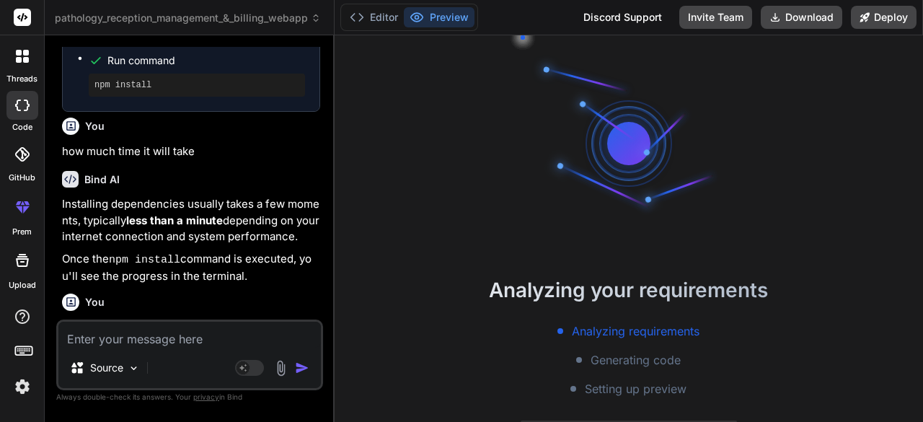
scroll to position [1359, 0]
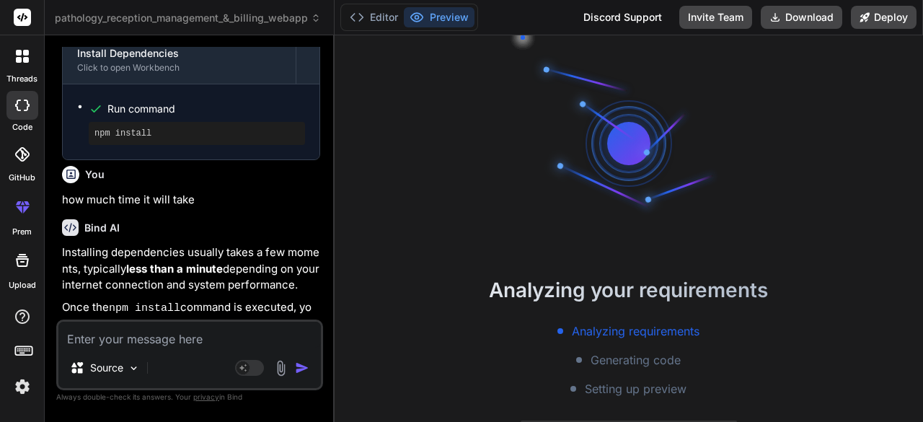
click at [319, 12] on span "pathology_reception_management_&_billing_webapp" at bounding box center [188, 18] width 266 height 14
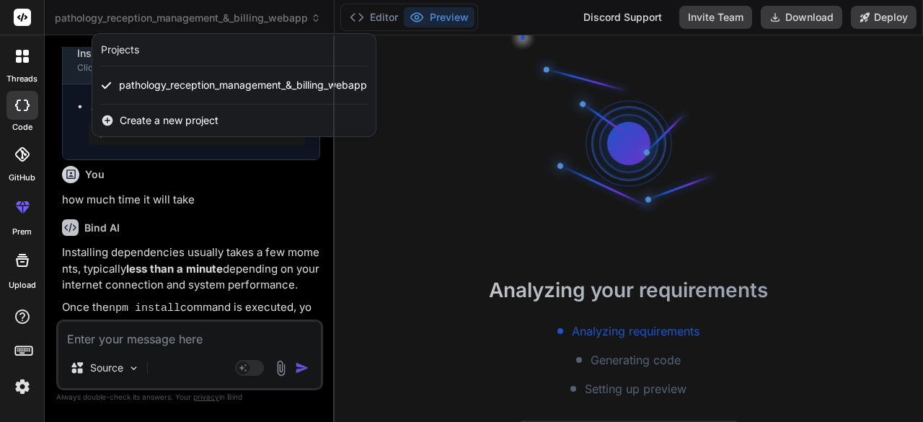
click at [278, 111] on div "Create a new project" at bounding box center [233, 121] width 283 height 32
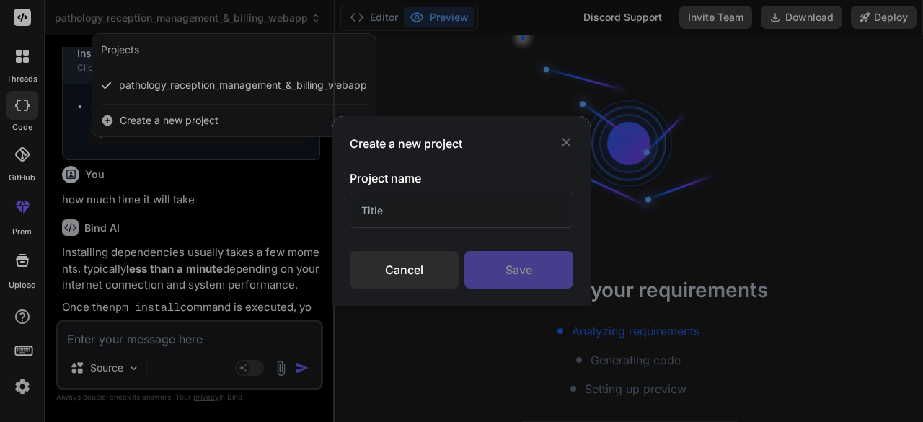
click at [432, 214] on input "text" at bounding box center [462, 210] width 224 height 35
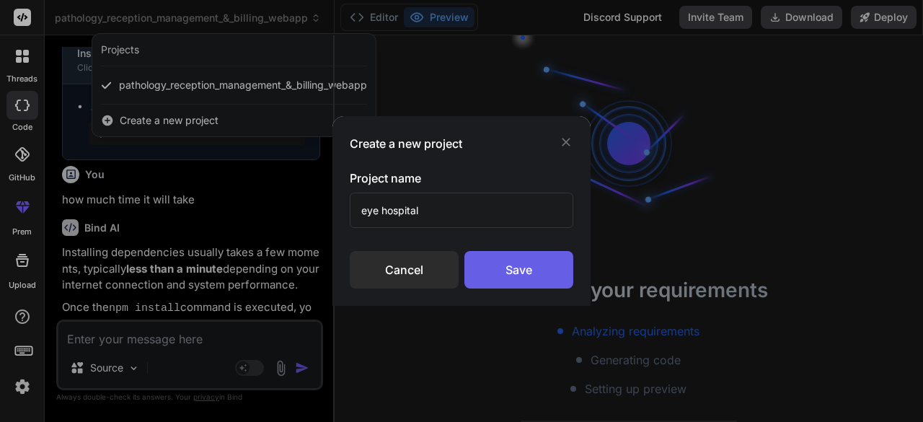
type input "eye hospital"
click at [516, 268] on div "Save" at bounding box center [518, 269] width 109 height 37
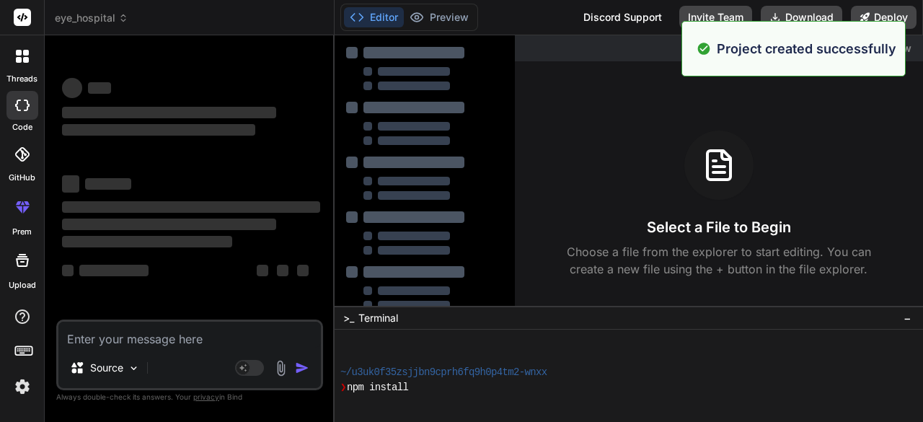
scroll to position [179, 0]
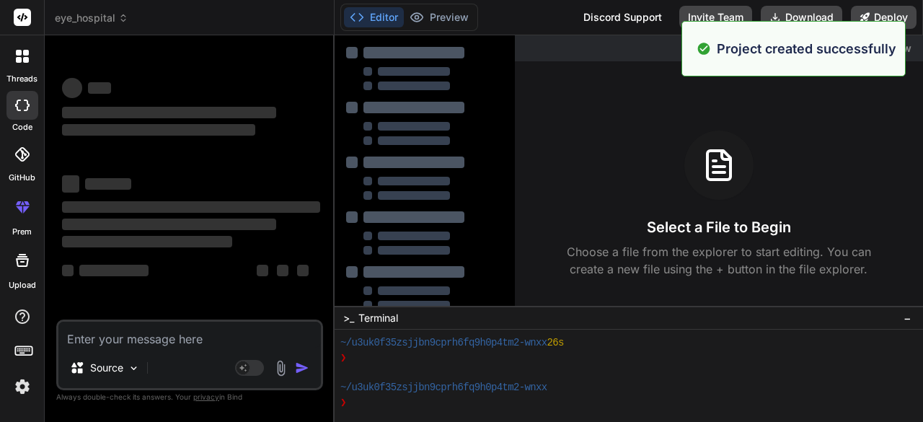
type textarea "x"
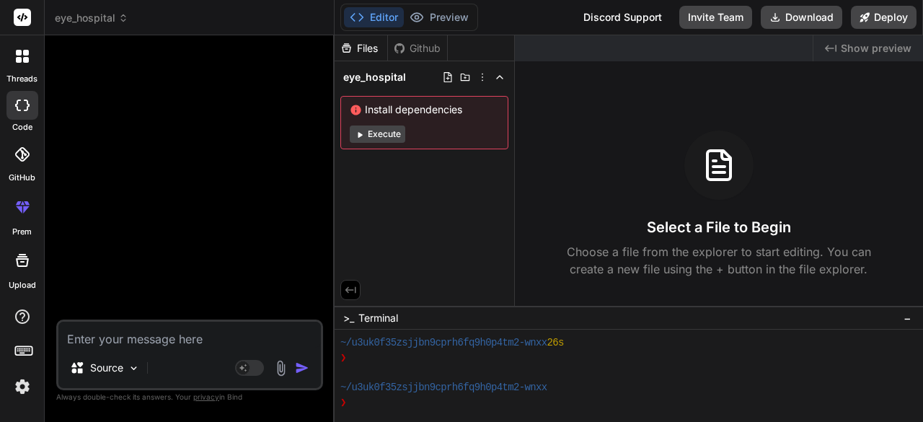
click at [202, 343] on textarea at bounding box center [189, 335] width 262 height 26
type textarea "c"
type textarea "x"
type textarea "cr"
type textarea "x"
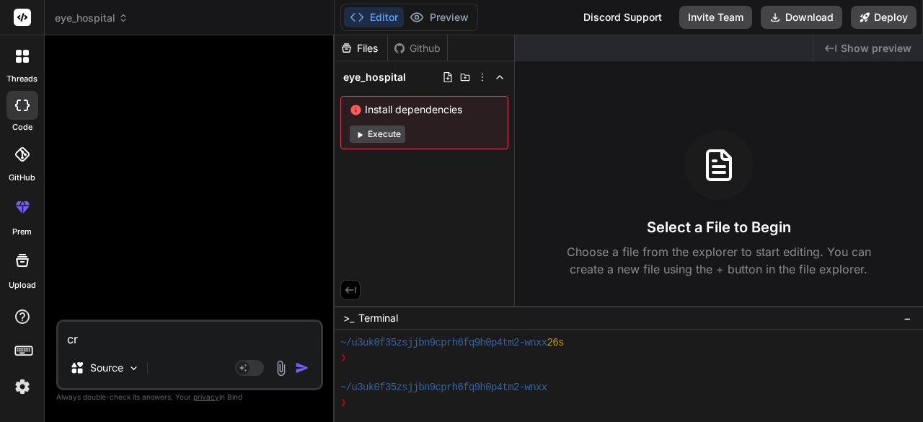
type textarea "cre"
type textarea "x"
type textarea "crea"
type textarea "x"
type textarea "creat"
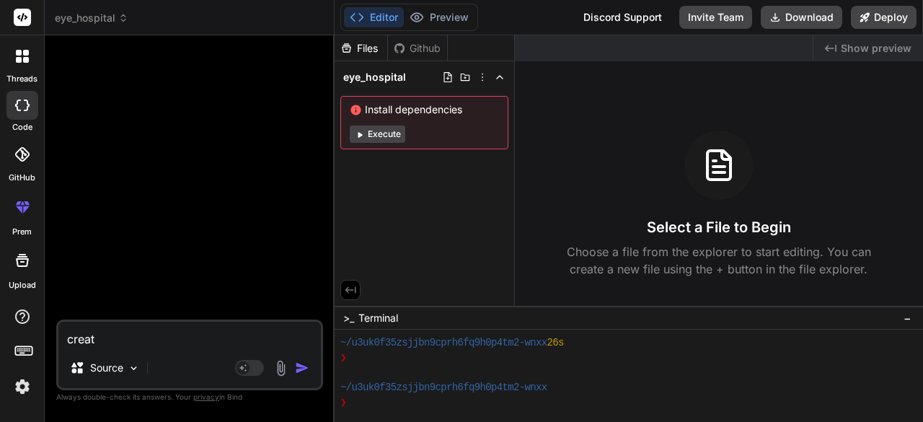
type textarea "x"
type textarea "create"
type textarea "x"
type textarea "create"
type textarea "x"
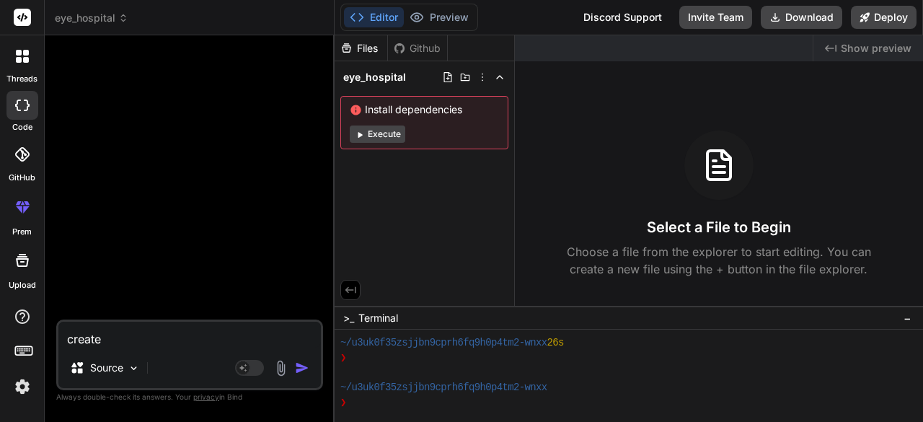
type textarea "create w"
type textarea "x"
type textarea "create we"
type textarea "x"
type textarea "create web"
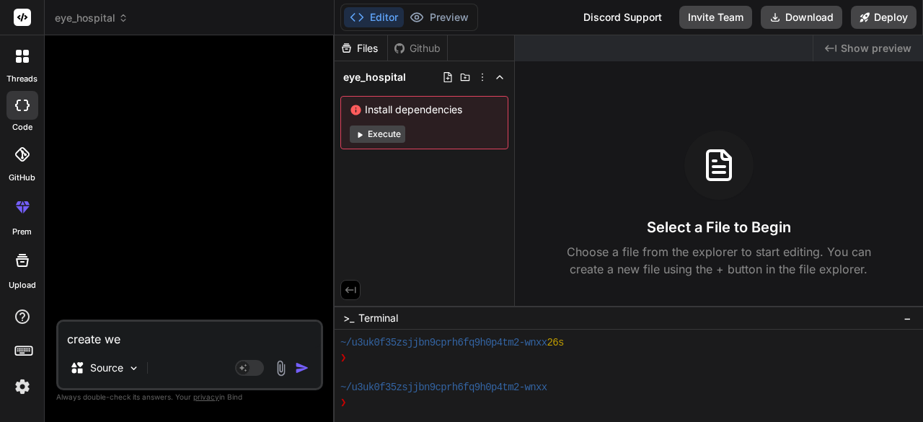
type textarea "x"
type textarea "create weba"
type textarea "x"
type textarea "create webap"
type textarea "x"
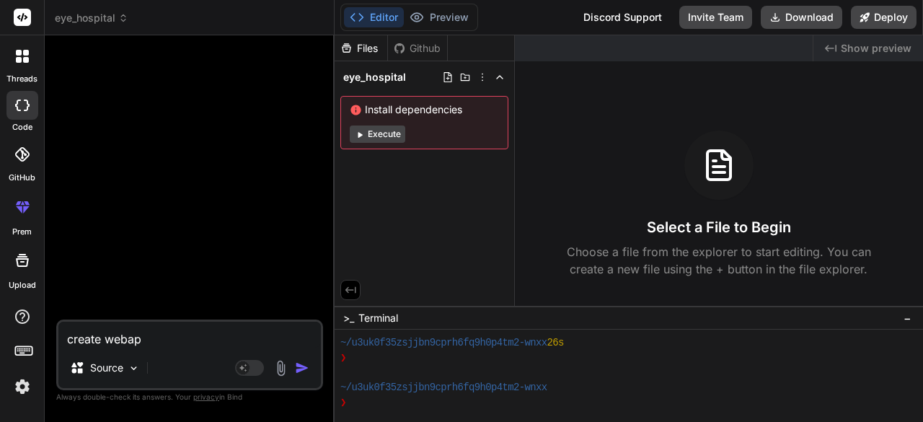
type textarea "create webapp"
type textarea "x"
type textarea "create webapp"
type textarea "x"
type textarea "create webapp f"
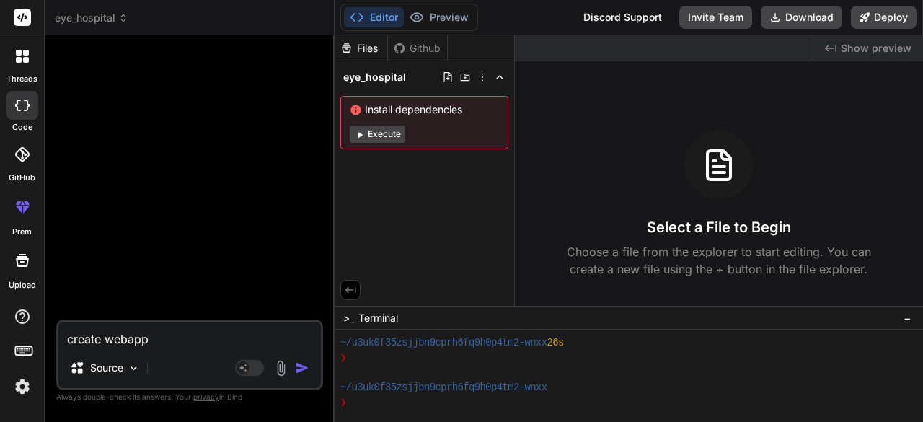
type textarea "x"
type textarea "create webapp fo"
type textarea "x"
type textarea "create webapp for"
type textarea "x"
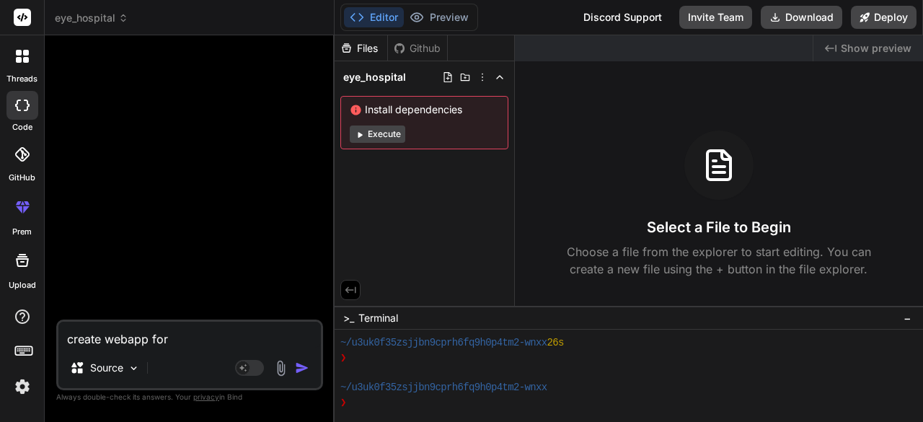
type textarea "create webapp for"
type textarea "x"
type textarea "create webapp for e"
type textarea "x"
type textarea "create webapp for ey"
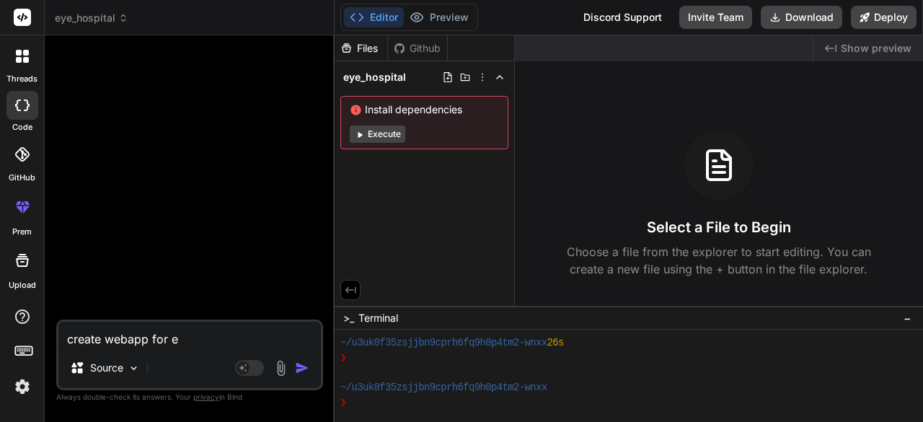
type textarea "x"
type textarea "create webapp for eye"
type textarea "x"
type textarea "create webapp for eye"
type textarea "x"
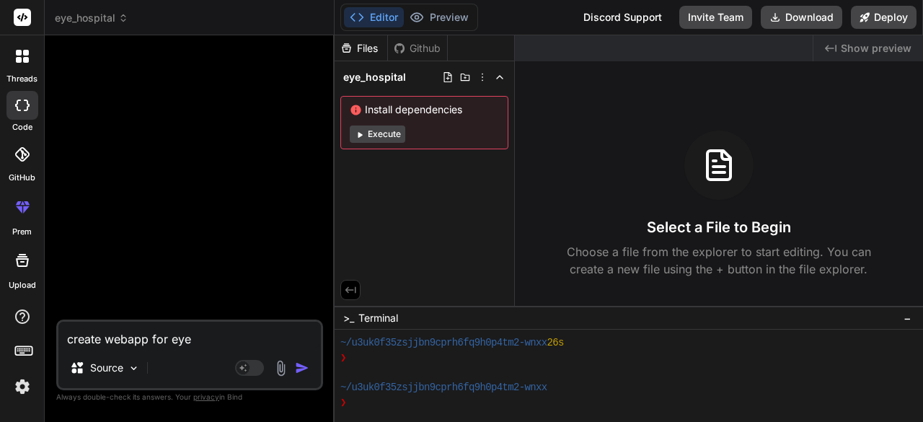
type textarea "create webapp for eye h"
type textarea "x"
type textarea "create webapp for eye ho"
type textarea "x"
type textarea "create webapp for eye hos"
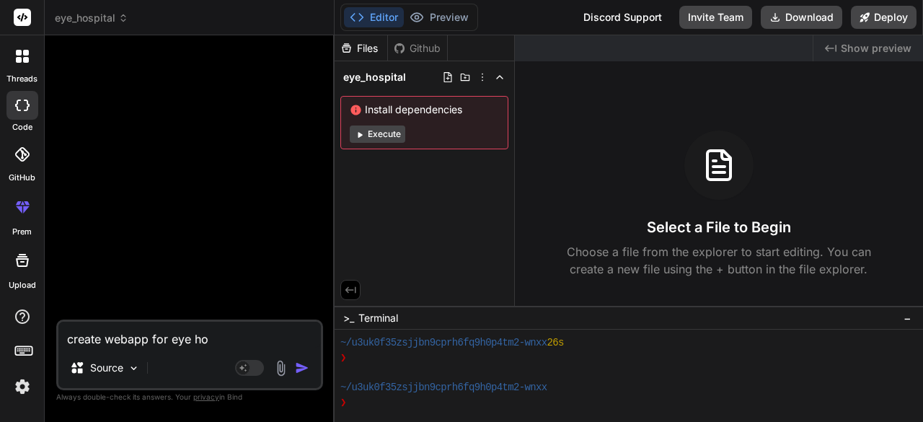
type textarea "x"
type textarea "create webapp for eye hosp"
type textarea "x"
type textarea "create webapp for eye hospi"
type textarea "x"
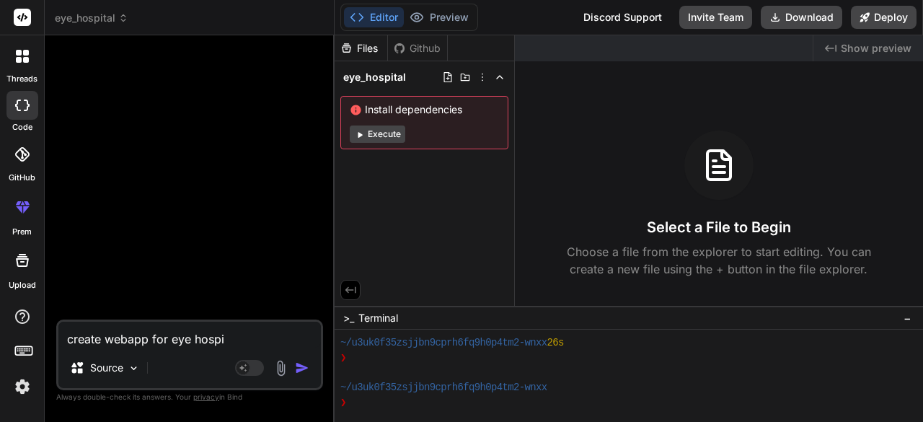
type textarea "create webapp for eye hospit"
type textarea "x"
type textarea "create webapp for eye hospita"
type textarea "x"
type textarea "create webapp for eye hospital"
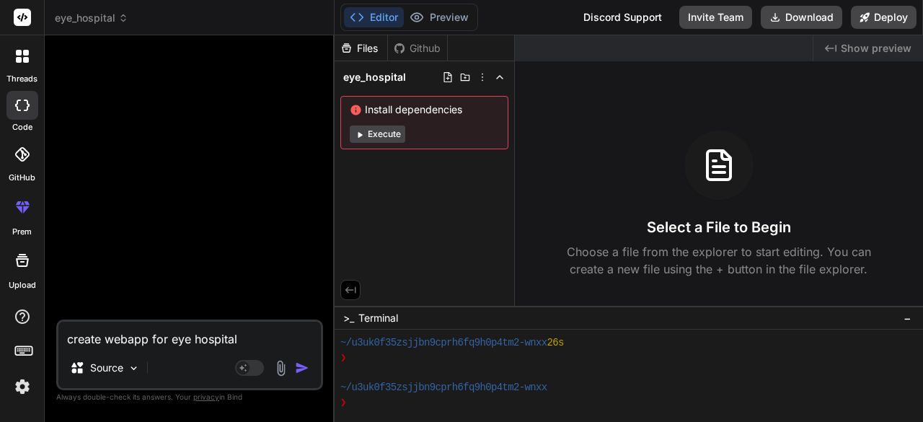
type textarea "x"
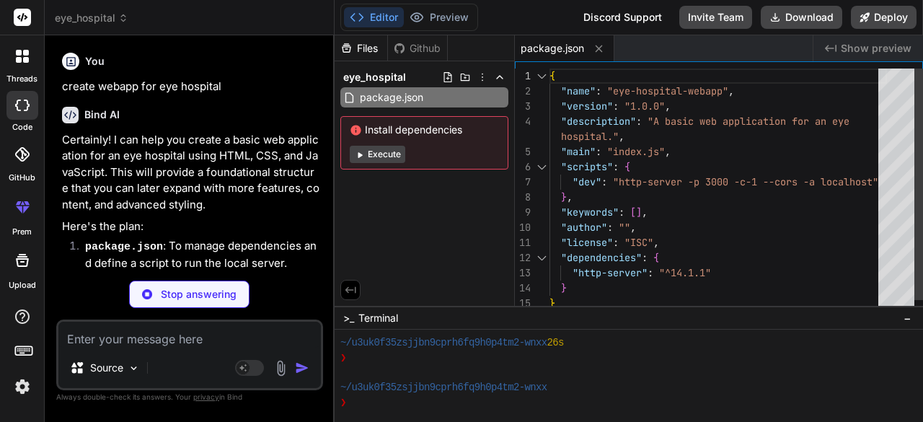
type textarea "x"
type textarea "</p> </div> </footer> <script src="script.js"></script> </body> </html>"
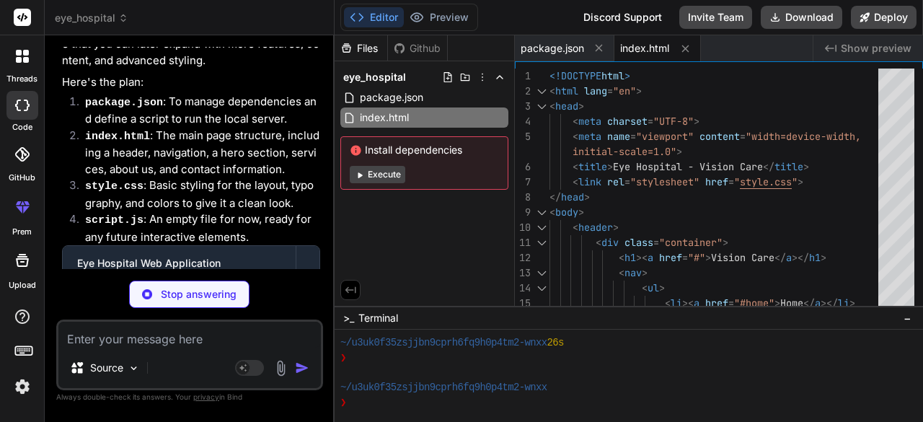
scroll to position [251, 0]
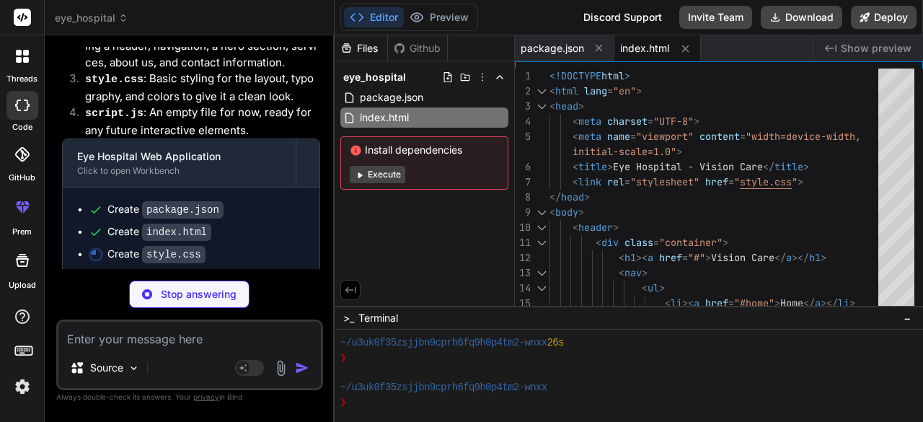
click at [252, 334] on textarea at bounding box center [189, 335] width 262 height 26
type textarea "x"
type textarea "f"
type textarea "x"
type textarea "fo"
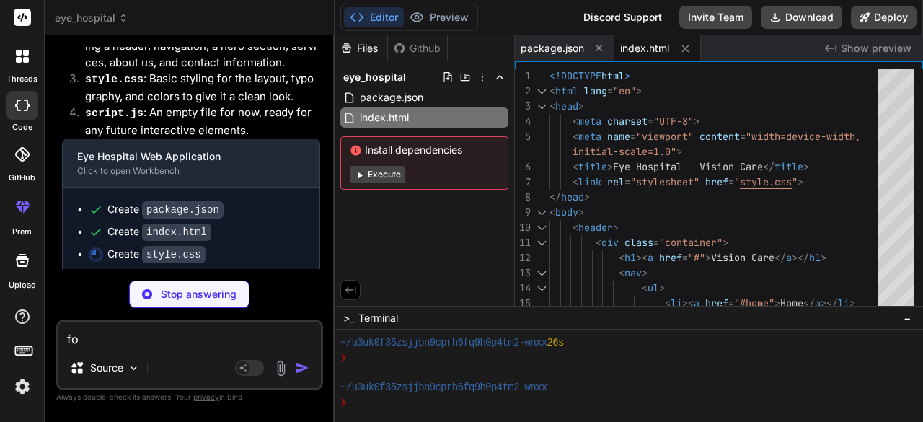
type textarea "x"
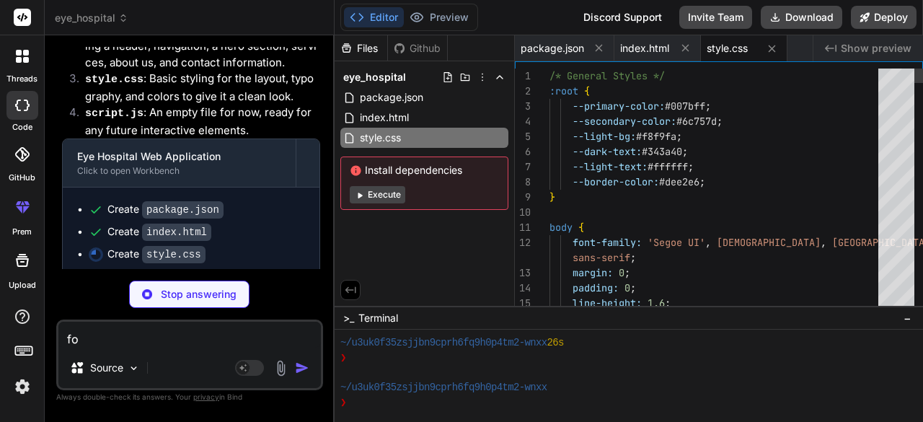
type textarea "x"
type textarea "for"
type textarea "x"
type textarea "for"
type textarea "x"
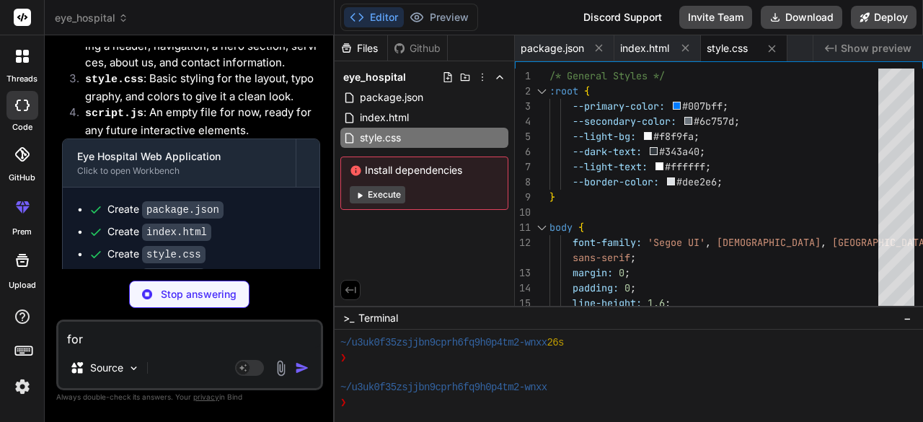
type textarea "});"
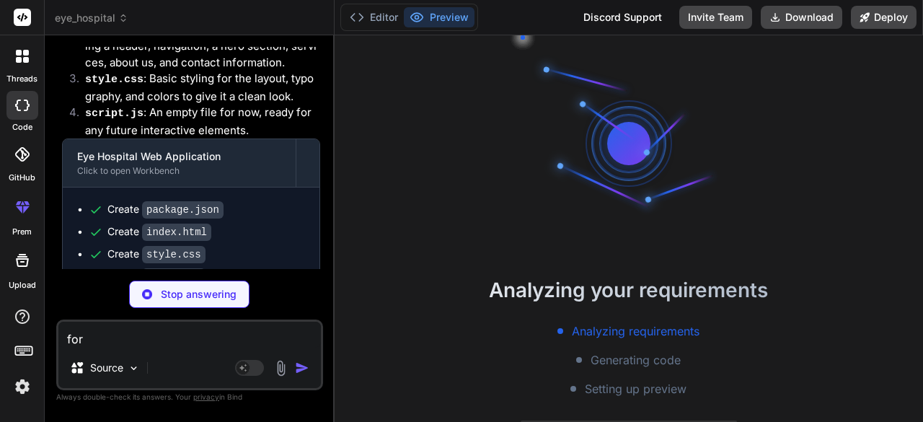
type textarea "x"
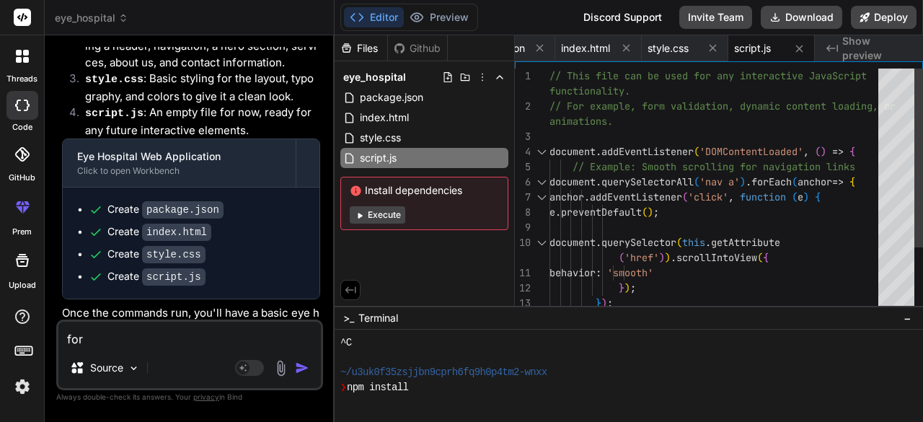
type textarea "for i"
type textarea "x"
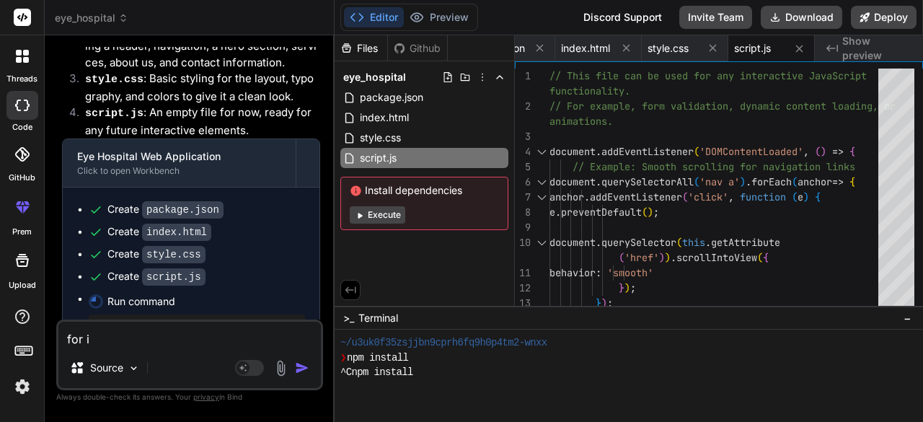
type textarea "for it"
type textarea "x"
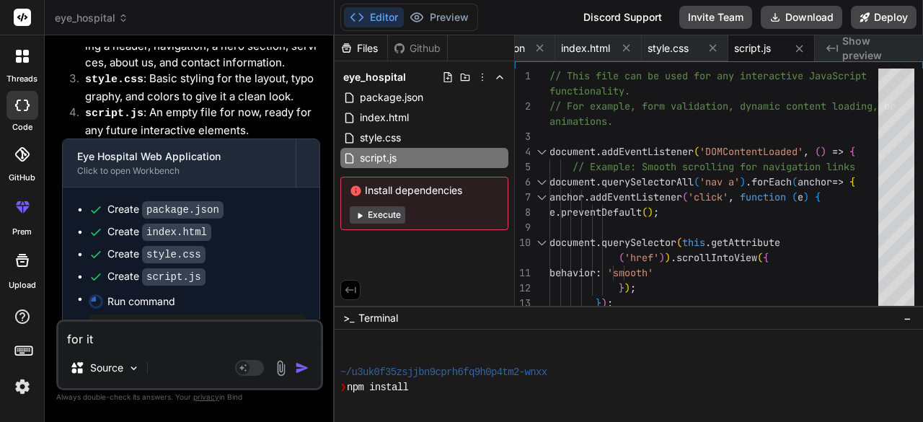
type textarea "for its"
type textarea "x"
type textarea "for its"
type textarea "x"
type textarea "for its m"
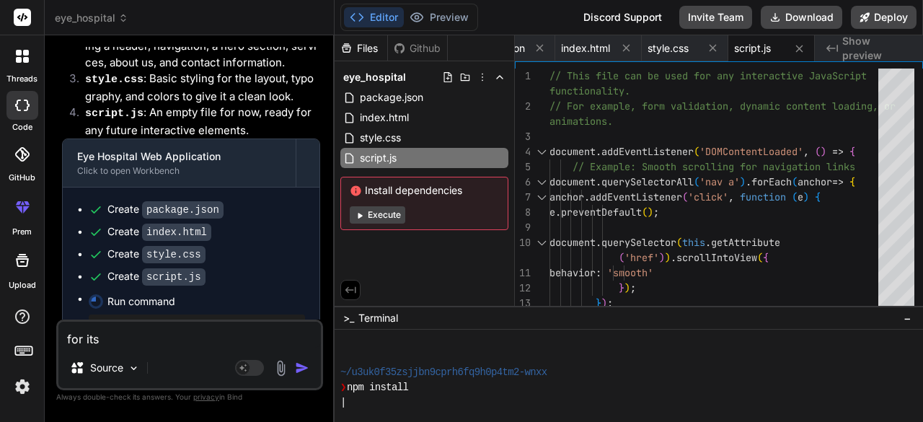
type textarea "x"
type textarea "for its ma"
type textarea "x"
type textarea "for its man"
type textarea "x"
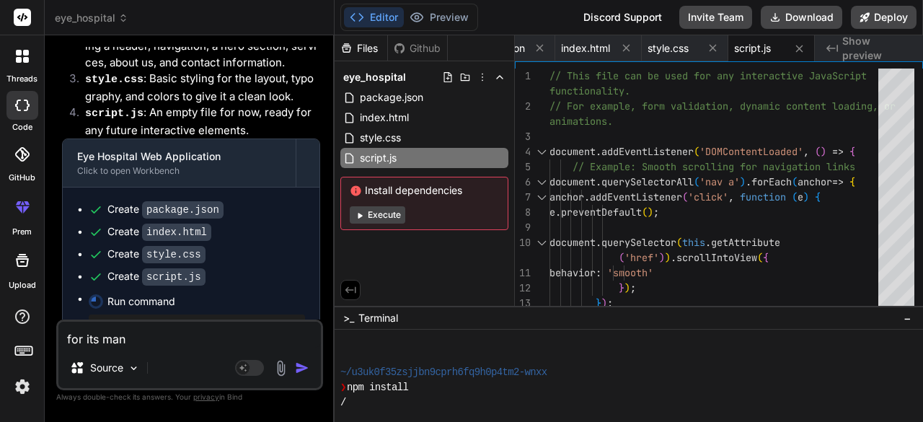
type textarea "for its mana"
type textarea "x"
type textarea "for its manag"
type textarea "x"
type textarea "for its manage"
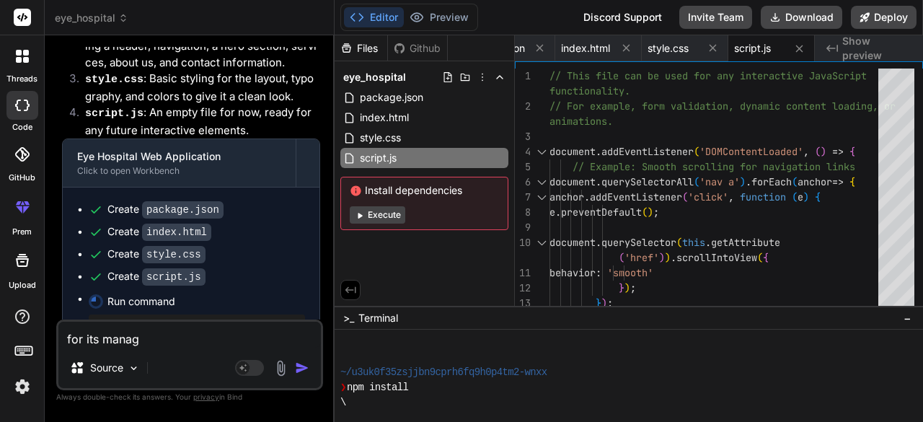
type textarea "x"
type textarea "for its managem"
type textarea "x"
type textarea "for its manageme"
type textarea "x"
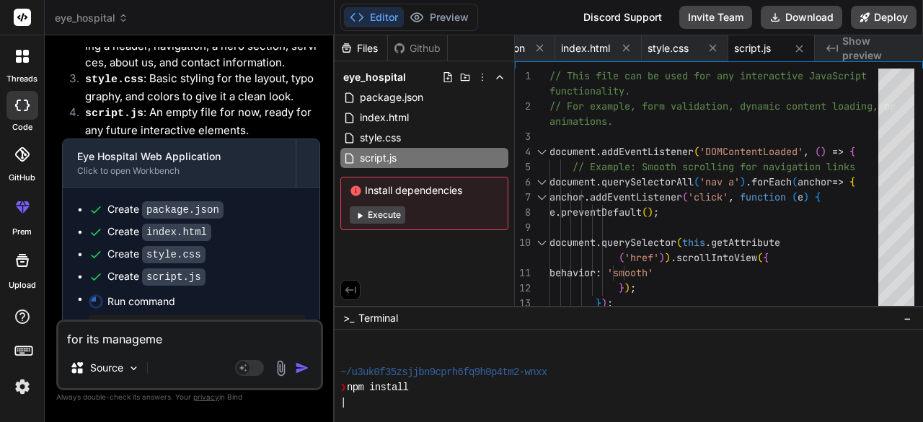
type textarea "for its managemen"
type textarea "x"
type textarea "for its management"
type textarea "x"
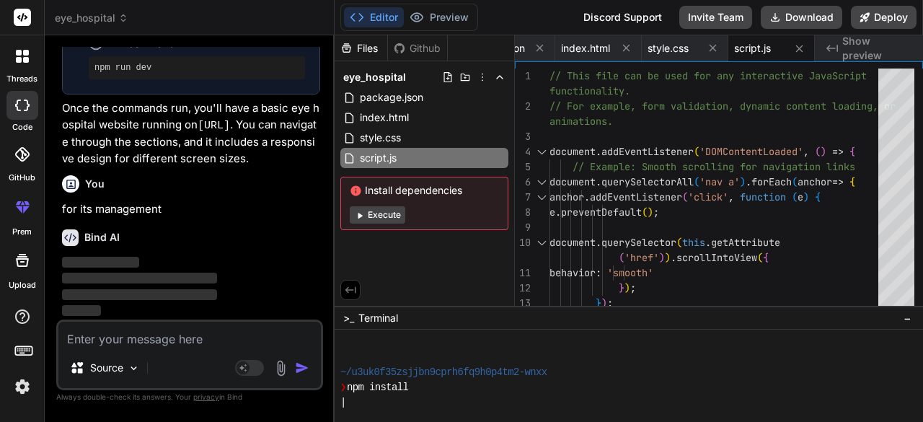
type textarea "p"
type textarea "x"
type textarea "pa"
type textarea "x"
type textarea "pat"
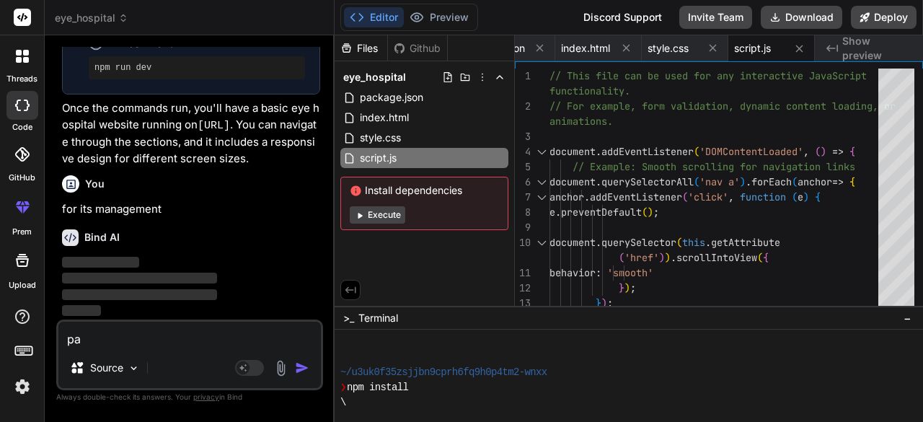
type textarea "x"
type textarea "pati"
type textarea "x"
type textarea "patie"
type textarea "x"
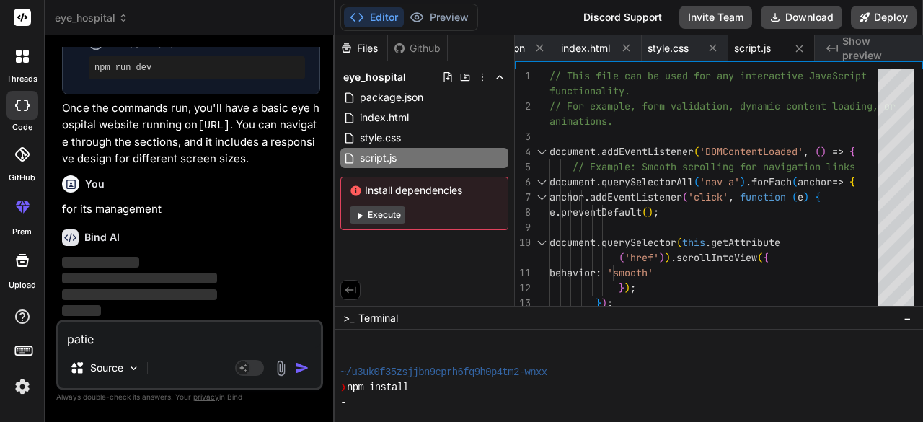
type textarea "patien"
type textarea "x"
type textarea "patient"
type textarea "x"
type textarea "patient"
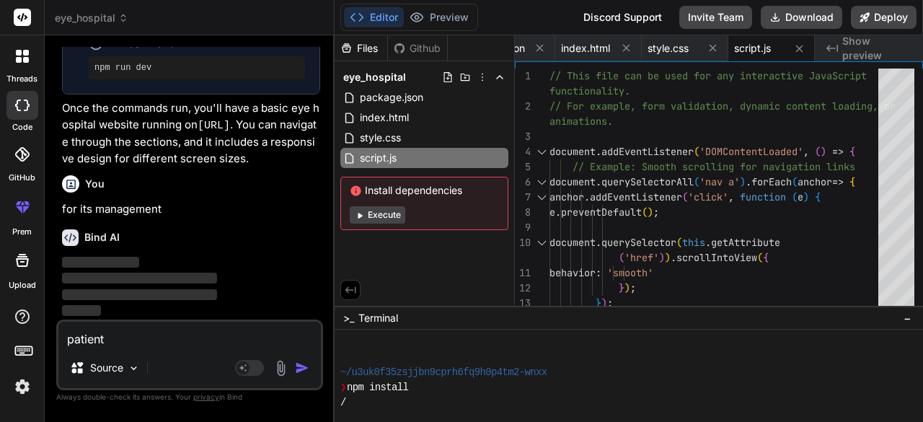
type textarea "x"
type textarea "patient r"
type textarea "x"
type textarea "patient ra"
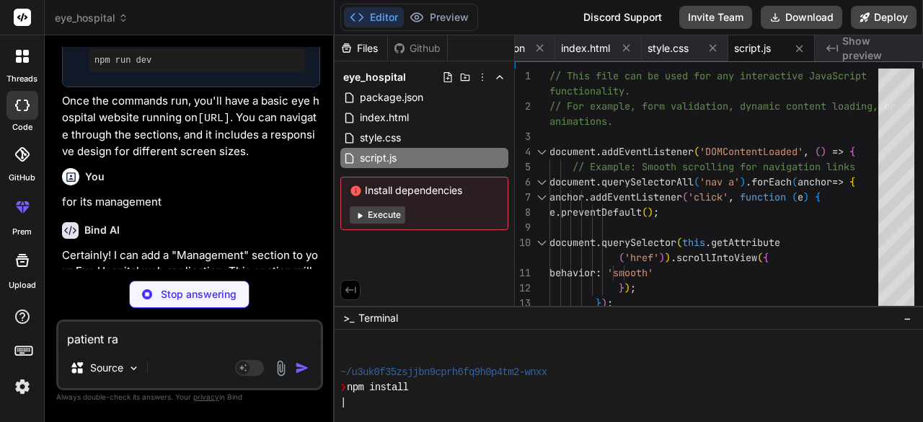
type textarea "x"
type textarea "patient rag"
type textarea "x"
type textarea "patient rage"
type textarea "x"
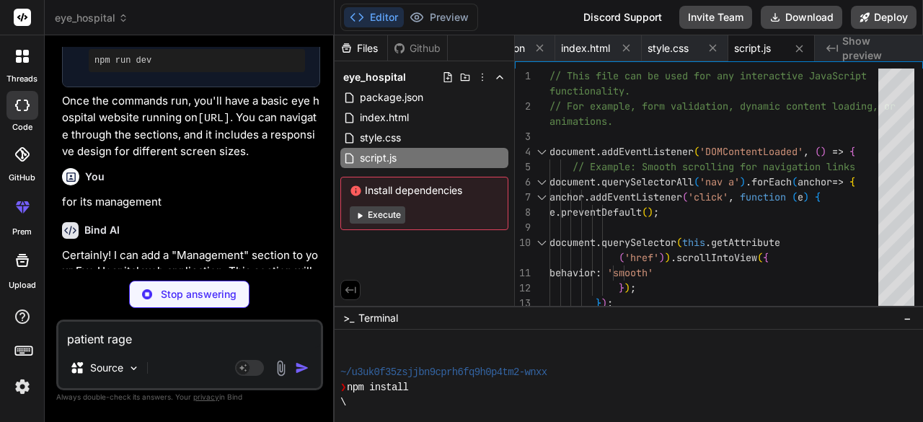
type textarea "patient ragei"
type textarea "x"
type textarea "patient rageis"
type textarea "x"
type textarea "patient rageist"
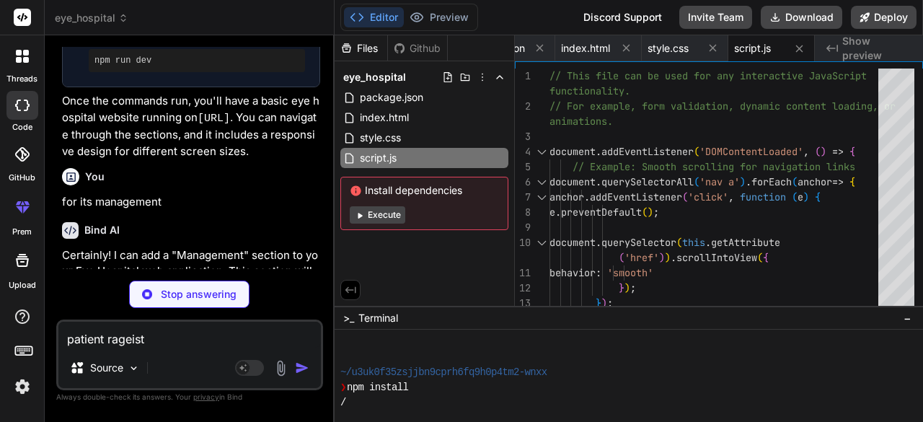
type textarea "x"
type textarea "patient rageistr"
type textarea "x"
type textarea "patient rageistra"
type textarea "x"
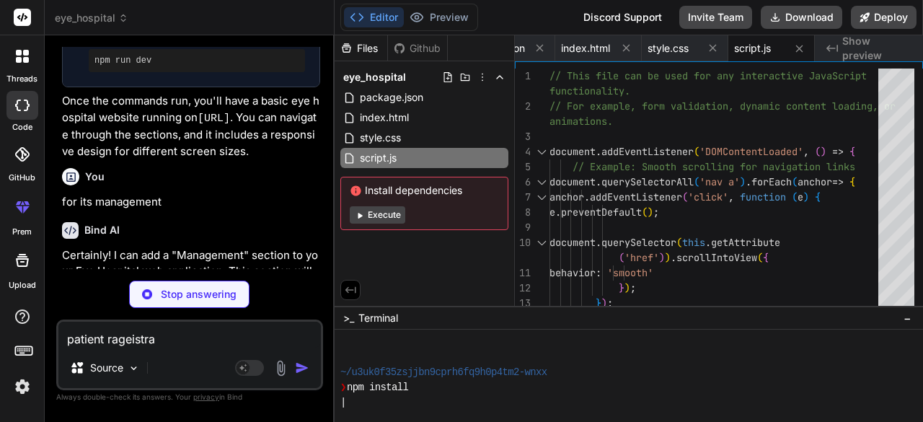
type textarea "patient rageistrat"
type textarea "x"
type textarea "patient rageistrati"
type textarea "x"
type textarea "patient rageistratio"
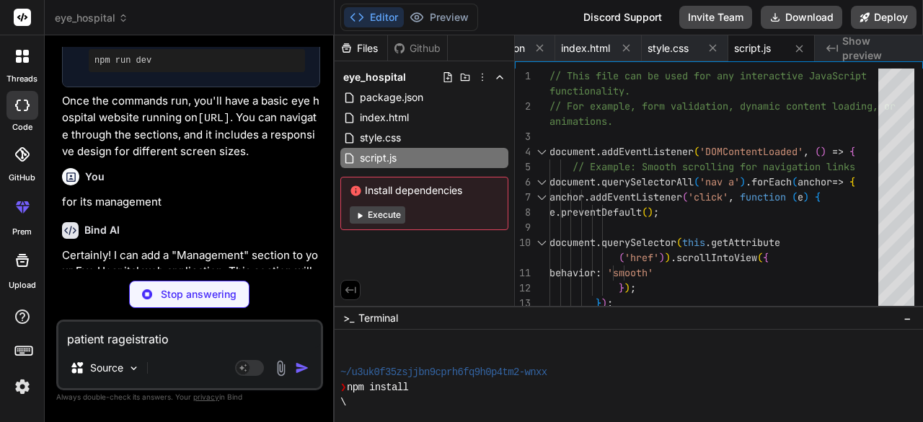
type textarea "x"
type textarea "patient rageistration"
type textarea "x"
type textarea "</body> </html>"
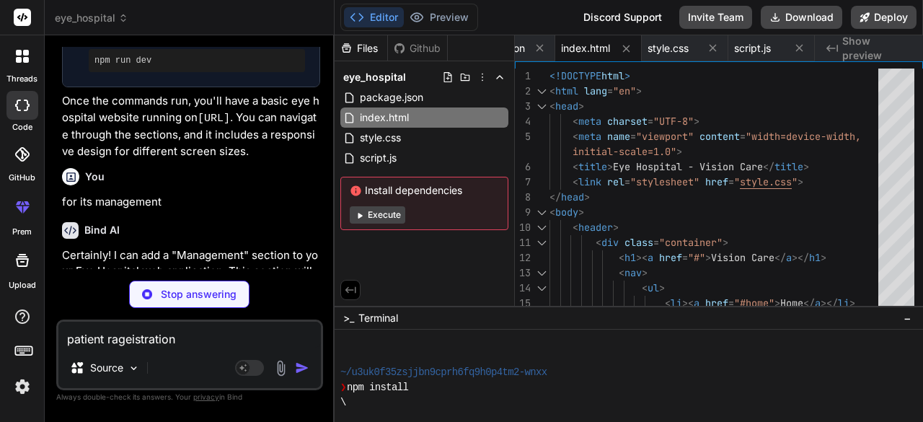
type textarea "x"
type textarea "patient rageistration,"
type textarea "x"
type textarea "patient rageistration,"
type textarea "x"
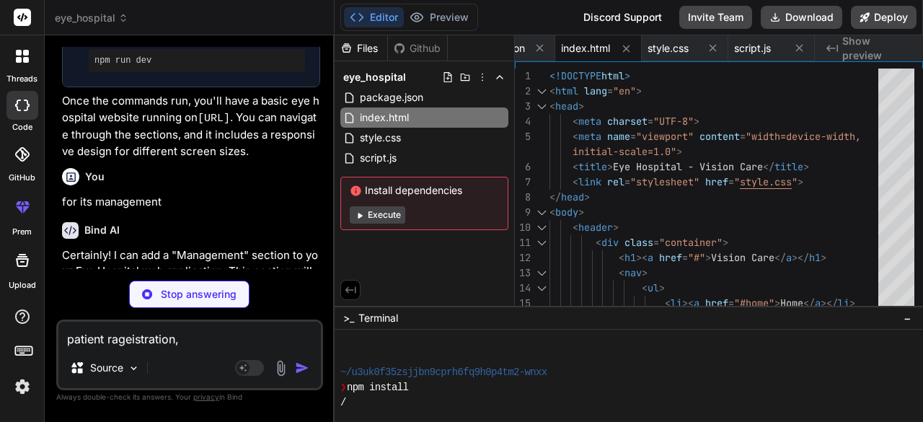
type textarea "patient rageistration, p"
type textarea "x"
type textarea "patient rageistration, pr"
type textarea "x"
type textarea "patient rageistration, pri"
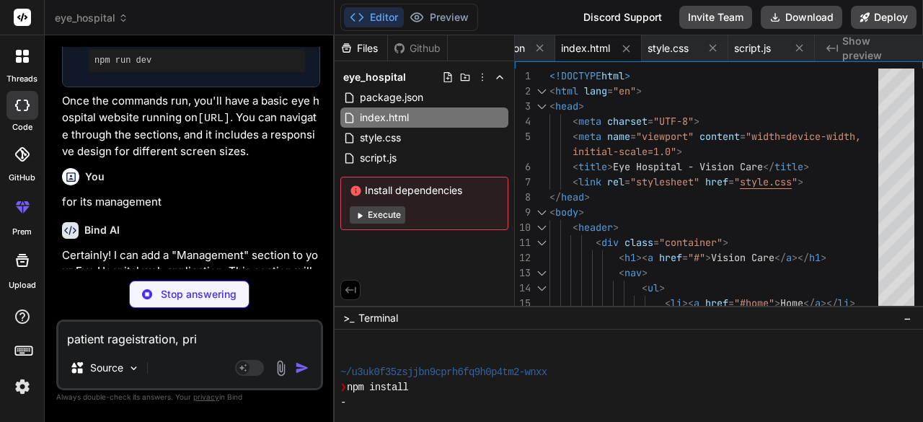
type textarea "x"
type textarea "patient rageistration, pris"
type textarea "x"
type textarea "patient rageistration, prisc"
type textarea "x"
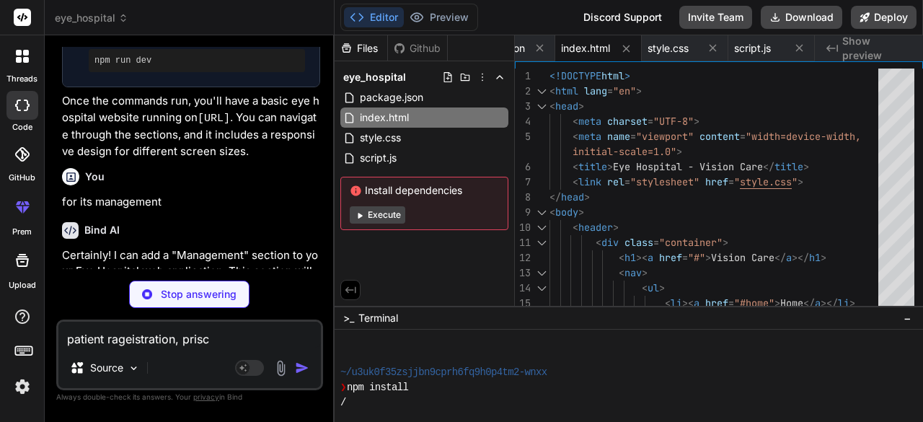
type textarea "patient rageistration, priscr"
type textarea "x"
type textarea "patient rageistration, priscri"
type textarea "x"
type textarea "patient rageistration, priscrip"
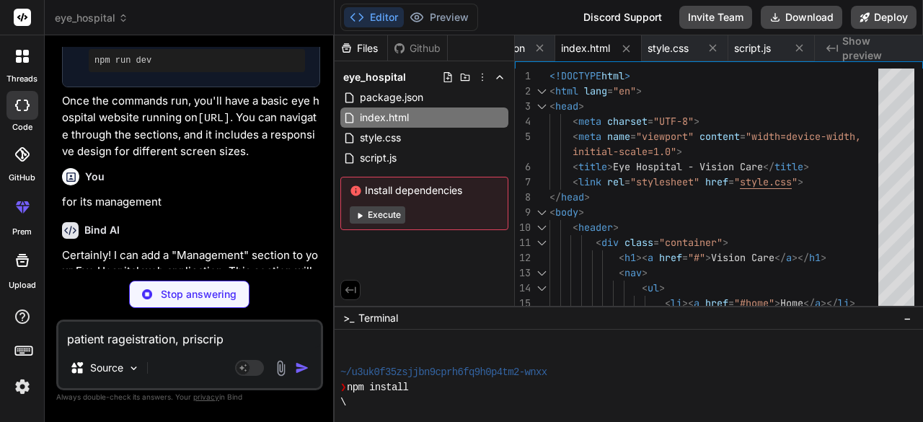
type textarea "x"
type textarea "}"
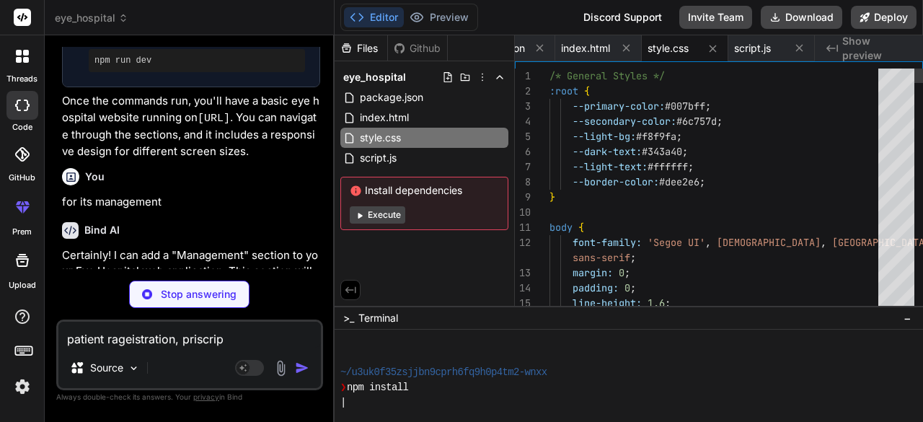
type textarea "patient rageistration, priscript"
type textarea "x"
type textarea "patient rageistration, priscripti"
type textarea "x"
type textarea "patient rageistration, priscriptio"
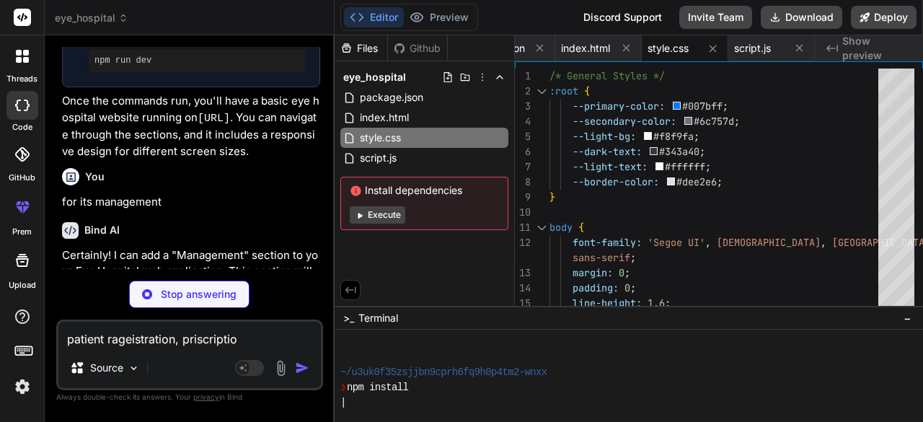
type textarea "x"
type textarea "});"
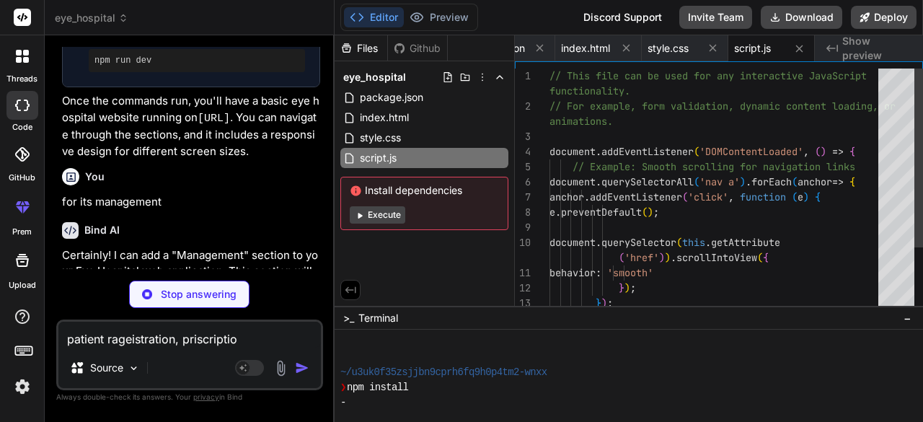
type textarea "x"
type textarea "patient rageistration, priscription"
type textarea "x"
type textarea "patient rageistration, priscription"
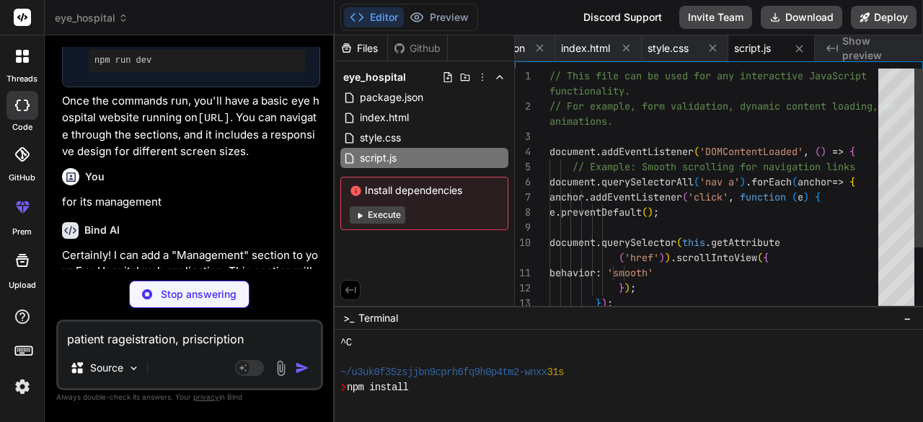
type textarea "x"
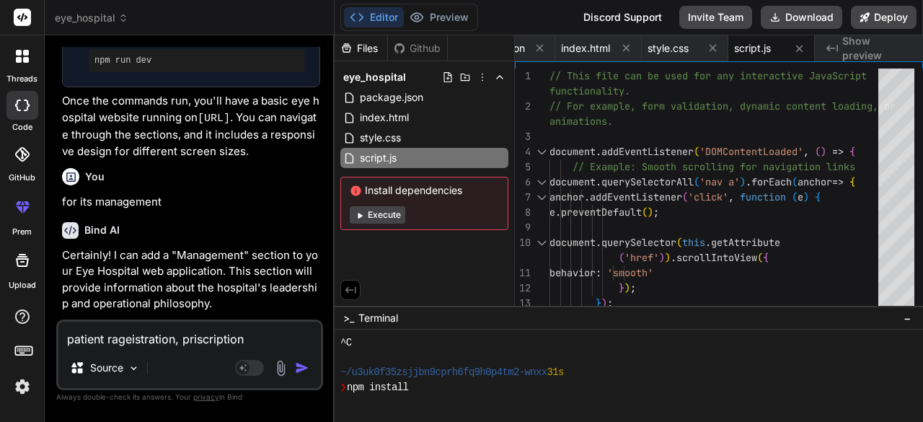
type textarea "patient rageistration, priscription g"
type textarea "x"
type textarea "patient rageistration, priscription ge"
type textarea "x"
type textarea "patient rageistration, priscription gen"
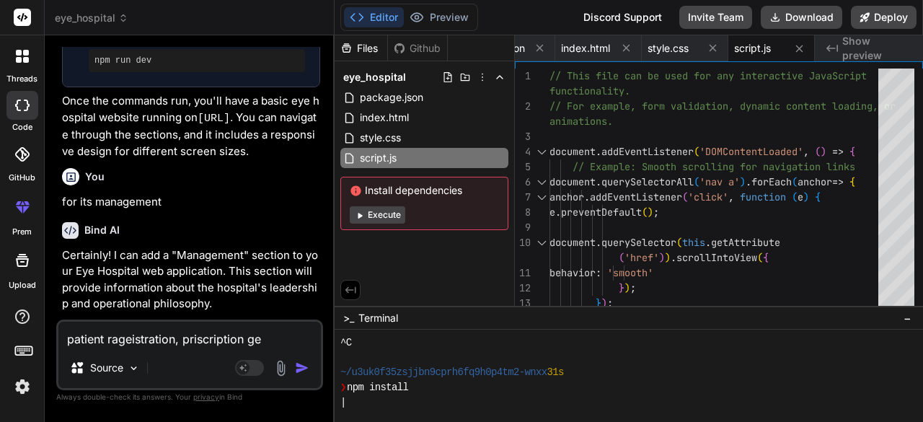
type textarea "x"
type textarea "patient rageistration, priscription gene"
type textarea "x"
type textarea "patient rageistration, priscription gener"
type textarea "x"
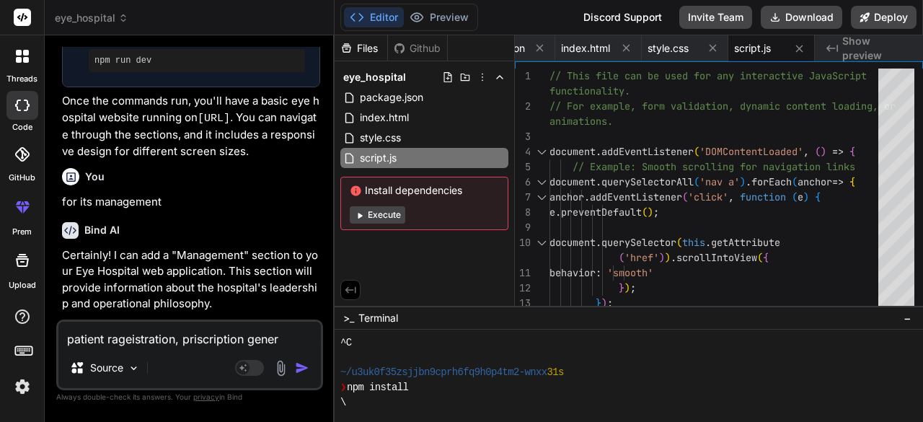
type textarea "patient rageistration, priscription genera"
type textarea "x"
type textarea "patient rageistration, priscription generat"
type textarea "x"
type textarea "patient rageistration, priscription generati"
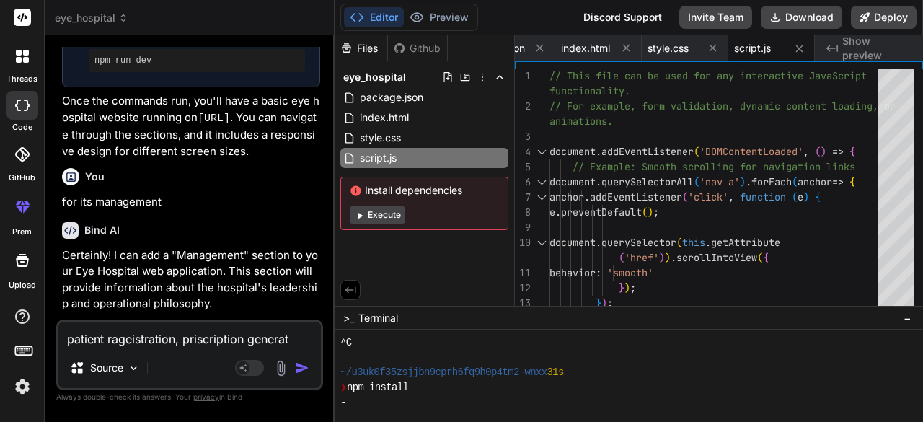
type textarea "x"
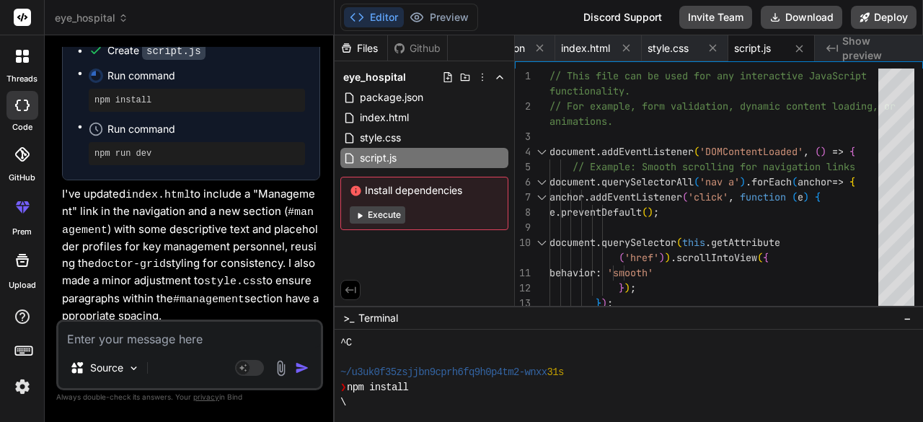
scroll to position [1151, 0]
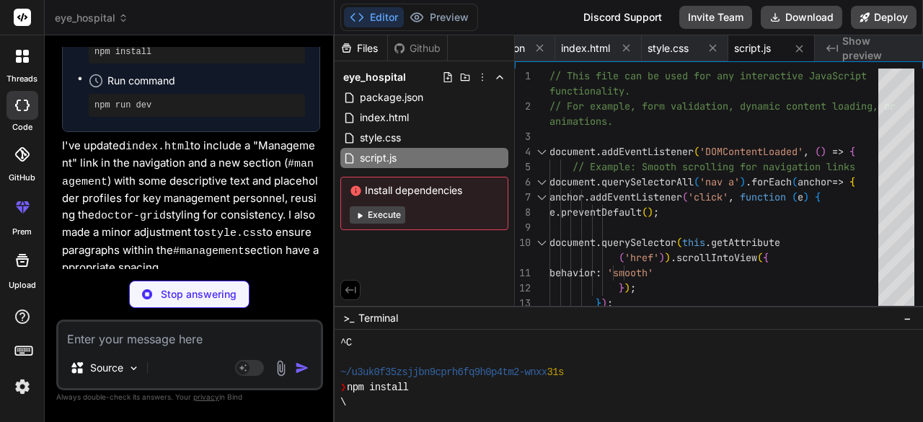
click at [428, 188] on span "Install dependencies" at bounding box center [424, 190] width 149 height 14
click at [394, 213] on button "Execute" at bounding box center [378, 214] width 56 height 17
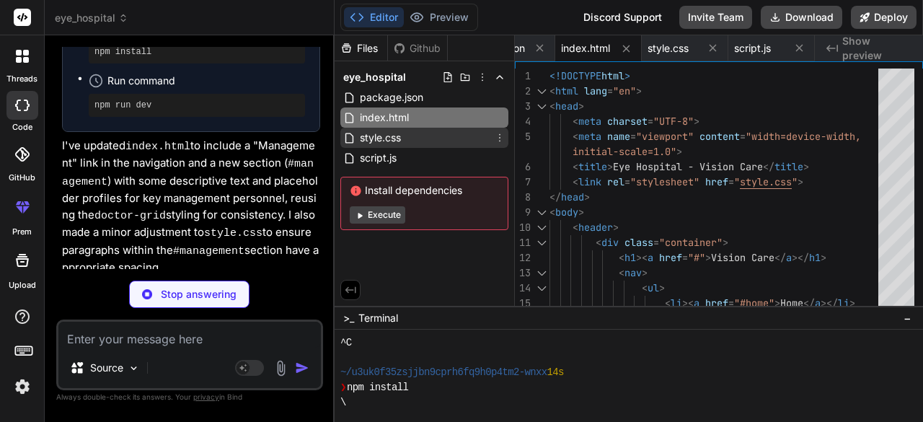
click at [375, 146] on div "style.css" at bounding box center [424, 138] width 168 height 20
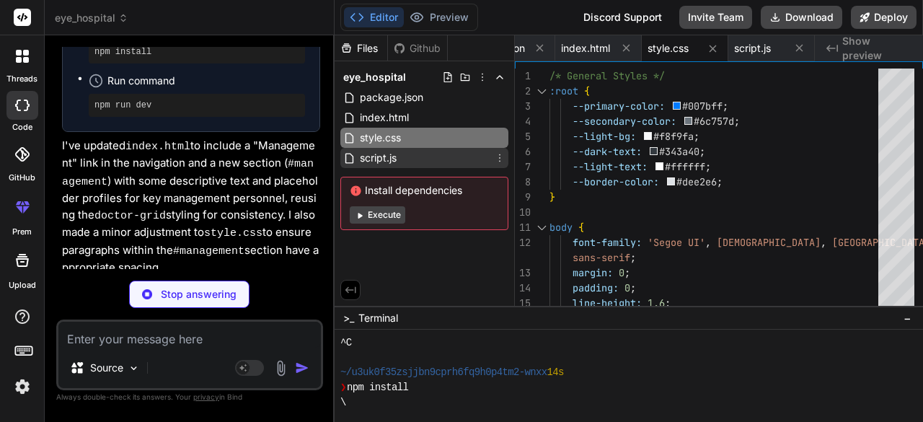
click at [379, 156] on span "script.js" at bounding box center [378, 157] width 40 height 17
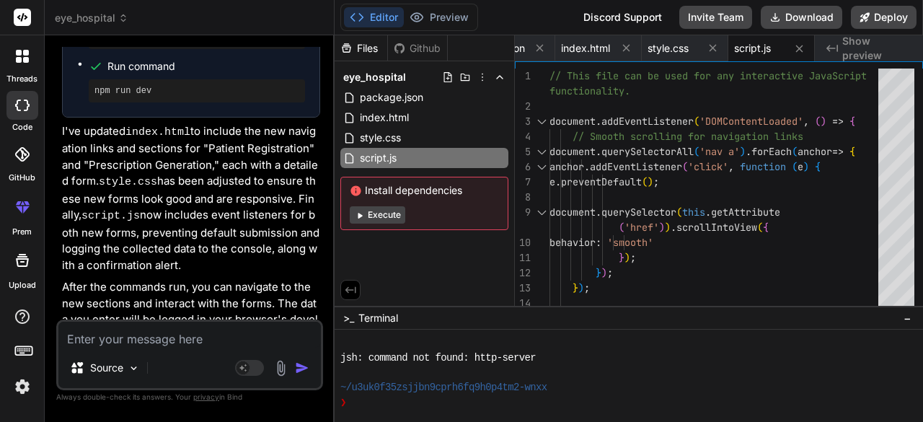
scroll to position [2032, 0]
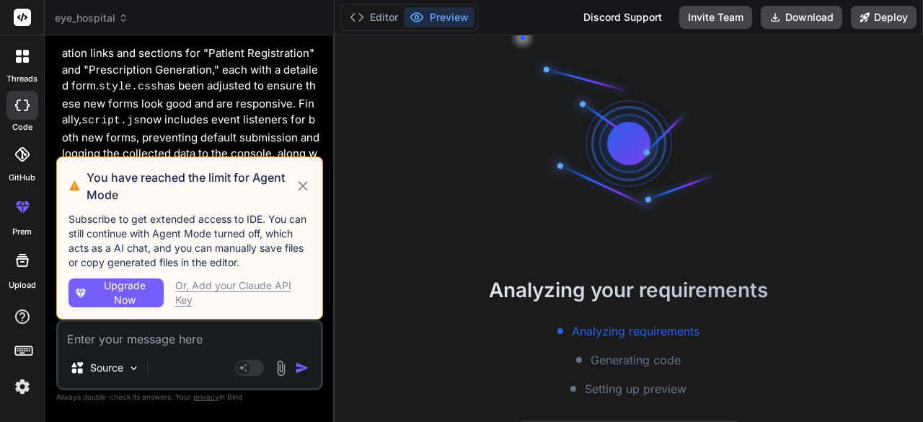
scroll to position [59, 0]
click at [308, 185] on icon at bounding box center [303, 185] width 16 height 17
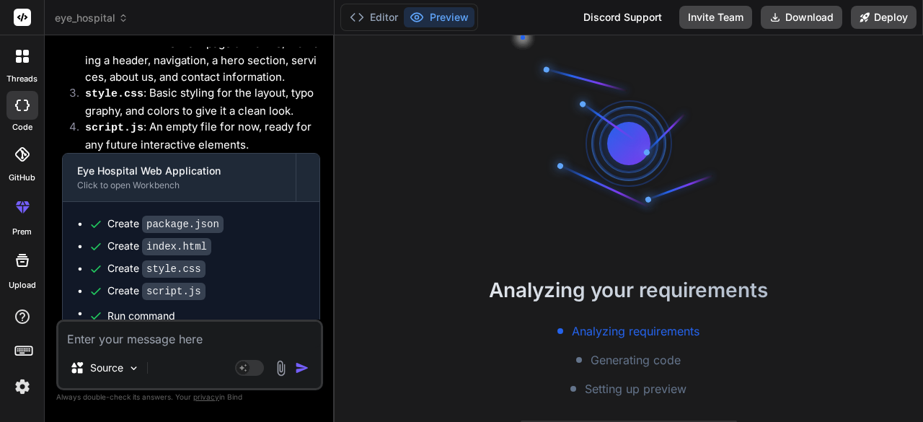
scroll to position [0, 0]
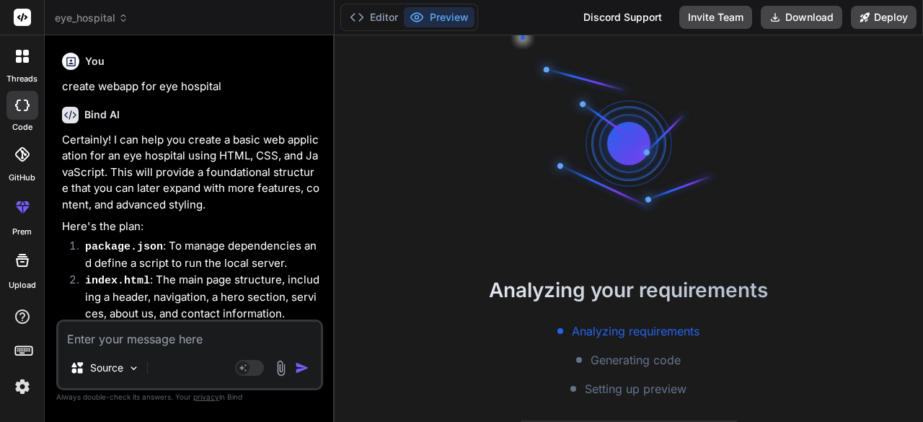
click at [112, 13] on span "eye_hospital" at bounding box center [92, 18] width 74 height 14
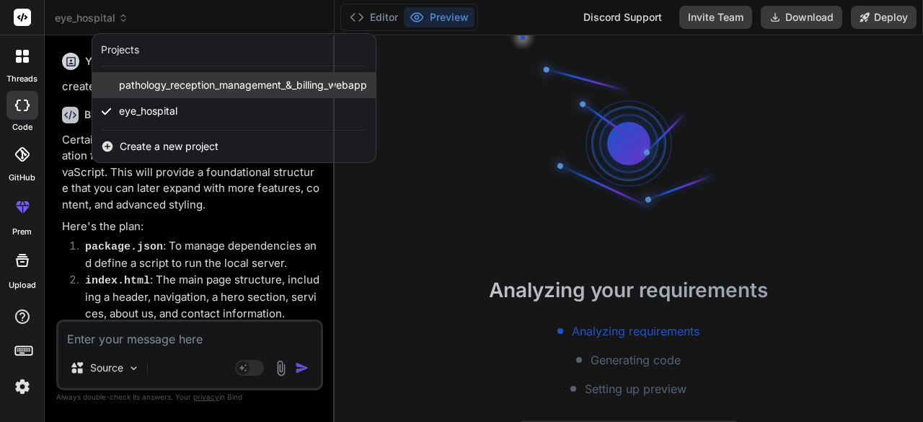
click at [141, 80] on span "pathology_reception_management_&_billing_webapp" at bounding box center [243, 85] width 248 height 14
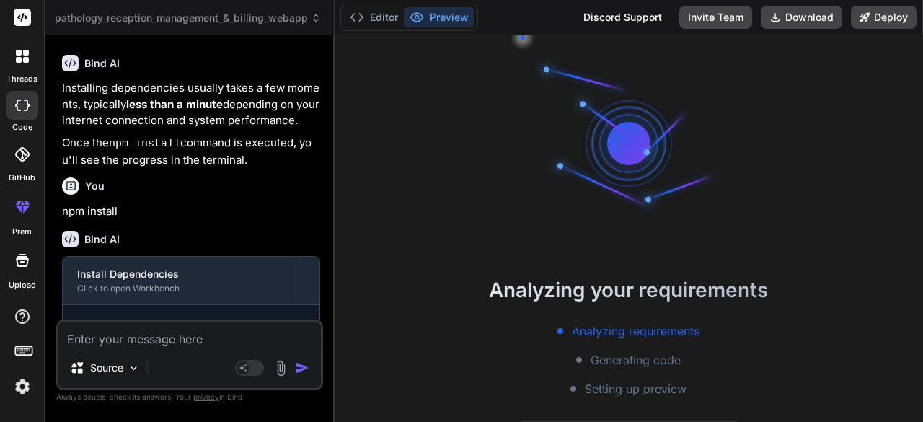
scroll to position [1552, 0]
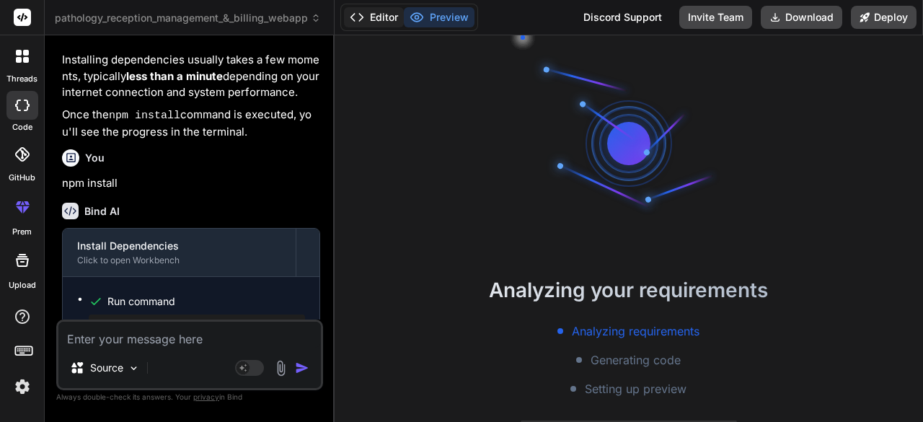
click at [366, 12] on button "Editor" at bounding box center [374, 17] width 60 height 20
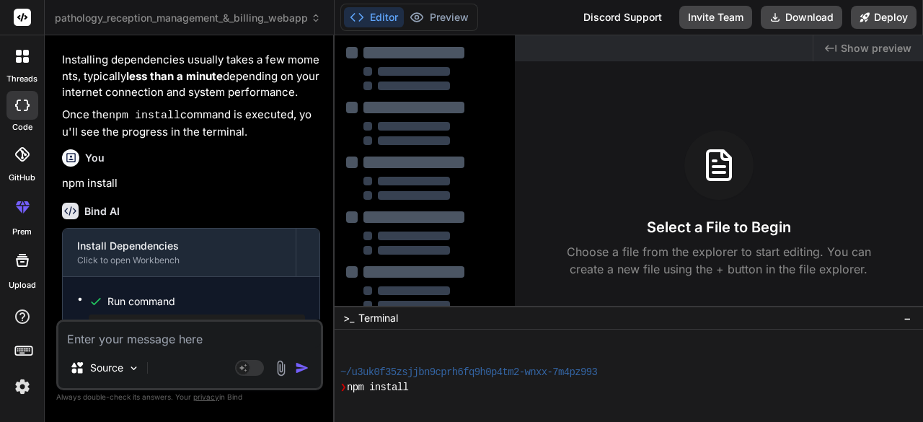
click at [865, 46] on span "Show preview" at bounding box center [876, 48] width 71 height 14
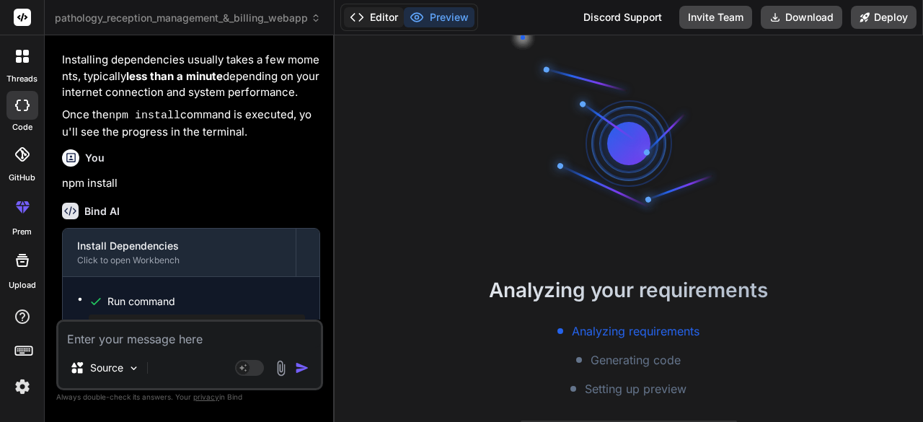
click at [372, 12] on button "Editor" at bounding box center [374, 17] width 60 height 20
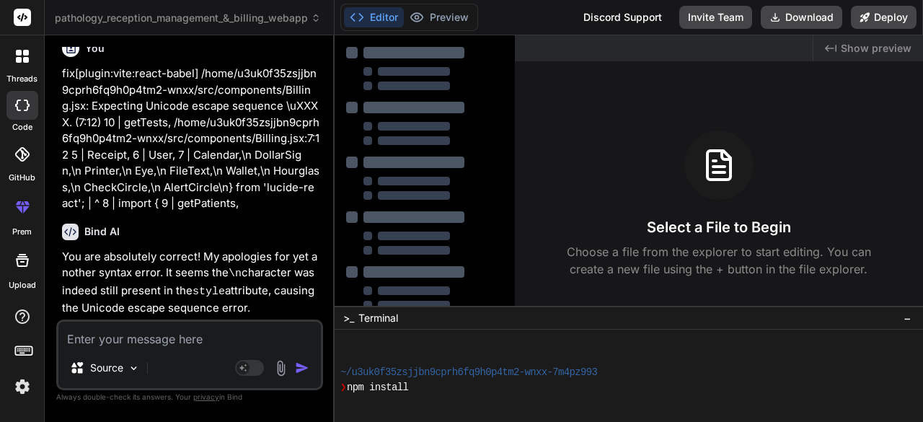
scroll to position [0, 0]
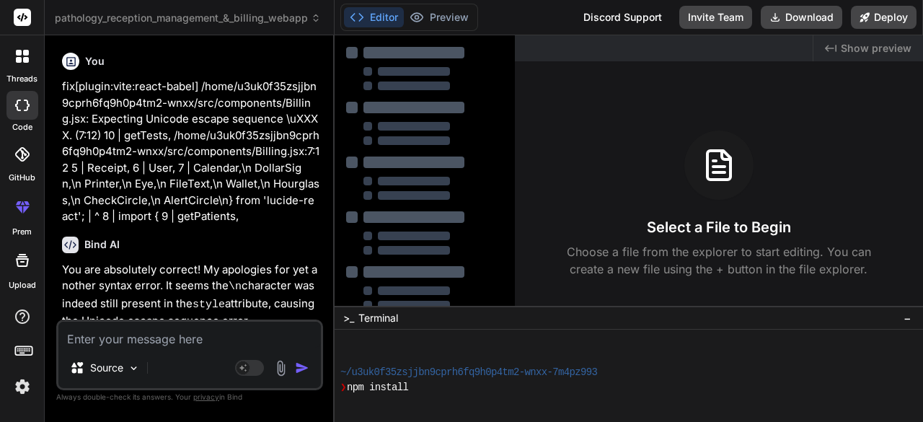
click at [68, 60] on icon at bounding box center [71, 62] width 12 height 12
click at [29, 110] on div at bounding box center [22, 105] width 32 height 29
click at [23, 109] on icon at bounding box center [22, 106] width 14 height 12
type textarea "x"
click at [27, 218] on div at bounding box center [22, 207] width 35 height 35
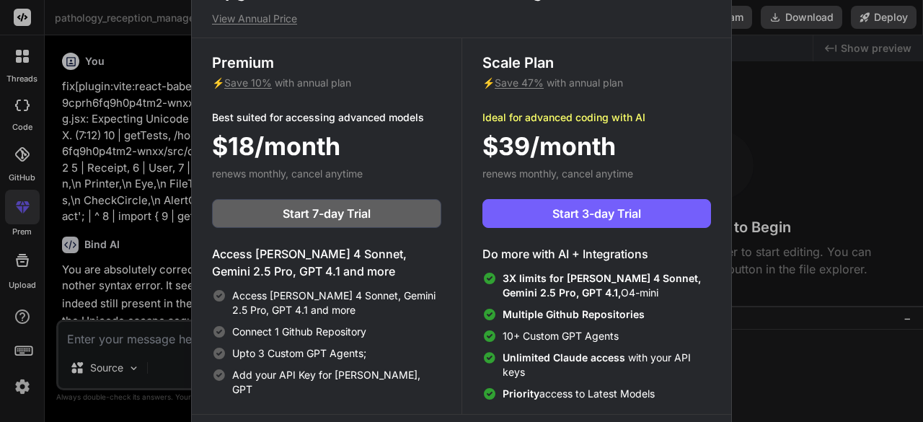
click at [27, 218] on div "Upgrade to access Advanced AI & Integrations View Annual Price Premium ⚡ Save 1…" at bounding box center [461, 211] width 923 height 422
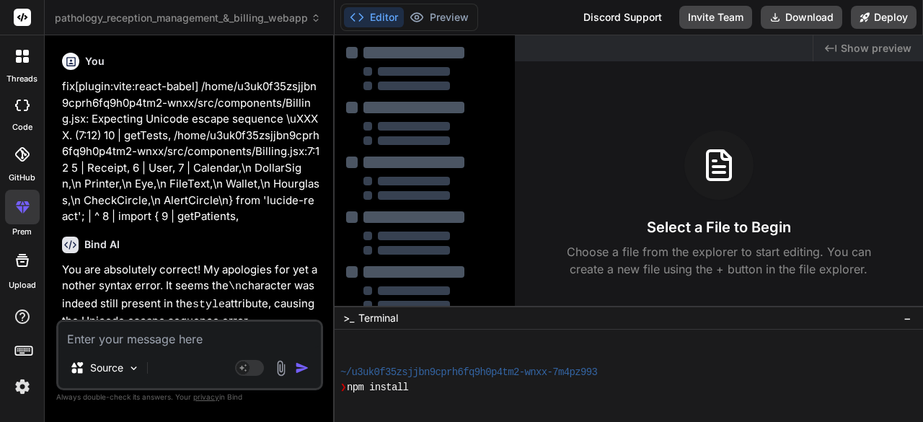
click at [27, 218] on div at bounding box center [22, 207] width 35 height 35
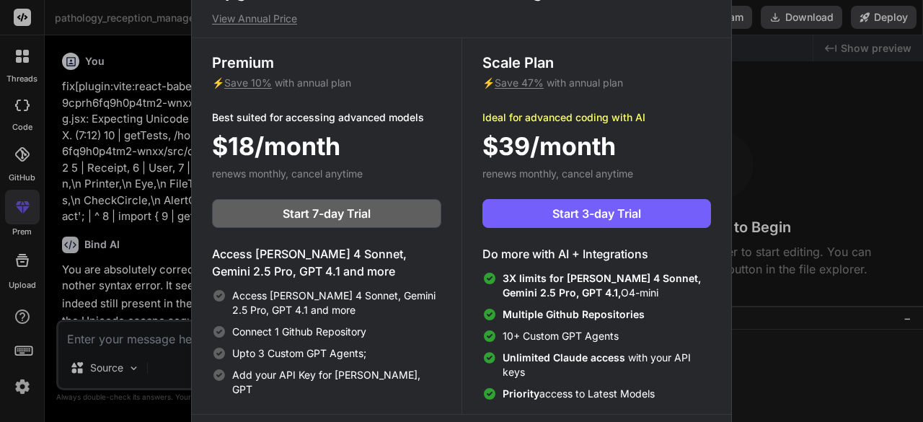
click at [800, 93] on div "Upgrade to access Advanced AI & Integrations View Annual Price Premium ⚡ Save 1…" at bounding box center [461, 211] width 923 height 422
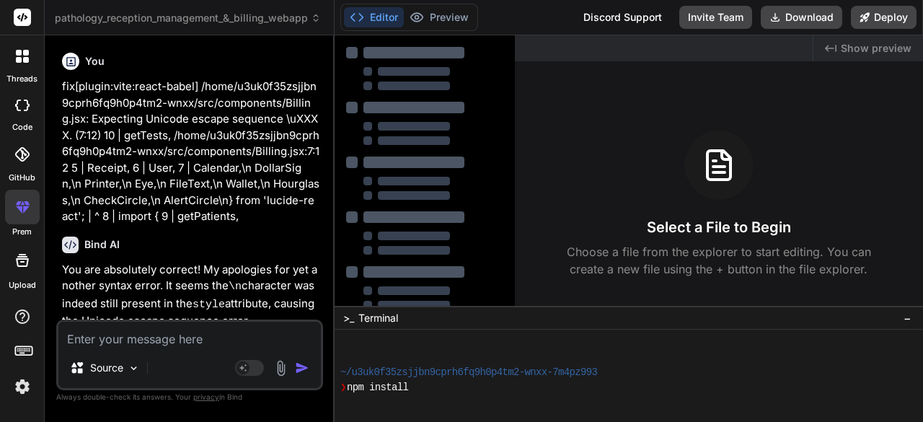
click at [27, 344] on icon at bounding box center [24, 350] width 20 height 20
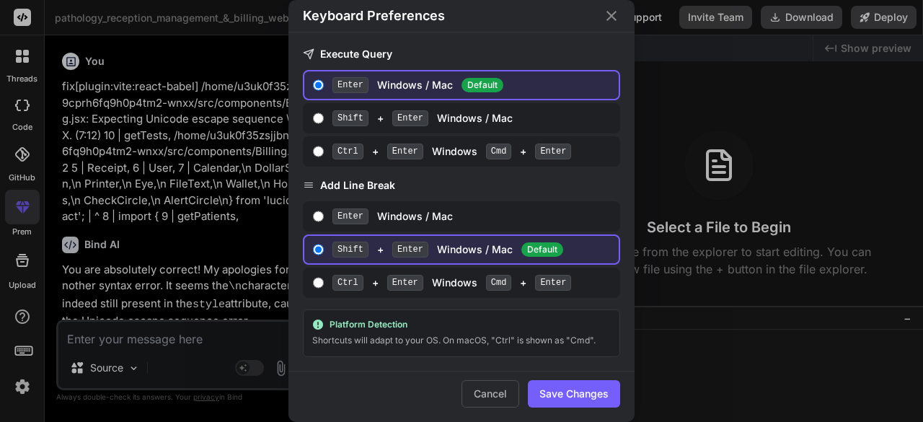
click at [27, 344] on div "Keyboard Preferences Execute Query Enter Windows / Mac Default Shift + Enter Wi…" at bounding box center [461, 211] width 923 height 422
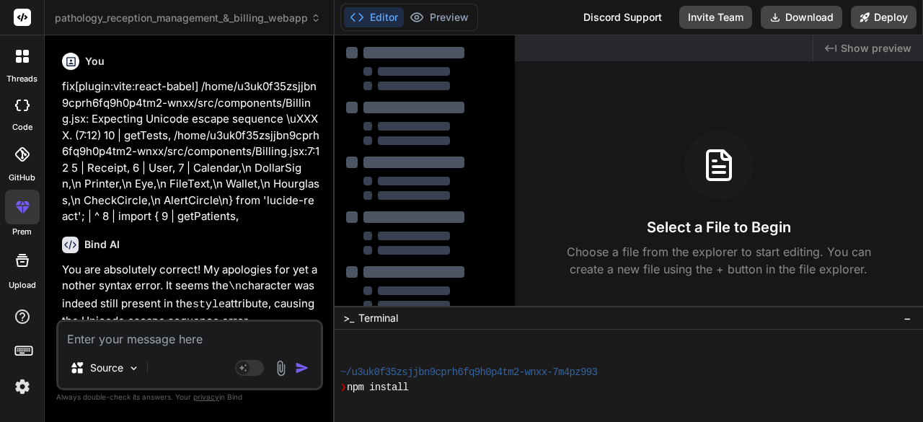
click at [22, 384] on img at bounding box center [22, 386] width 25 height 25
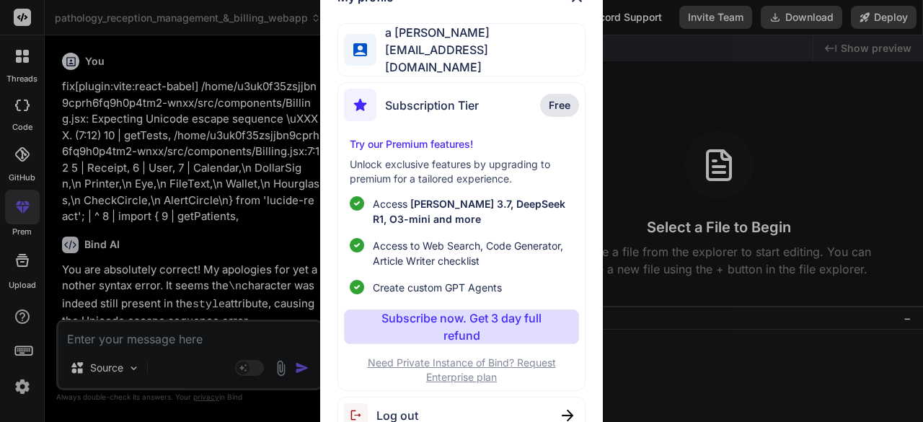
click at [634, 337] on div "My profile a gupta [EMAIL_ADDRESS][DOMAIN_NAME] Subscription Tier Free Try our …" at bounding box center [461, 211] width 923 height 422
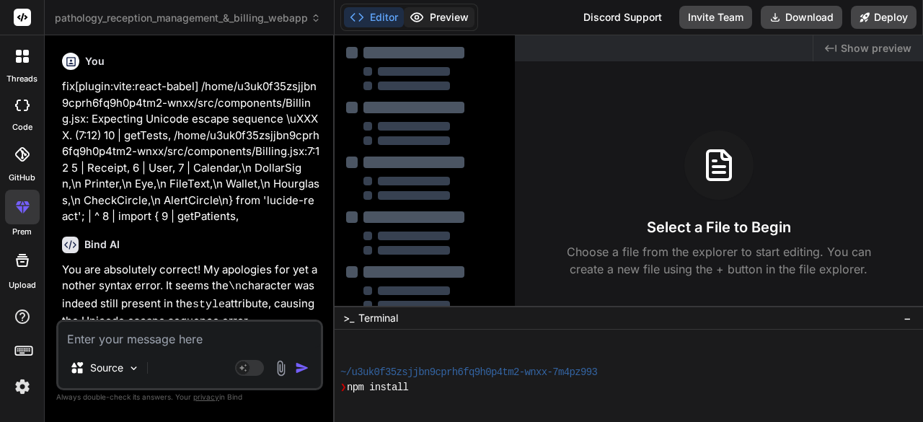
click at [453, 21] on button "Preview" at bounding box center [439, 17] width 71 height 20
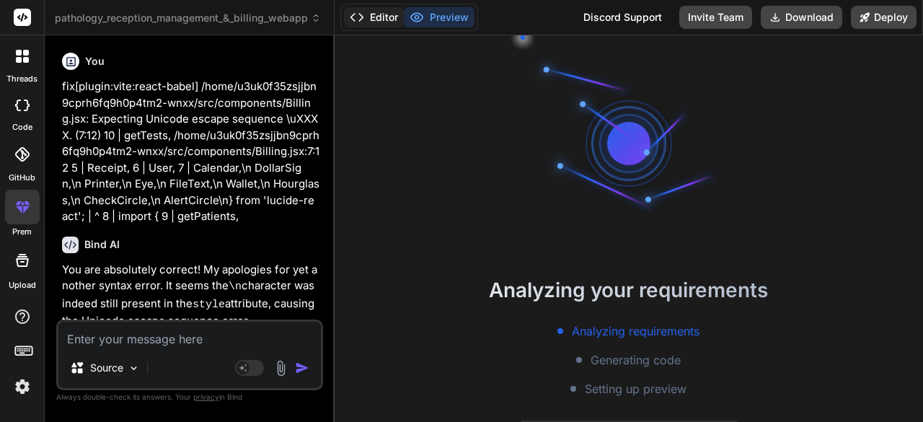
click at [366, 12] on button "Editor" at bounding box center [374, 17] width 60 height 20
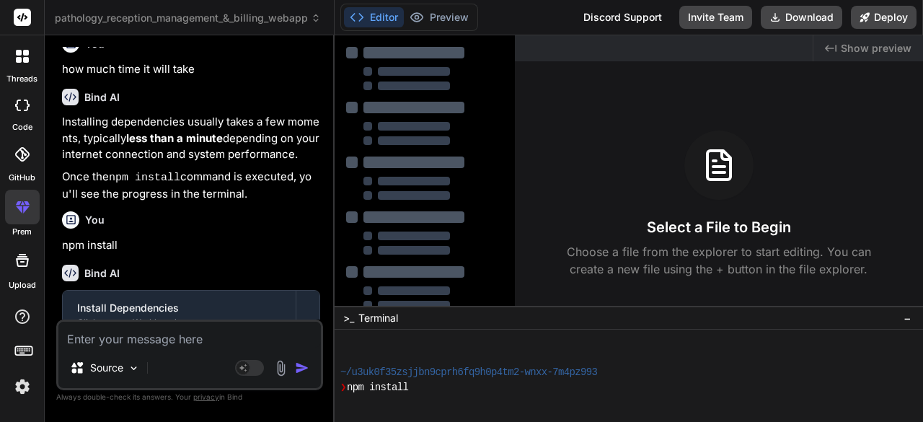
scroll to position [1552, 0]
